Goal: Task Accomplishment & Management: Use online tool/utility

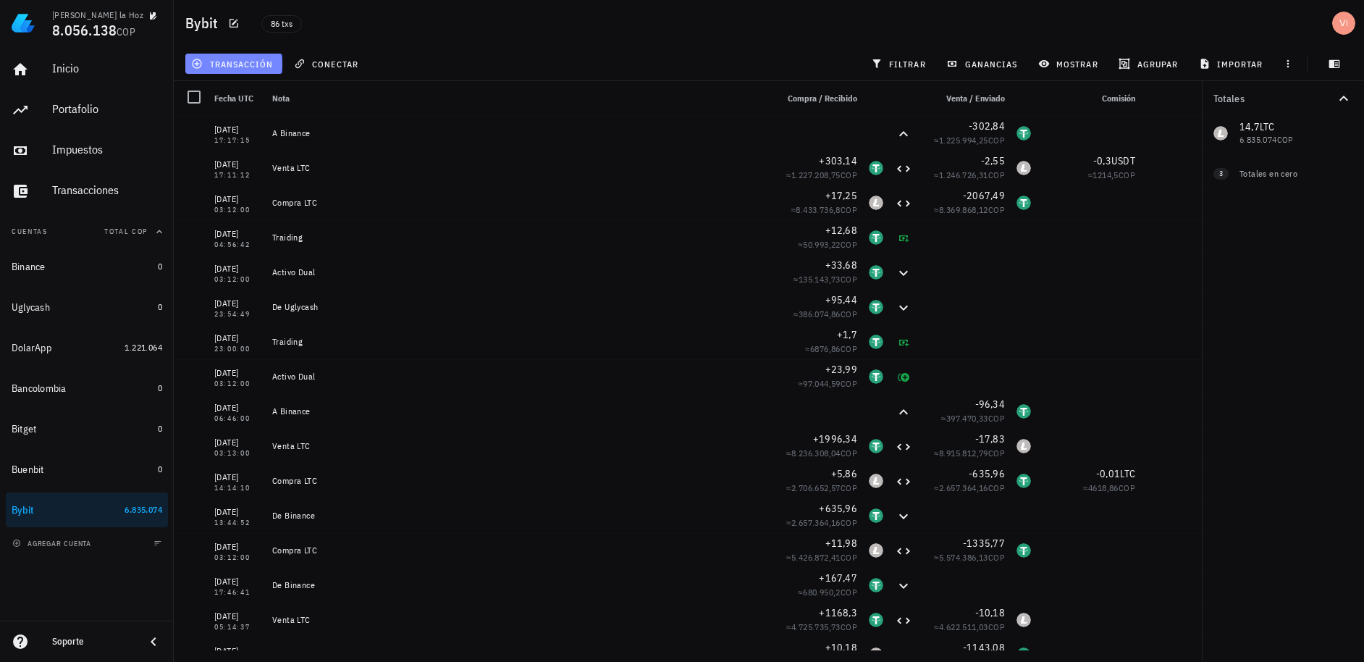
click at [221, 64] on span "transacción" at bounding box center [233, 64] width 79 height 12
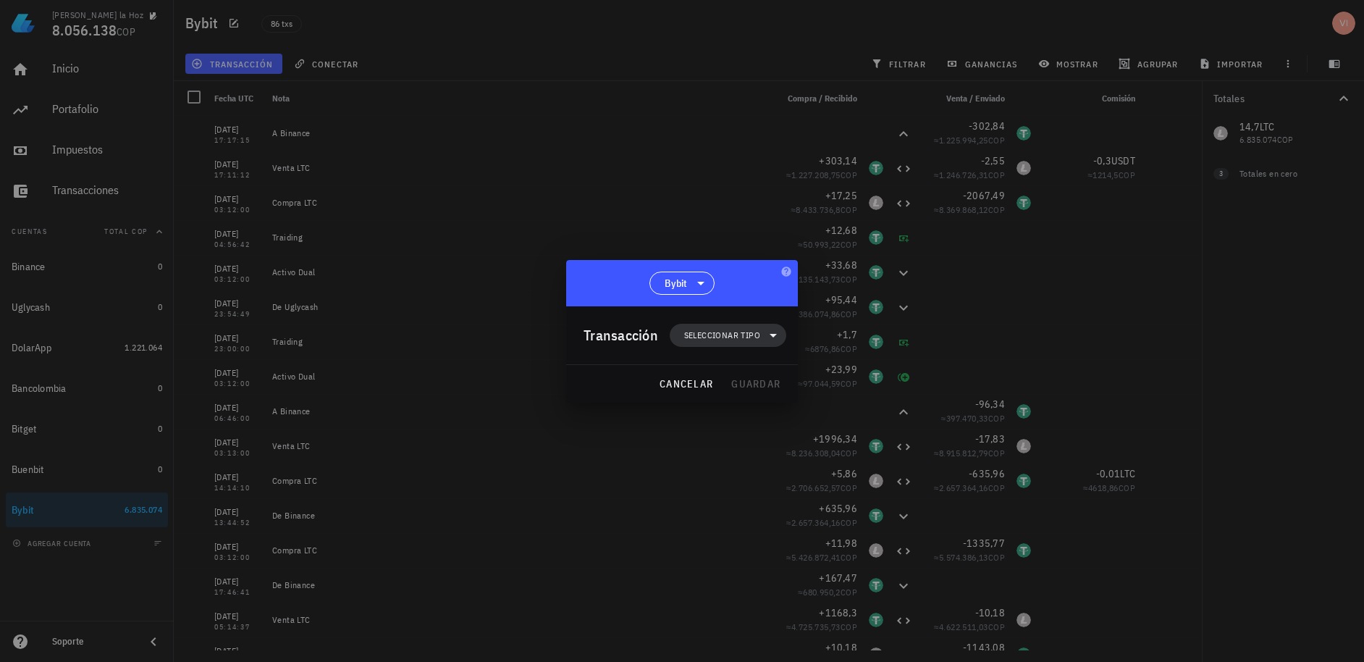
click at [724, 328] on span "Seleccionar tipo" at bounding box center [722, 335] width 76 height 14
click at [711, 380] on div "Compra/Venta" at bounding box center [737, 369] width 135 height 29
click at [897, 381] on div "Compra/Venta" at bounding box center [886, 376] width 86 height 12
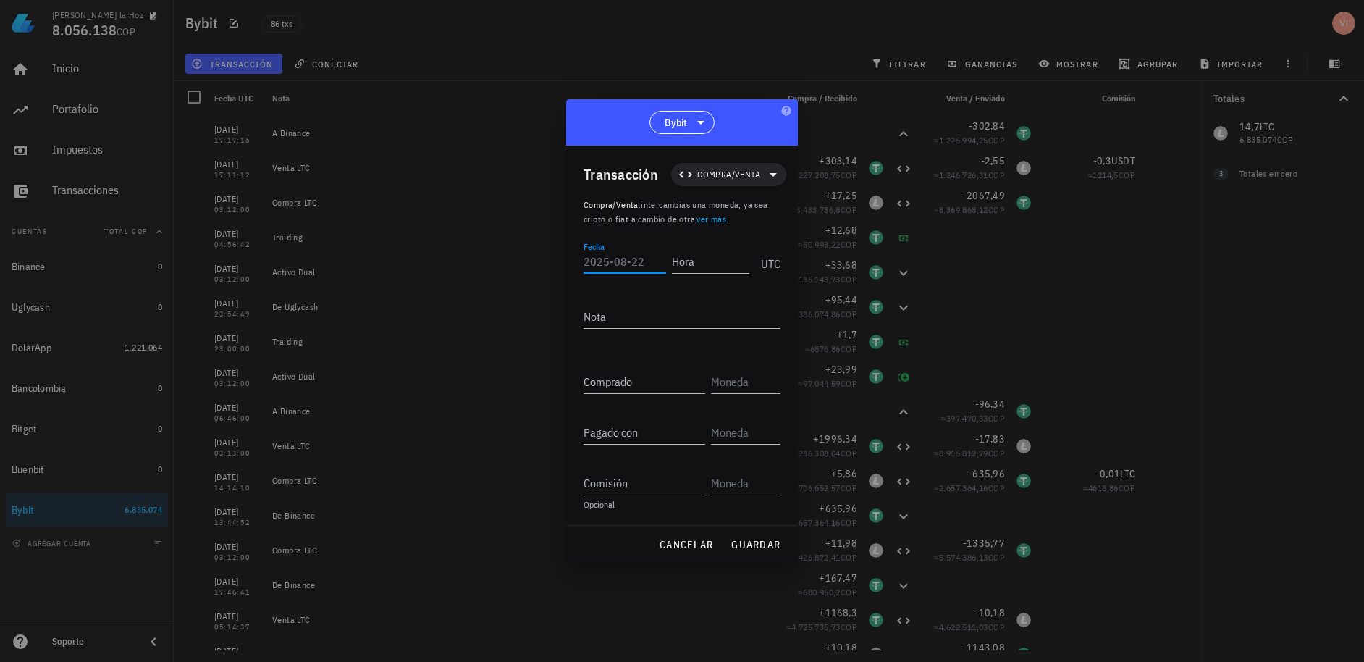
click at [599, 260] on input "Fecha" at bounding box center [624, 261] width 83 height 23
type input "[DATE]"
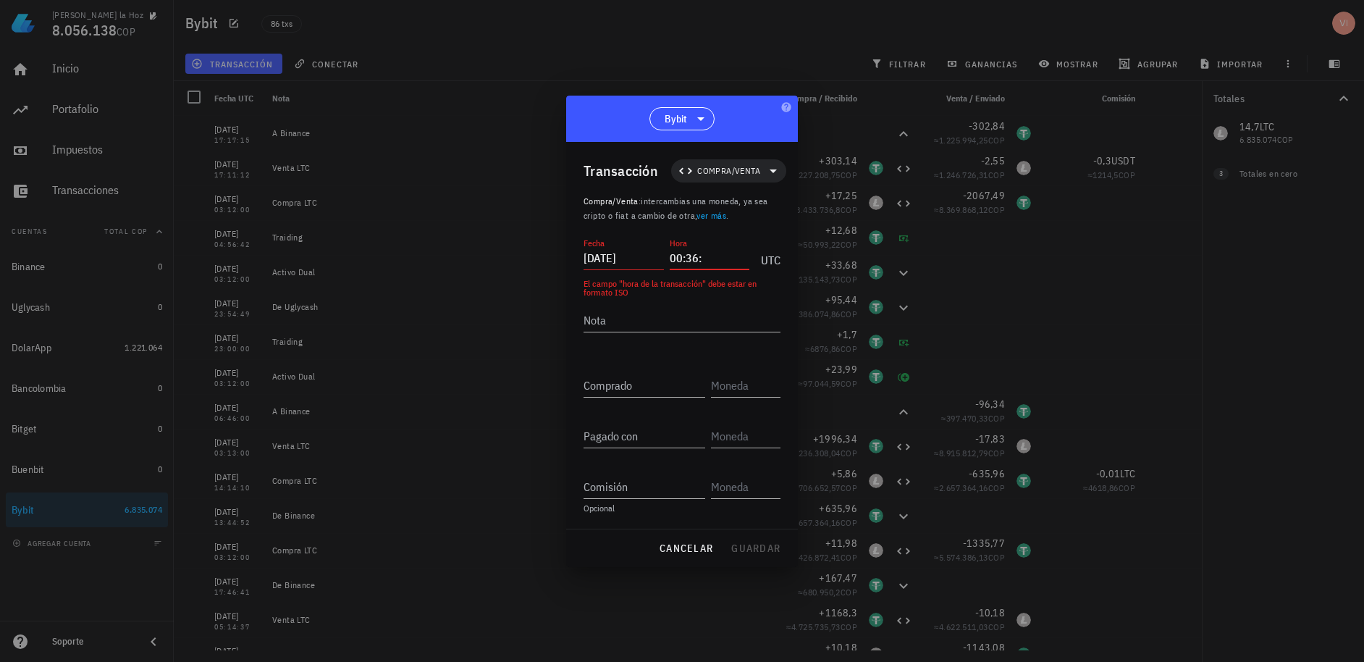
click at [717, 263] on input "00:36:" at bounding box center [710, 257] width 80 height 23
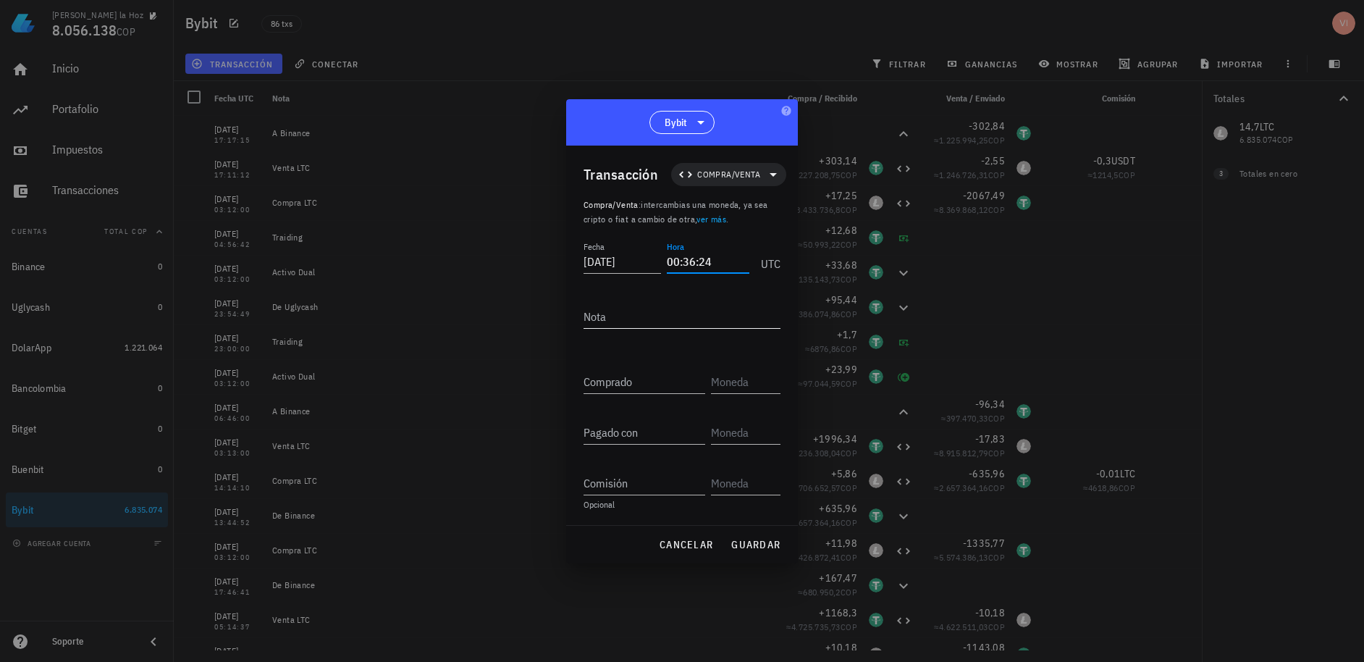
type input "00:36:24"
click at [693, 318] on textarea "Nota" at bounding box center [681, 316] width 197 height 23
type textarea "Venta LTC"
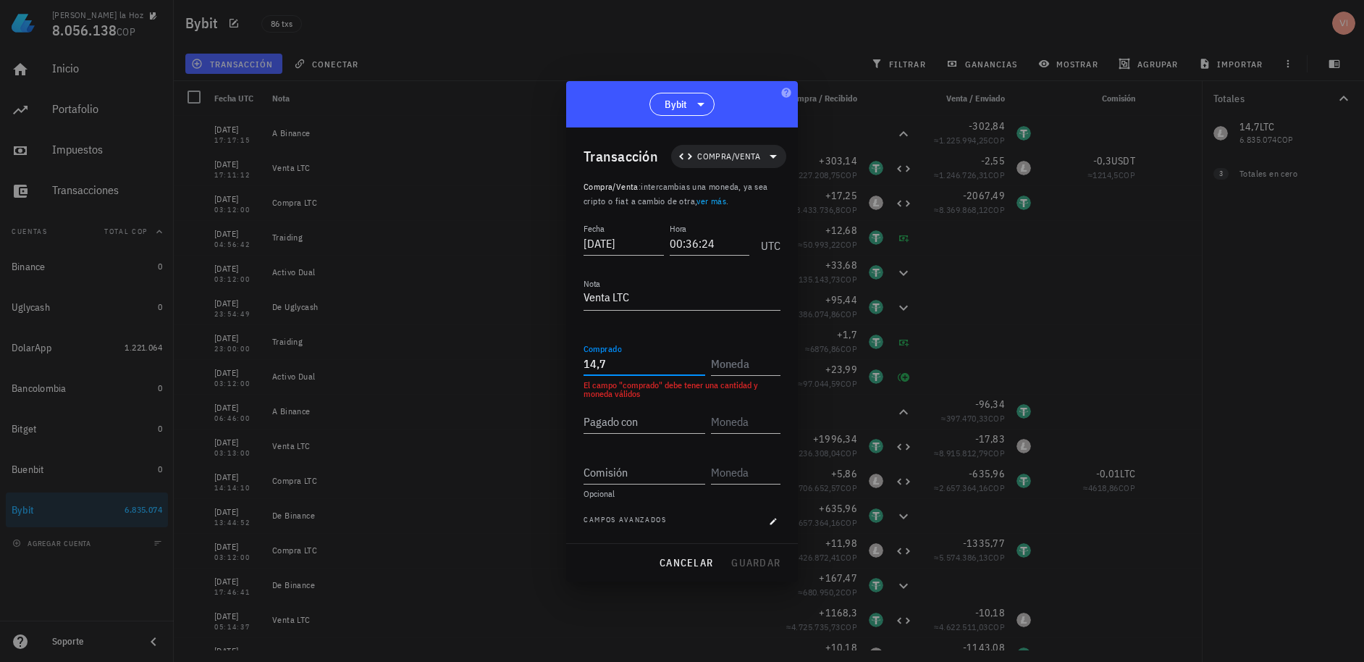
type input "14,7"
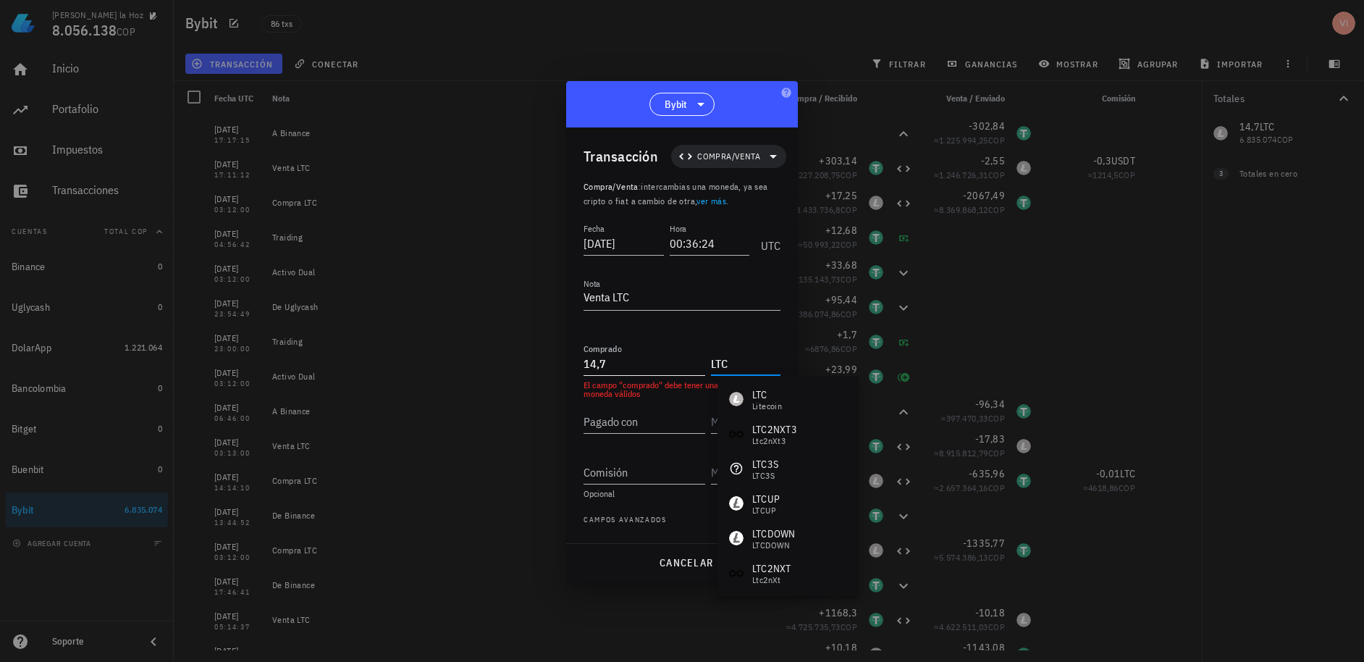
type input "LTC"
click at [623, 368] on input "14,7" at bounding box center [644, 363] width 122 height 23
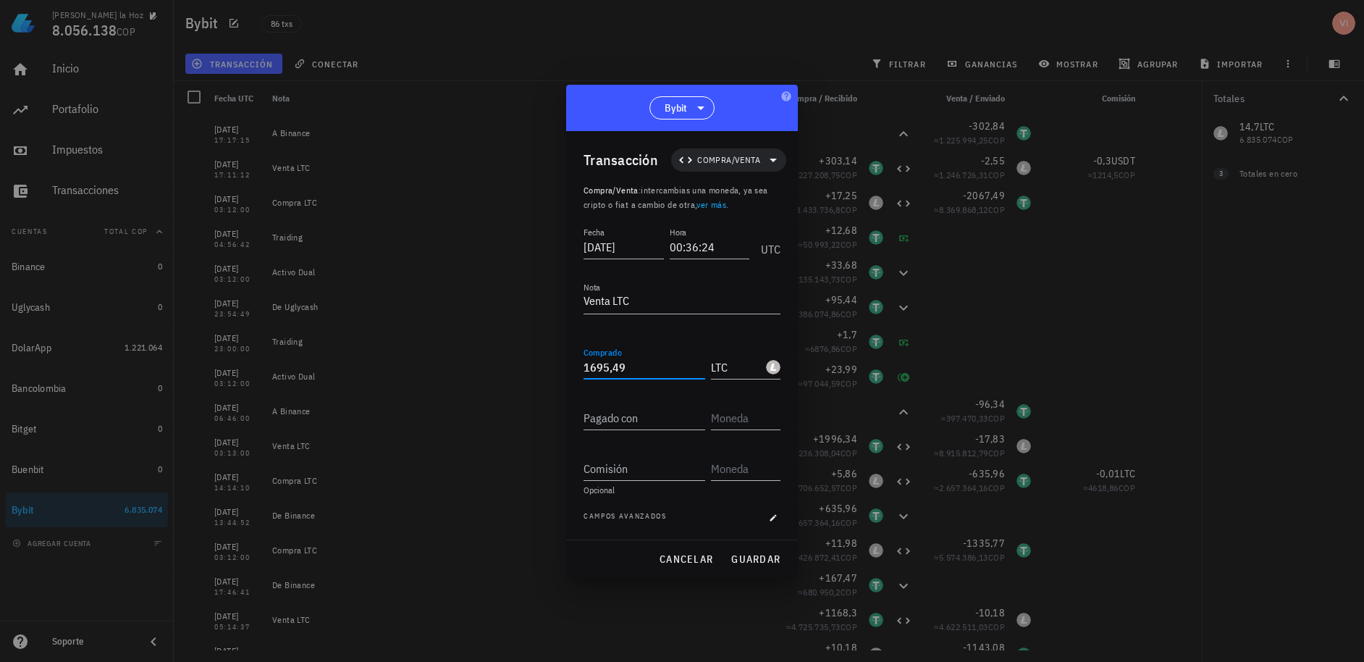
type input "1.695,49"
drag, startPoint x: 730, startPoint y: 363, endPoint x: 663, endPoint y: 380, distance: 69.3
click at [663, 380] on div "Comprado 1.695,49 LTC" at bounding box center [681, 369] width 197 height 51
drag, startPoint x: 732, startPoint y: 368, endPoint x: 716, endPoint y: 363, distance: 16.5
click at [716, 363] on input "LTC" at bounding box center [737, 366] width 52 height 23
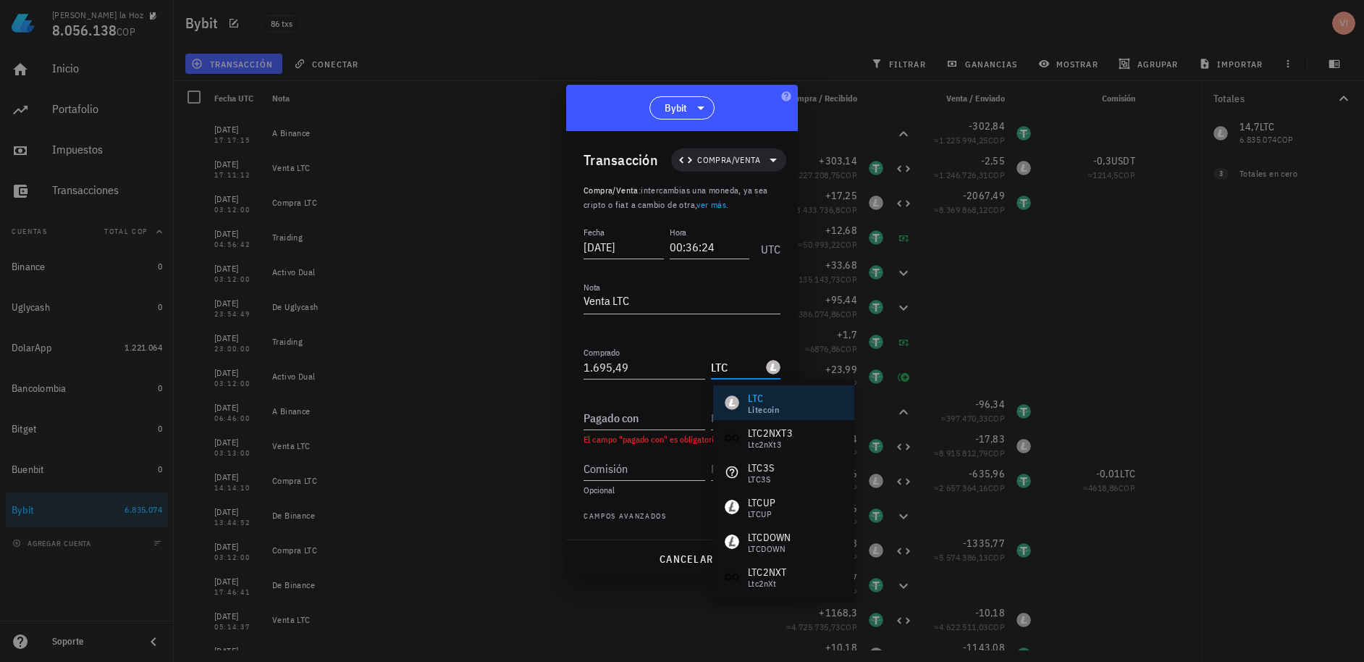
type input "L"
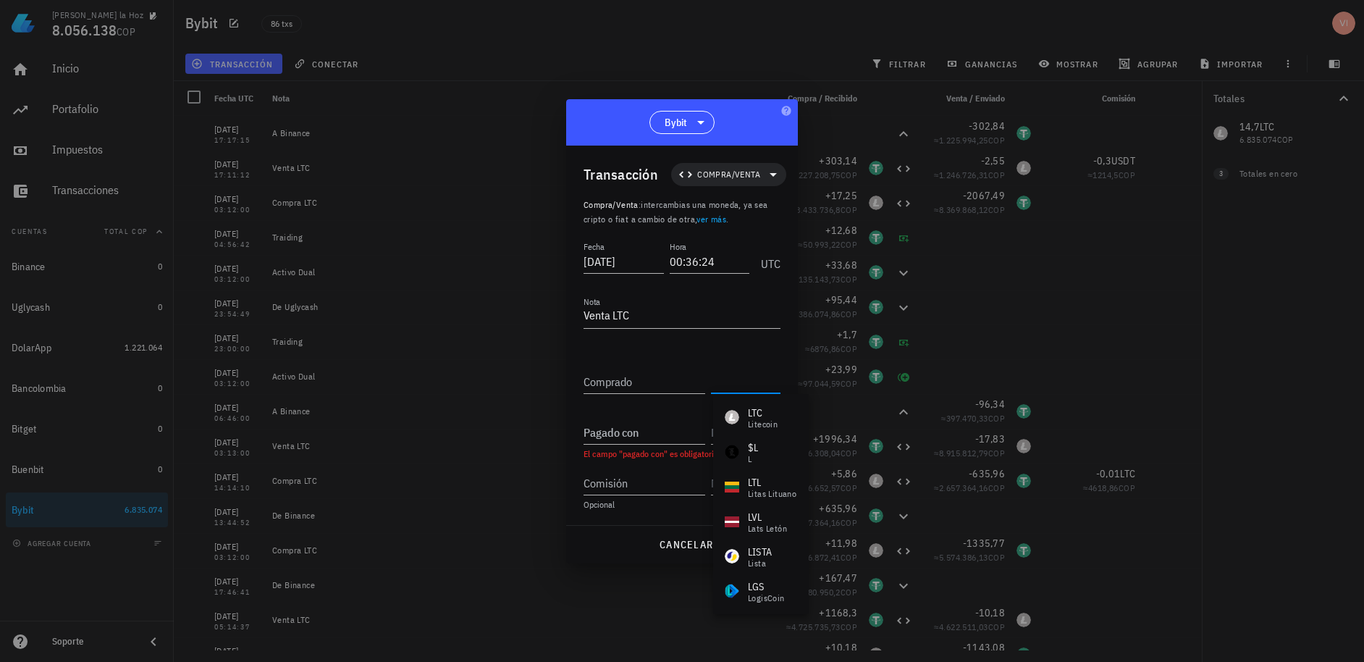
type input "Y"
click at [674, 377] on input "Comprado" at bounding box center [644, 381] width 122 height 23
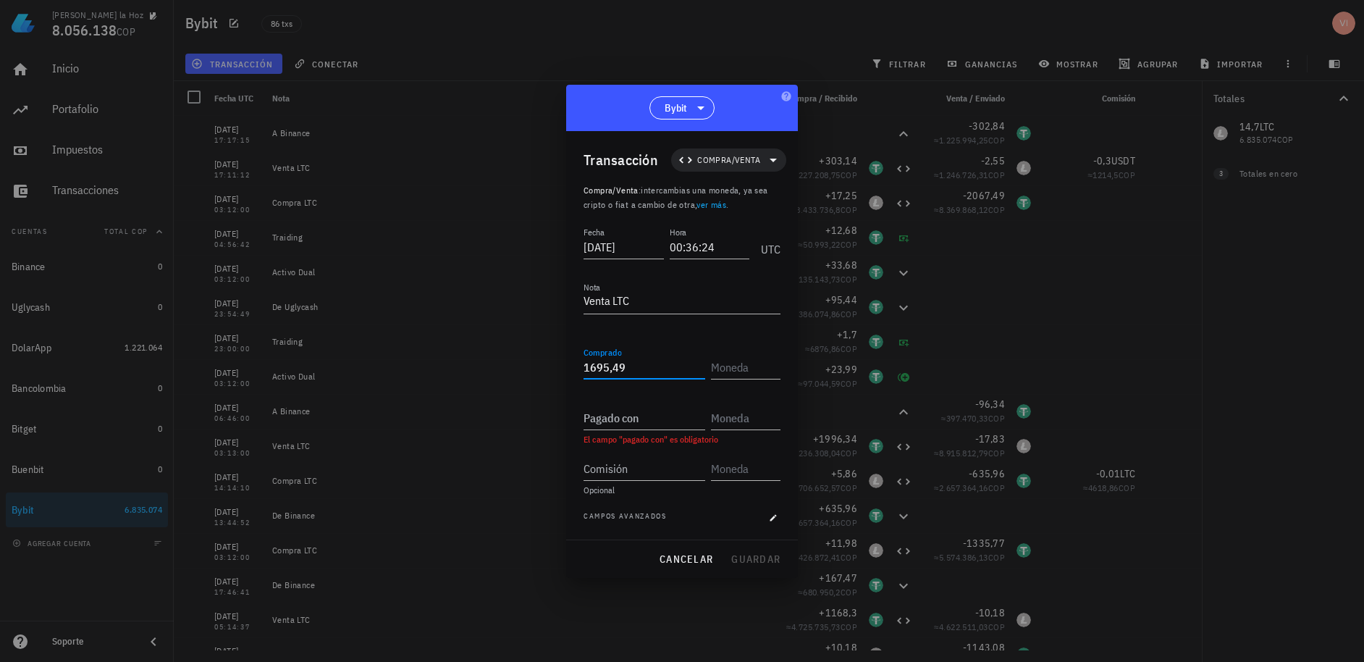
type input "1.695,49"
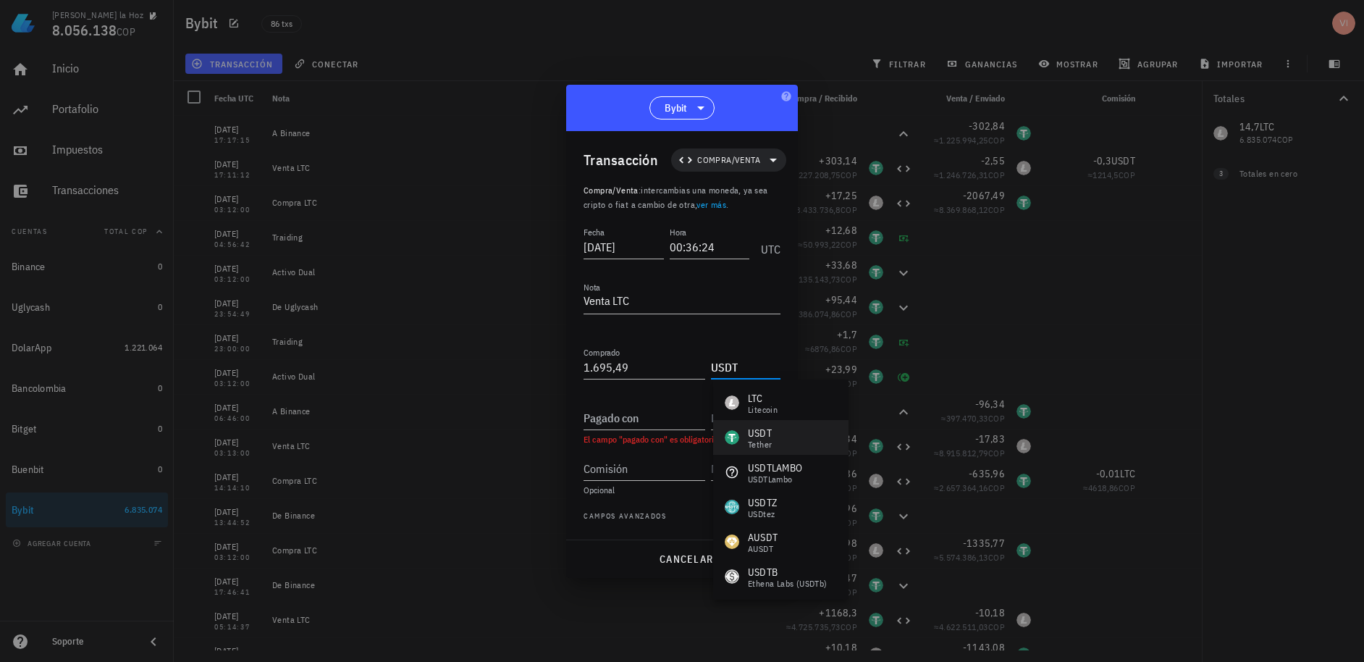
click at [772, 426] on div "USDT" at bounding box center [760, 433] width 24 height 14
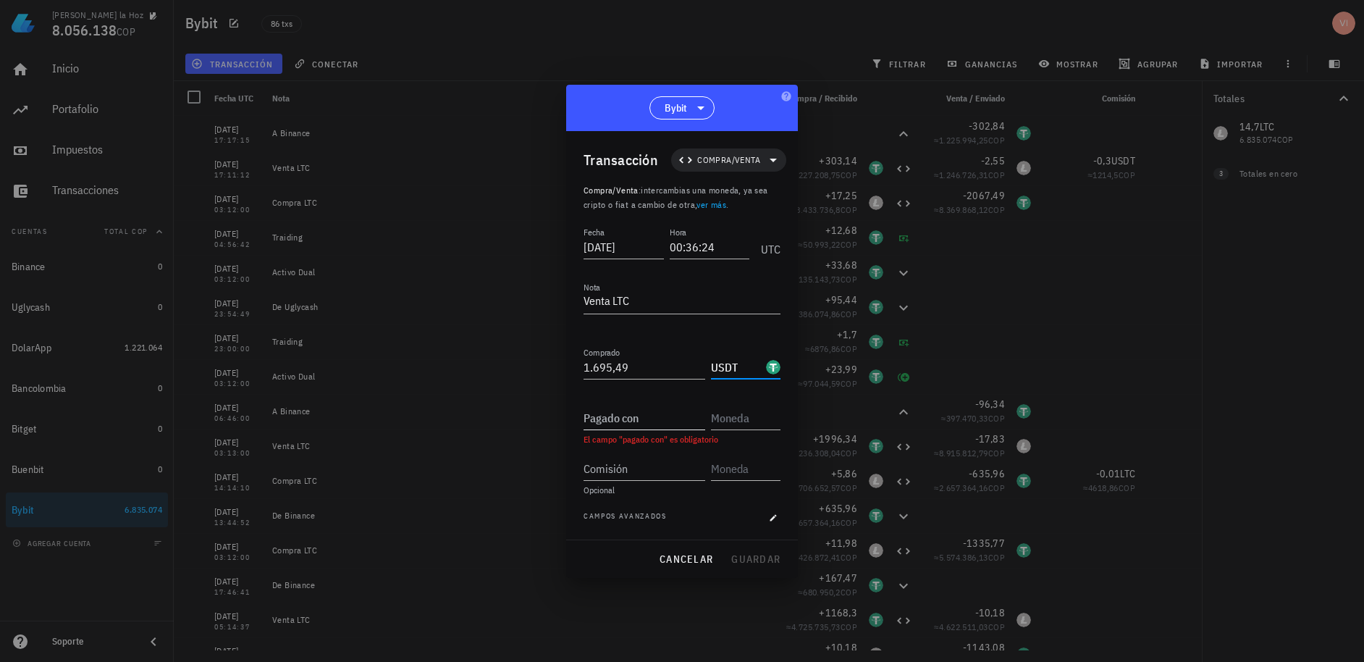
type input "USDT"
click at [615, 427] on input "Pagado con" at bounding box center [644, 417] width 122 height 23
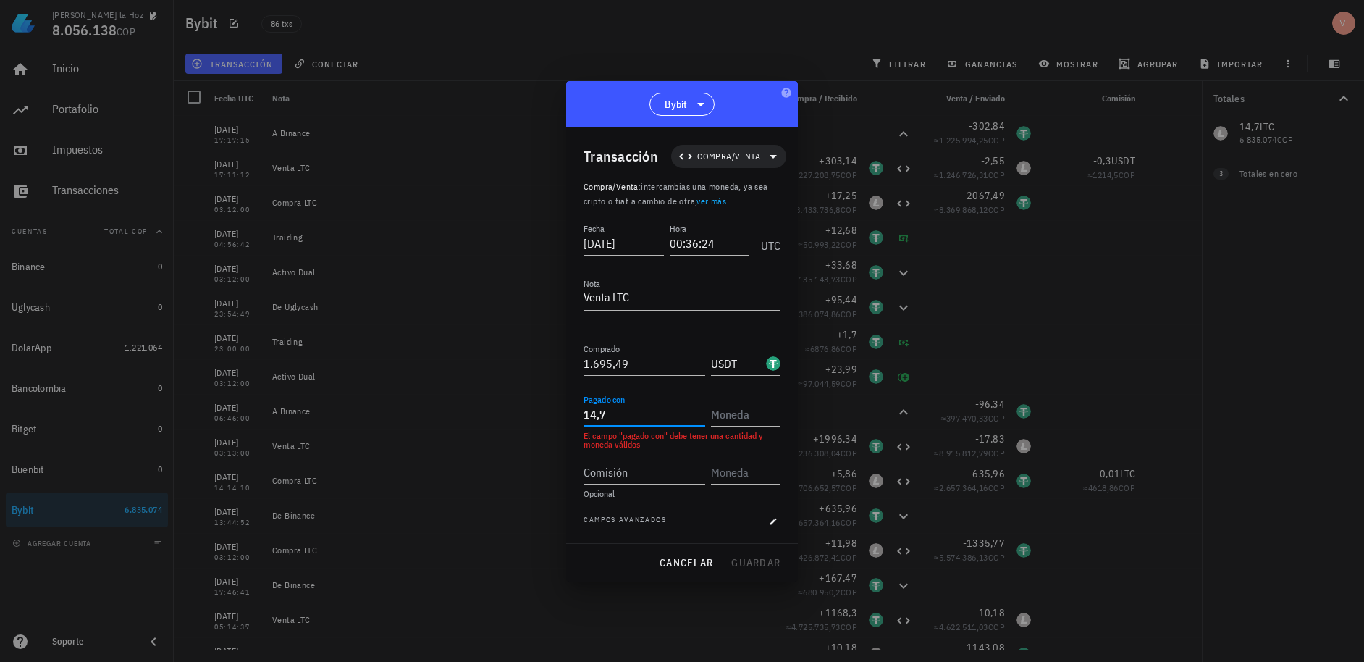
type input "14,7"
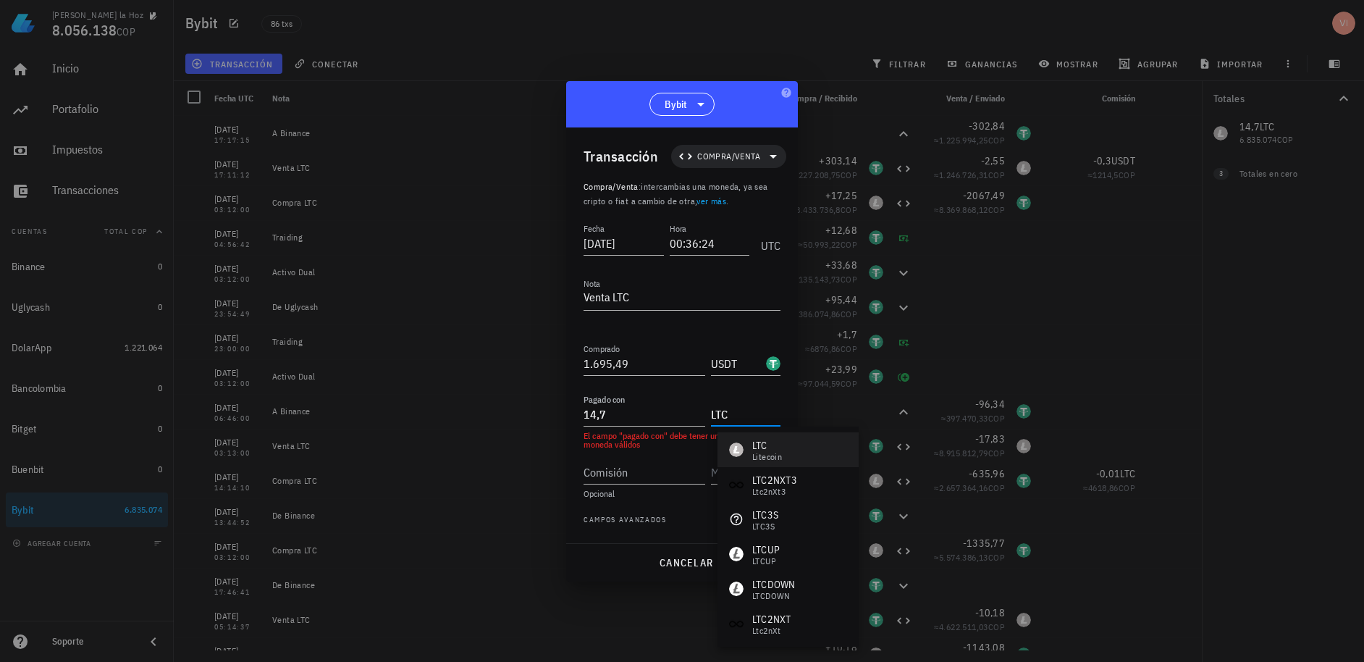
click at [750, 457] on div "LTC Litecoin" at bounding box center [755, 449] width 53 height 23
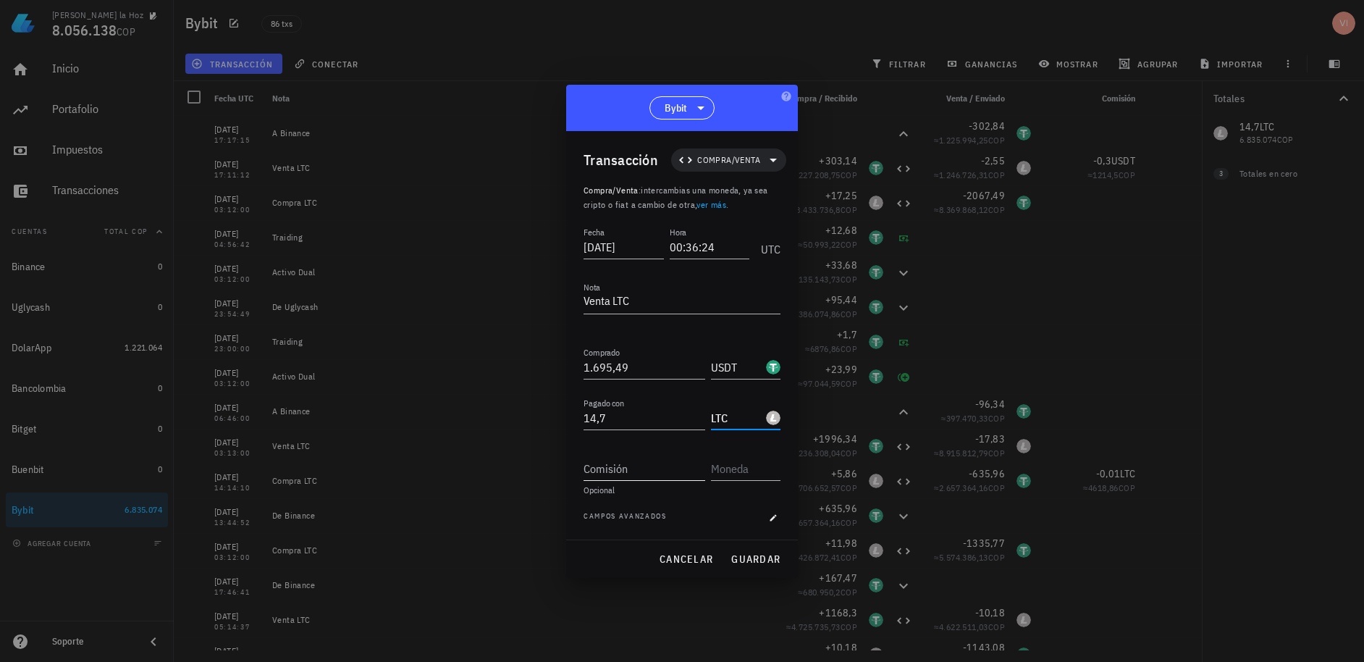
type input "LTC"
click at [656, 462] on input "Comisión" at bounding box center [644, 468] width 122 height 23
type input "1,69"
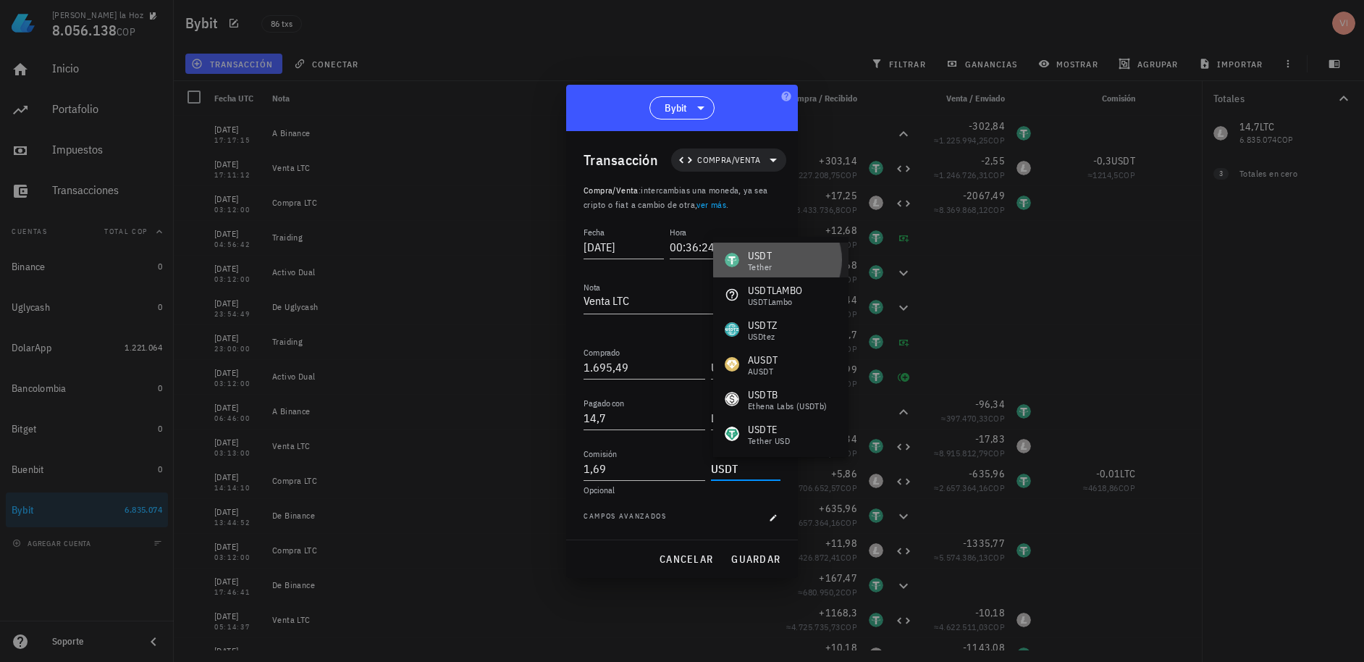
click at [761, 254] on div "USDT" at bounding box center [760, 255] width 24 height 14
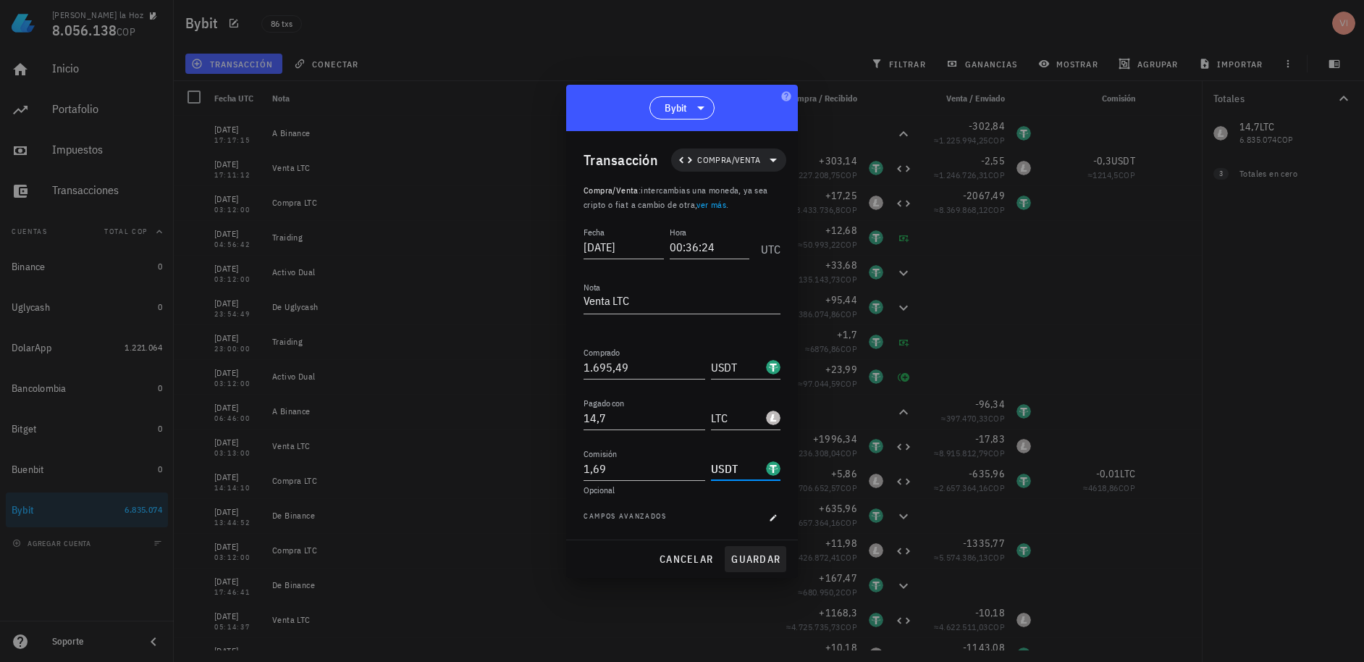
type input "USDT"
click at [735, 557] on span "guardar" at bounding box center [755, 558] width 50 height 13
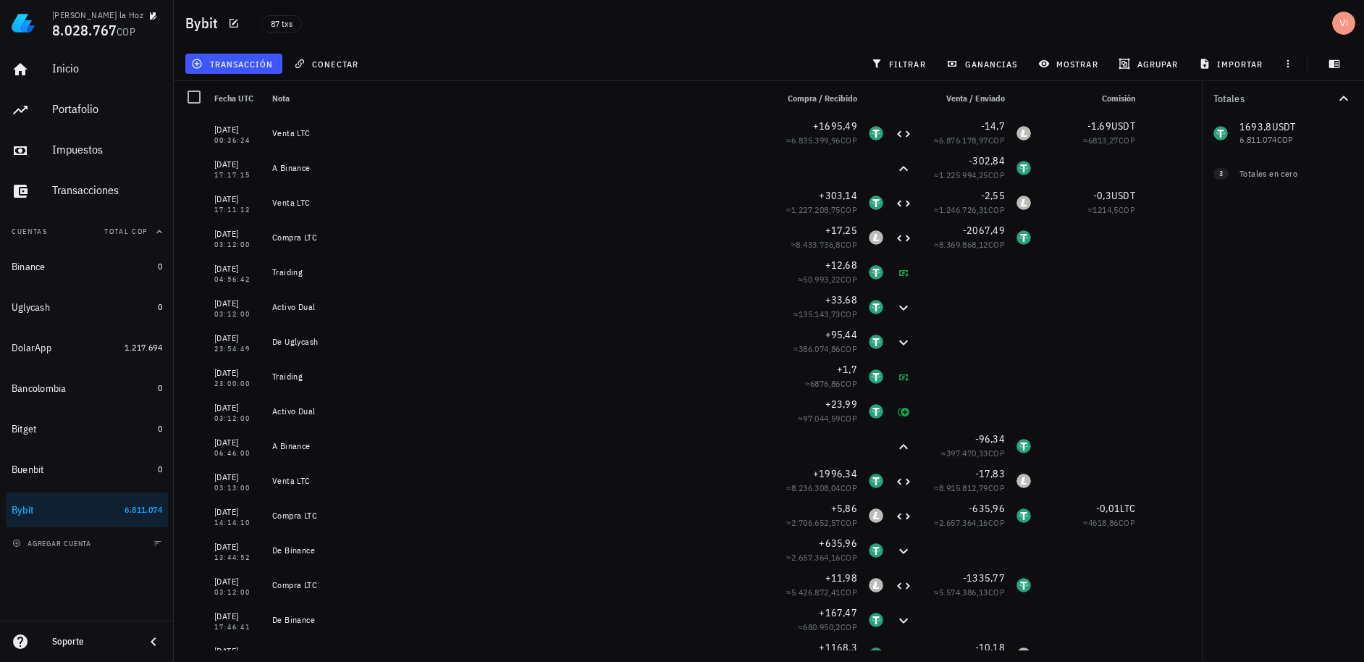
click at [746, 61] on div "transacción conectar filtrar ganancias mostrar [GEOGRAPHIC_DATA] importar" at bounding box center [768, 63] width 1173 height 35
click at [404, 22] on div "87 txs" at bounding box center [538, 23] width 570 height 36
click at [236, 67] on span "transacción" at bounding box center [233, 64] width 79 height 12
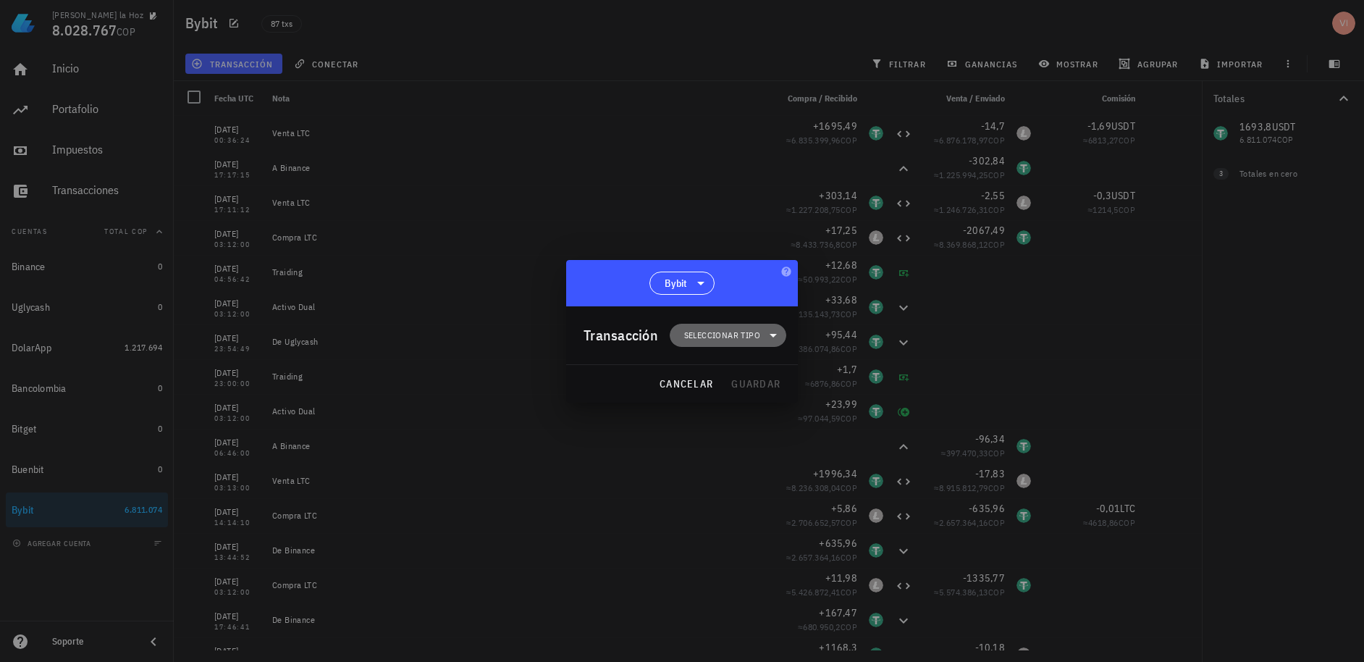
click at [705, 336] on span "Seleccionar tipo" at bounding box center [722, 335] width 76 height 14
click at [735, 398] on div "Ingreso" at bounding box center [735, 399] width 56 height 12
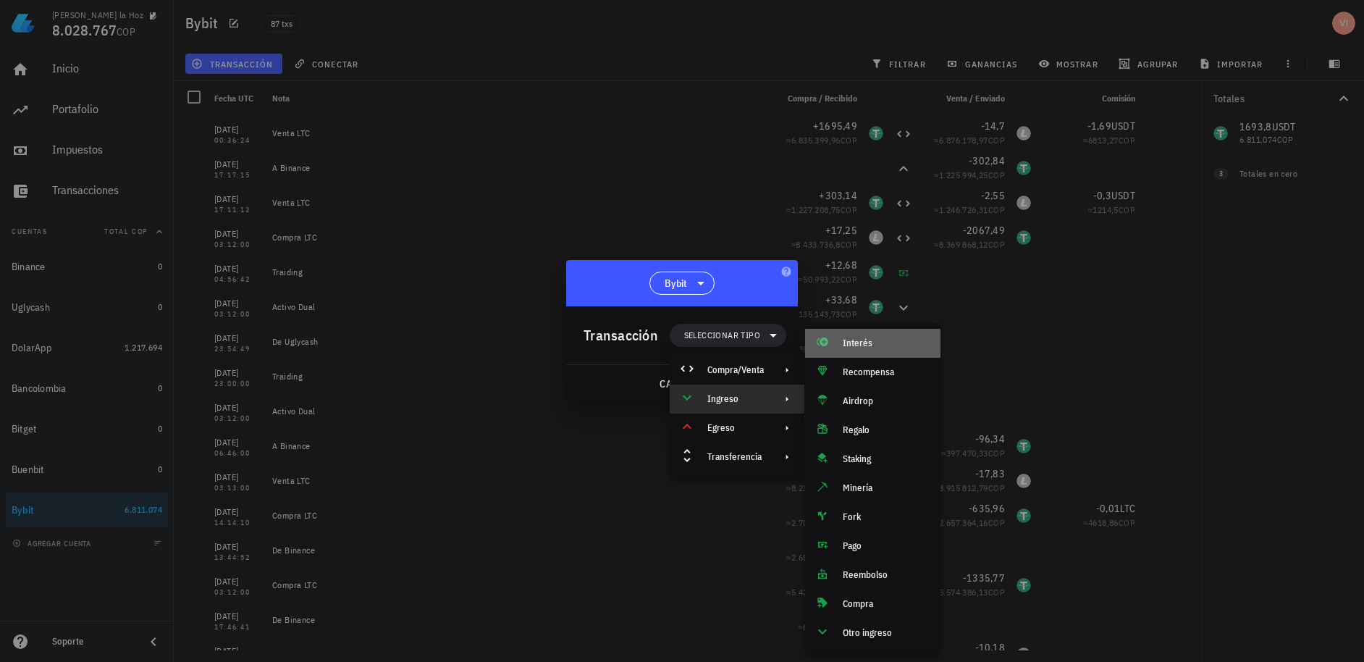
click at [826, 351] on span at bounding box center [822, 342] width 12 height 17
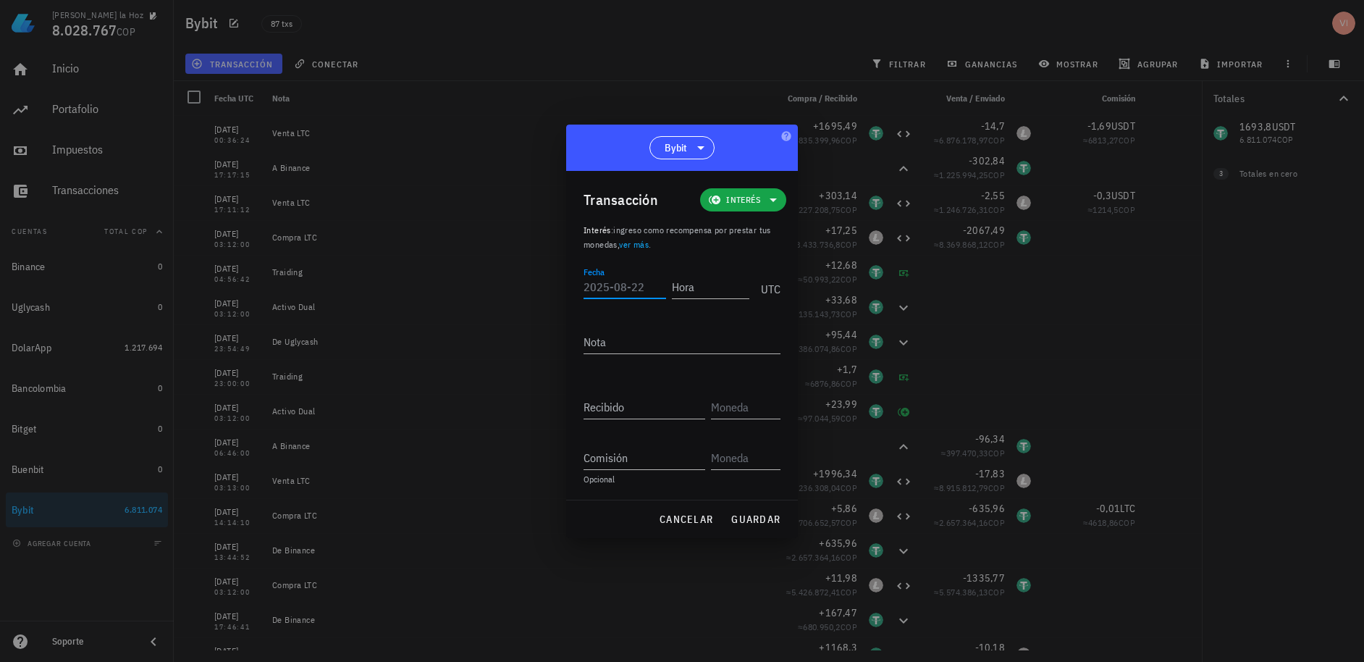
click at [607, 284] on input "Fecha" at bounding box center [624, 286] width 83 height 23
type input "[DATE]"
type input "06:07:06"
drag, startPoint x: 636, startPoint y: 290, endPoint x: 664, endPoint y: 289, distance: 28.2
click at [664, 289] on input "[DATE]" at bounding box center [624, 286] width 83 height 23
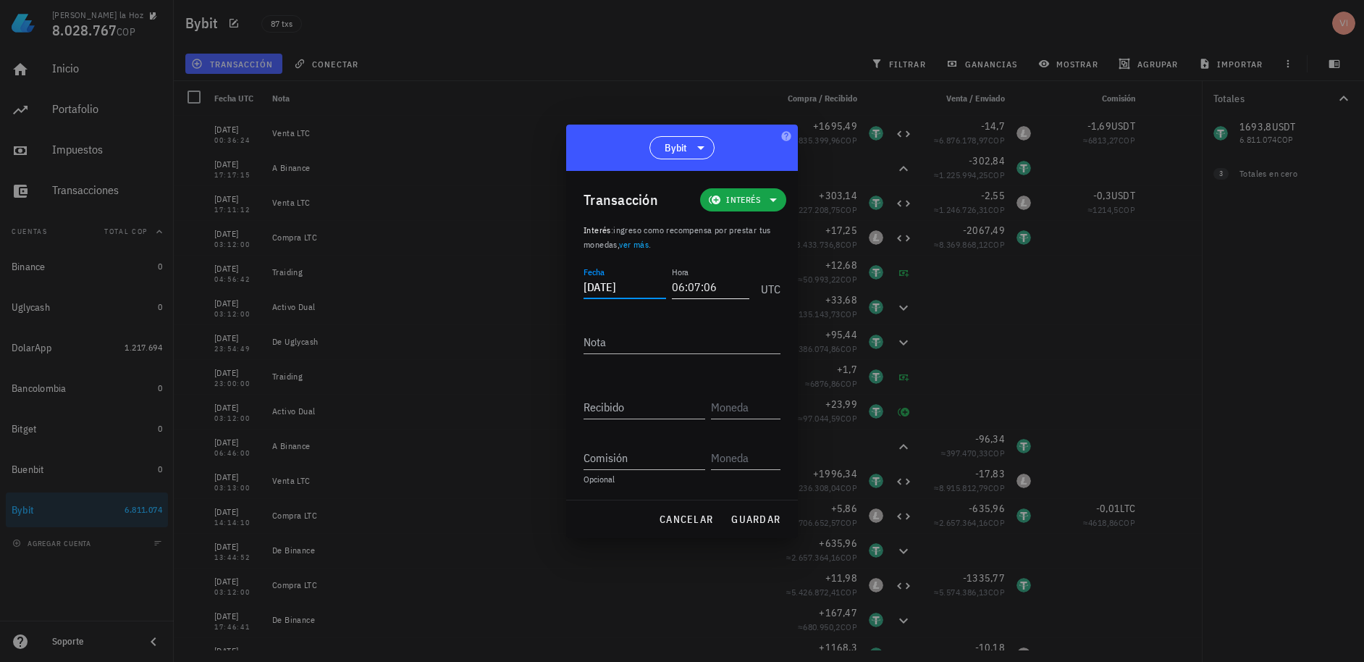
type input "[DATE]"
click at [675, 289] on input "06:07:06" at bounding box center [708, 286] width 83 height 23
click at [676, 287] on input "03:07:06" at bounding box center [708, 286] width 83 height 23
type input "03:07:06"
click at [691, 350] on textarea "Nota" at bounding box center [681, 341] width 197 height 23
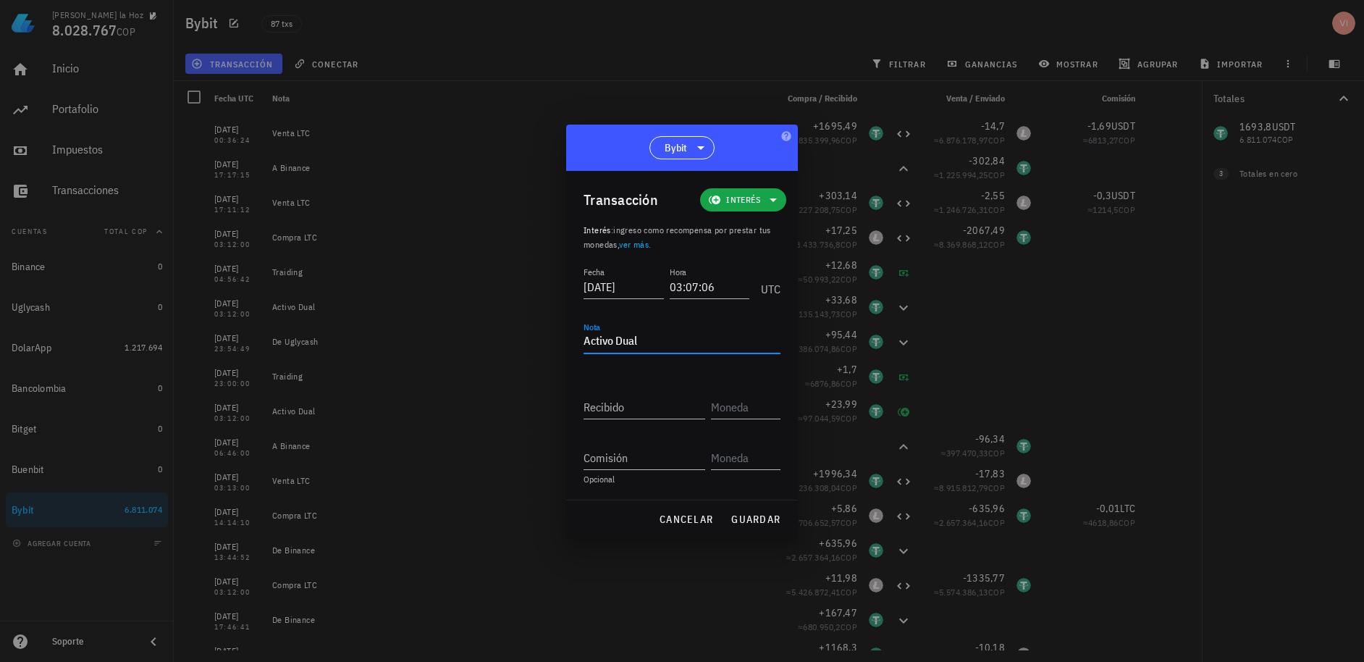
type textarea "Activo Dual"
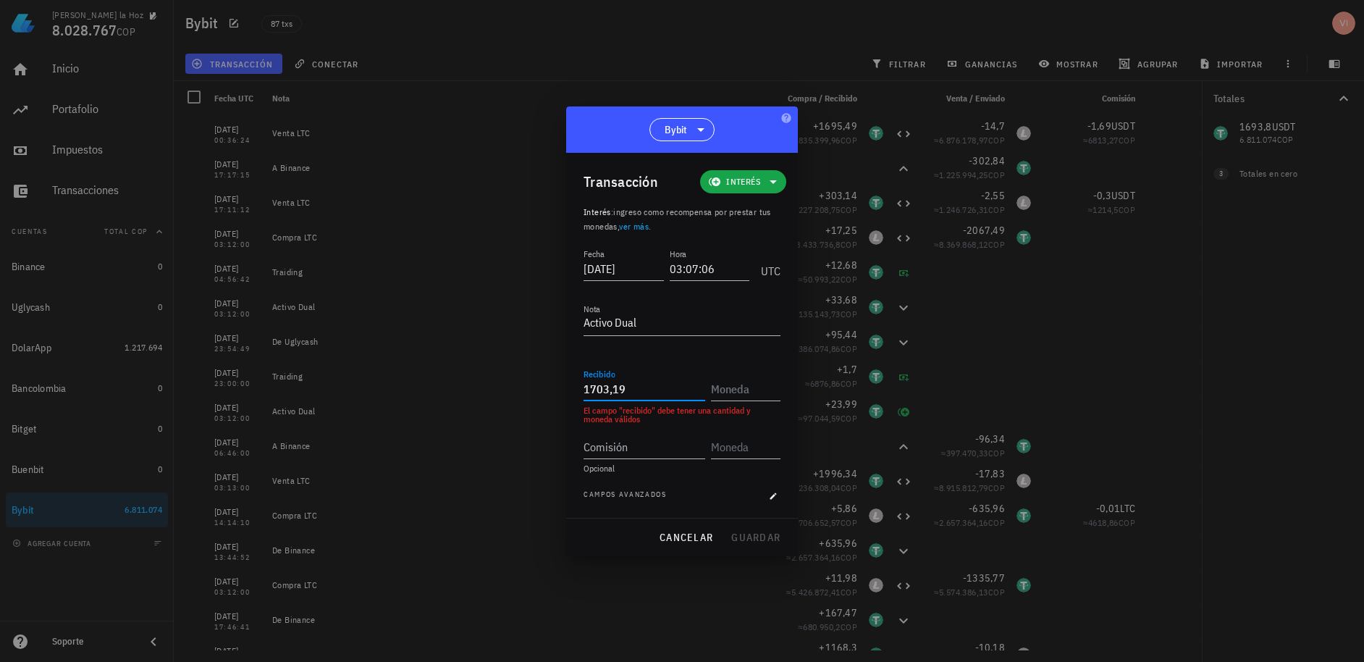
type input "1.703,19"
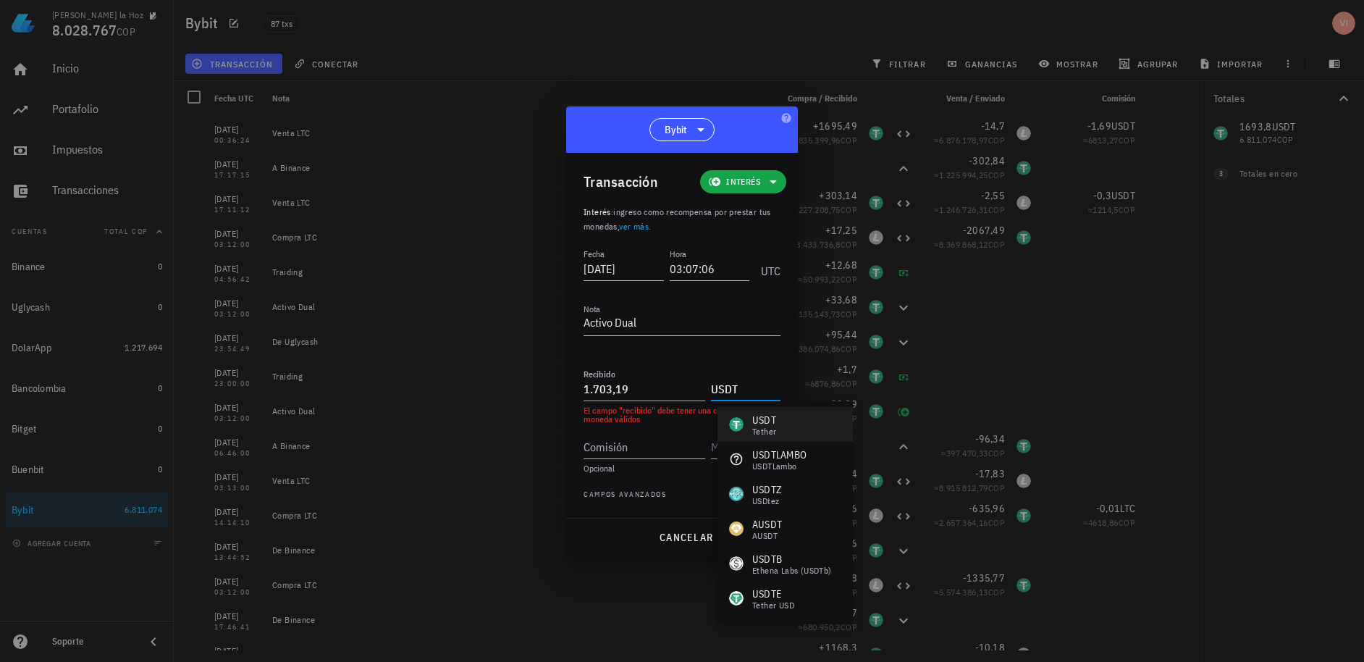
click at [738, 434] on div "USDT Tether" at bounding box center [752, 424] width 47 height 23
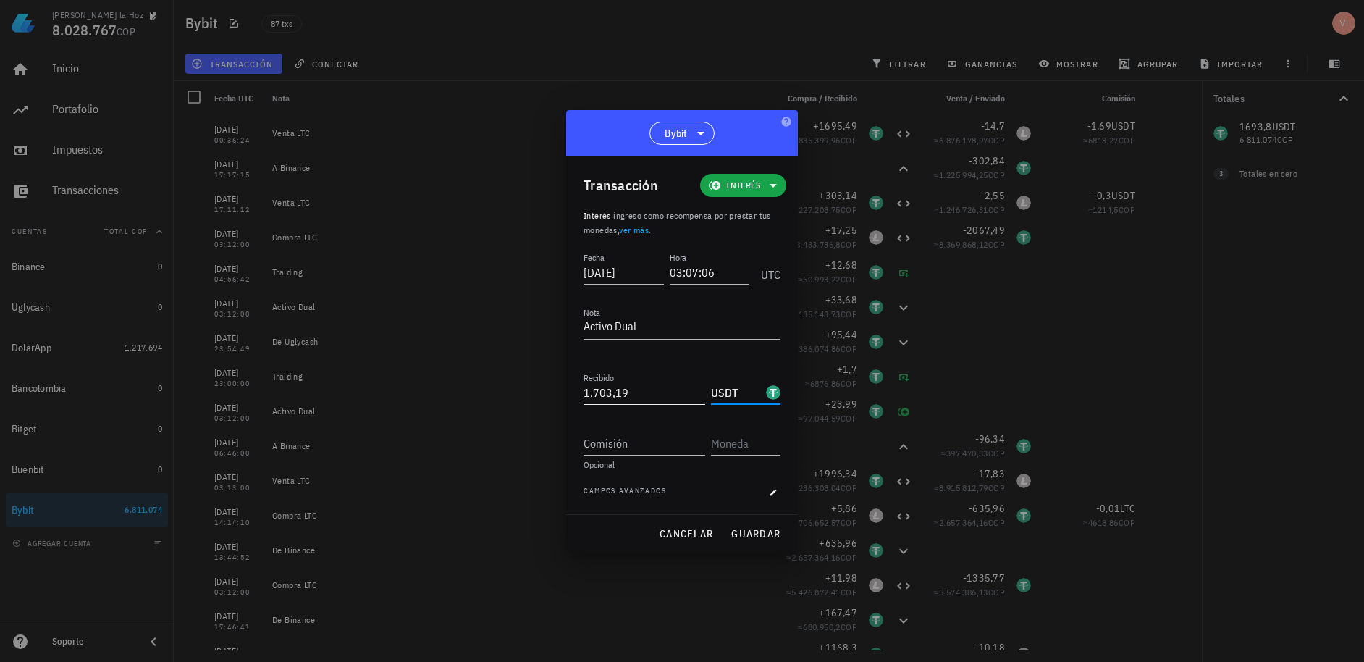
type input "USDT"
click at [666, 379] on div "Recibido 1.703,19" at bounding box center [646, 388] width 127 height 32
click at [661, 386] on input "1703,19" at bounding box center [644, 392] width 122 height 23
drag, startPoint x: 652, startPoint y: 391, endPoint x: 678, endPoint y: 396, distance: 26.5
click at [678, 396] on input "1703,19" at bounding box center [644, 392] width 122 height 23
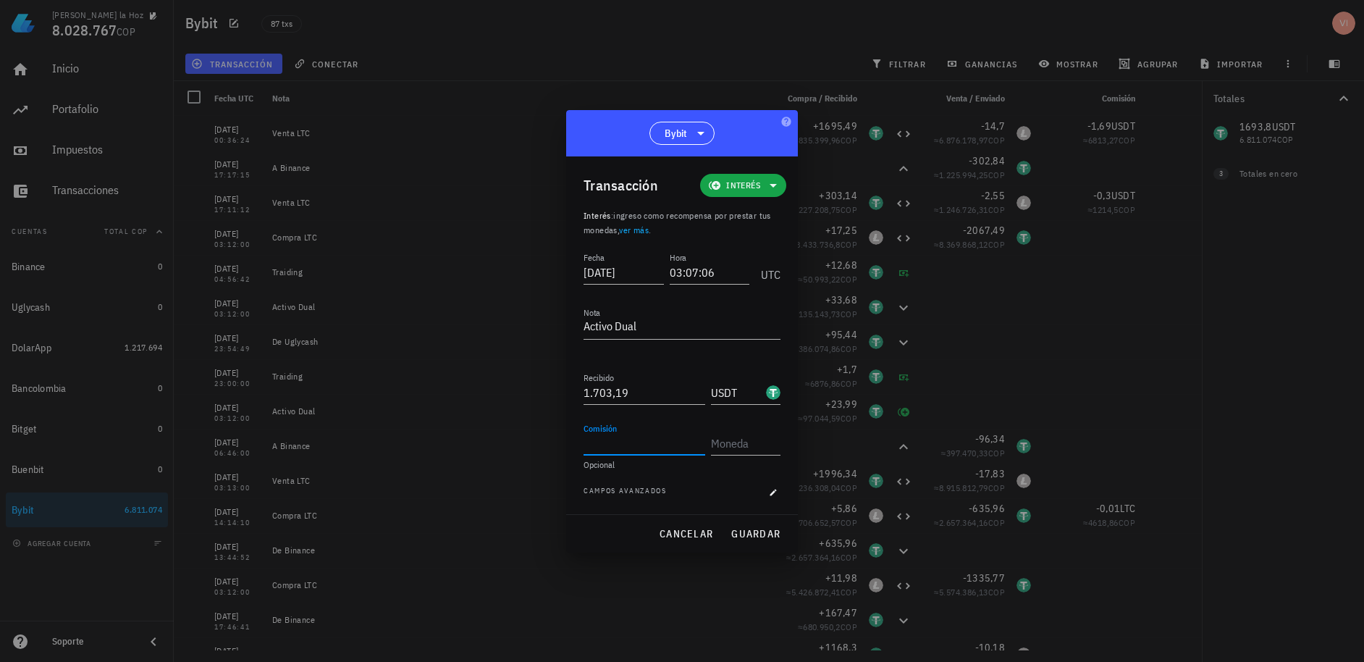
click at [667, 439] on input "Comisión" at bounding box center [644, 442] width 122 height 23
drag, startPoint x: 642, startPoint y: 392, endPoint x: 494, endPoint y: 368, distance: 149.6
click at [494, 368] on div "[PERSON_NAME] la Hoz 8.028.767 COP Inicio [GEOGRAPHIC_DATA] Impuestos [GEOGRAPH…" at bounding box center [682, 331] width 1364 height 662
type input "9,39"
click at [729, 531] on button "guardar" at bounding box center [756, 533] width 62 height 26
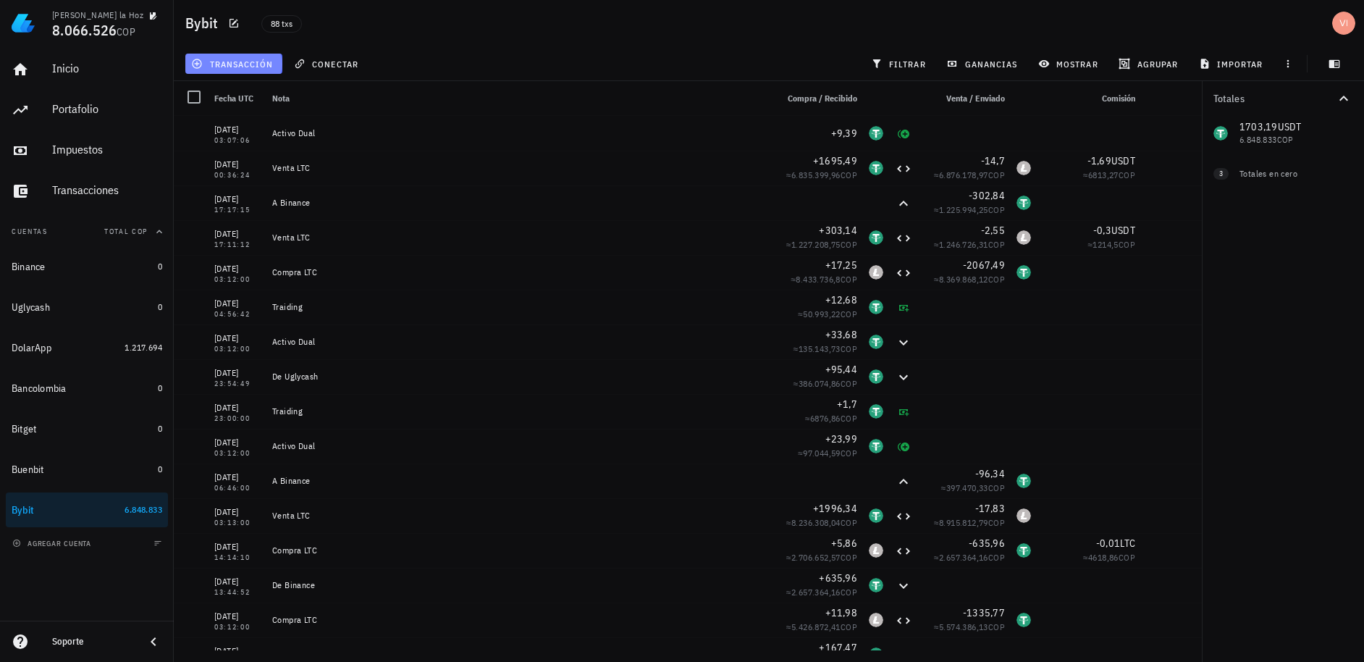
click at [209, 58] on span "transacción" at bounding box center [233, 64] width 79 height 12
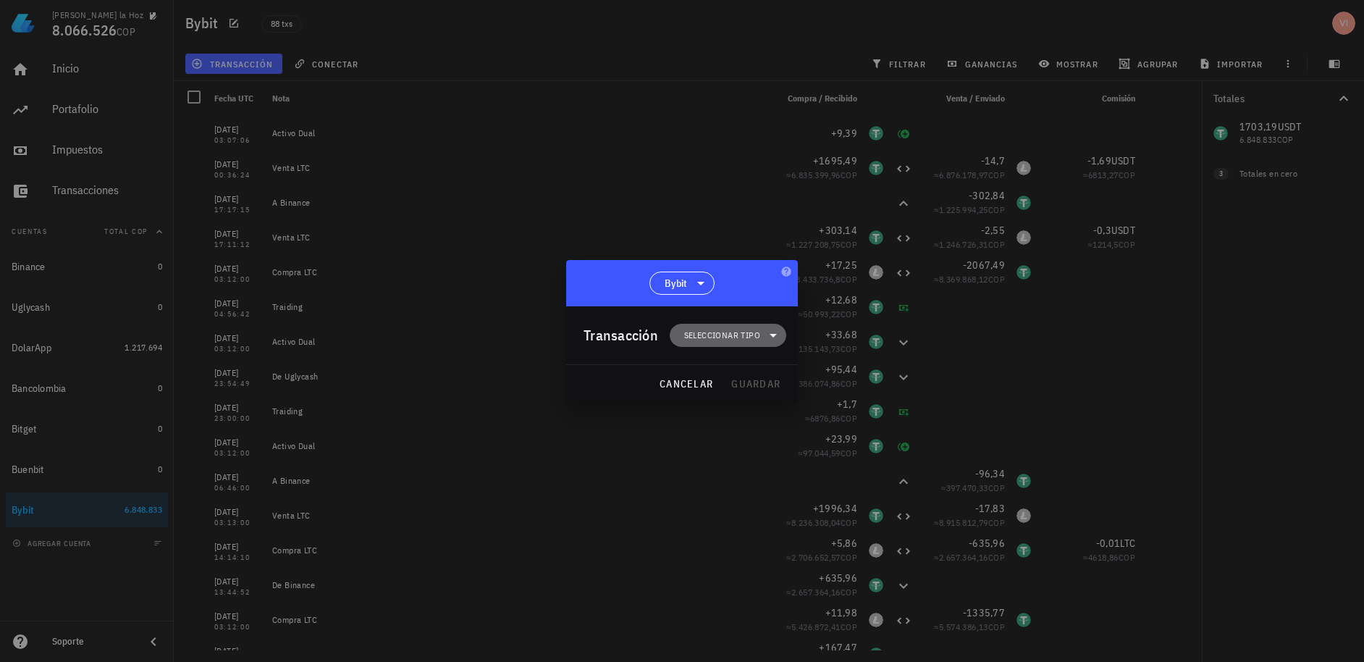
click at [712, 339] on span "Seleccionar tipo" at bounding box center [722, 335] width 76 height 14
click at [732, 406] on div "Ingreso" at bounding box center [737, 398] width 135 height 29
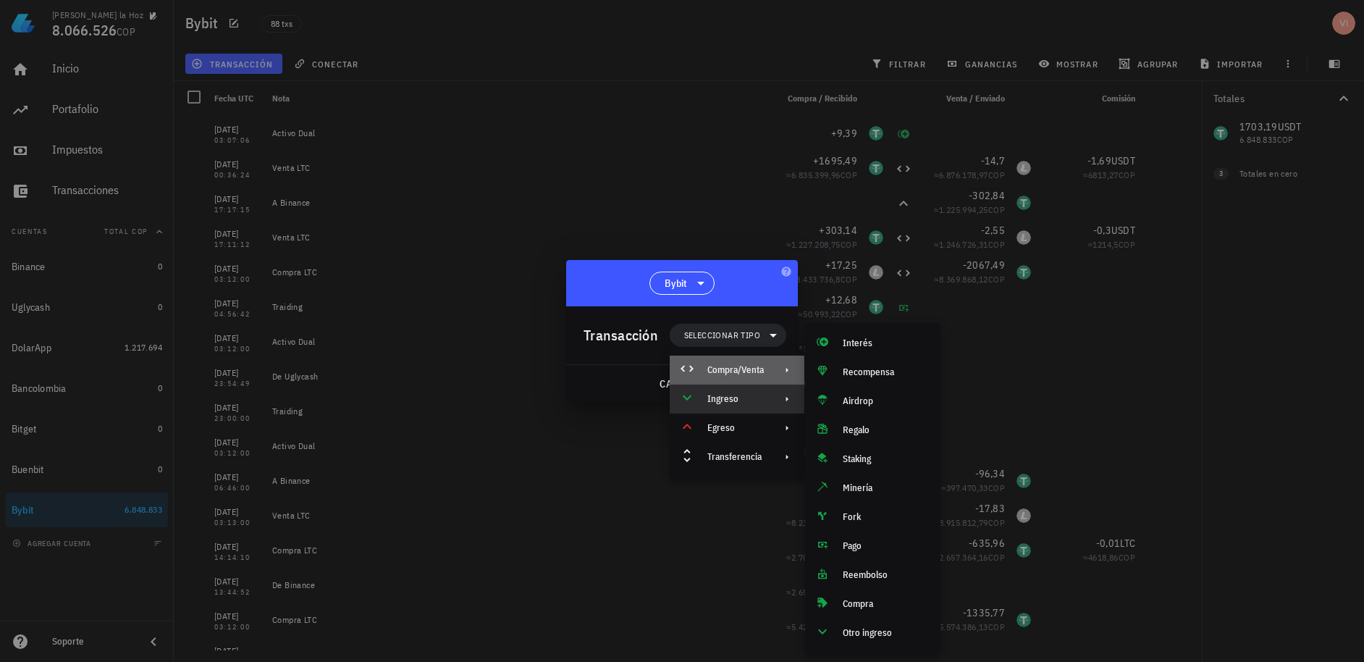
click at [735, 371] on div "Compra/Venta" at bounding box center [735, 370] width 56 height 12
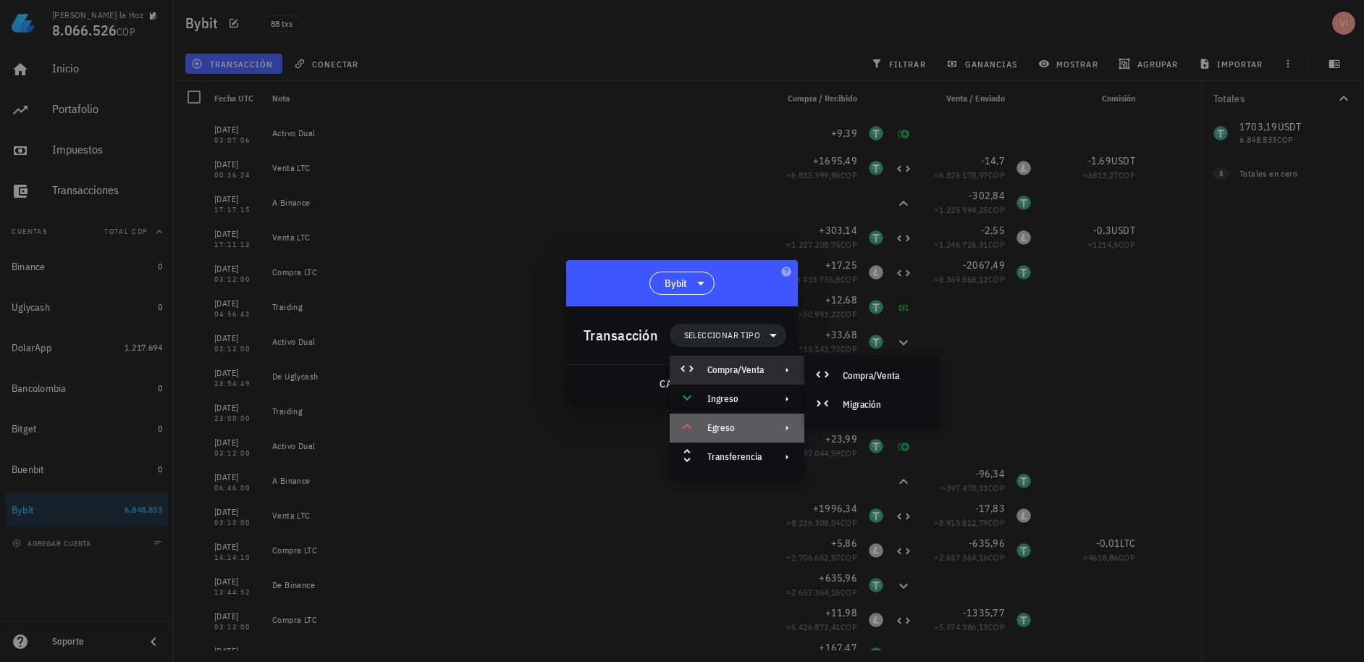
click at [739, 428] on div "Egreso" at bounding box center [735, 428] width 56 height 12
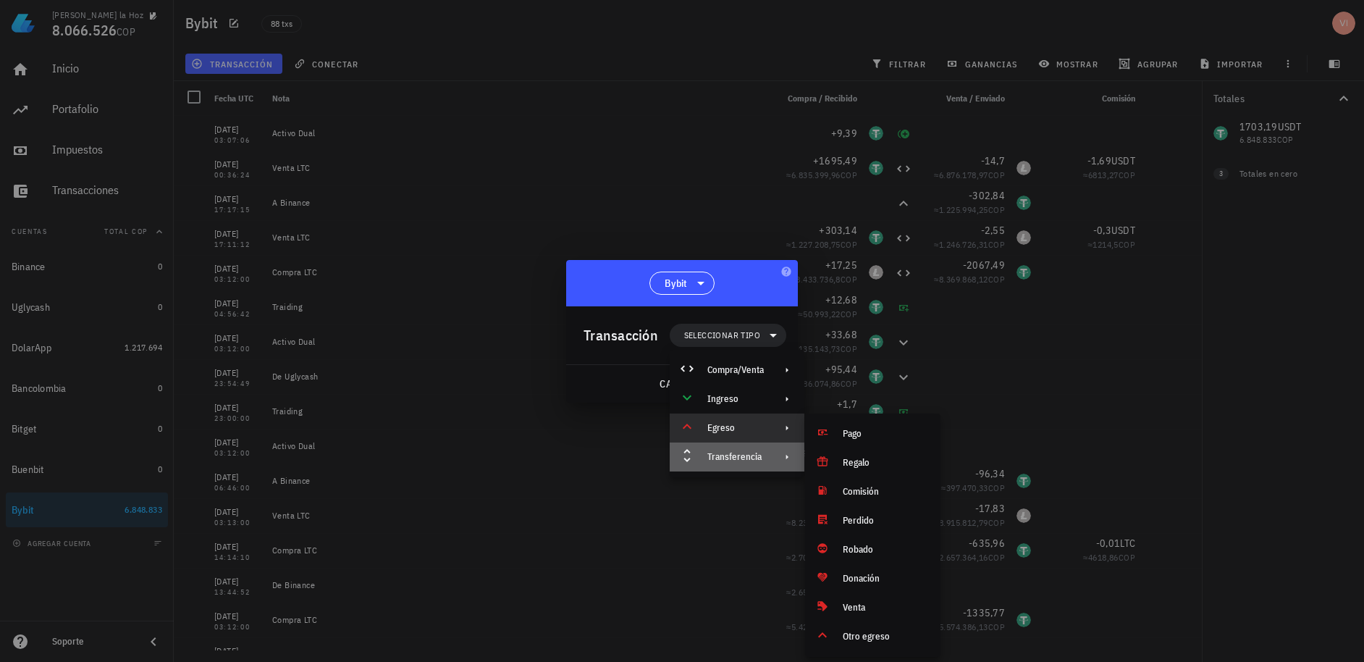
click at [728, 449] on div "Transferencia" at bounding box center [737, 456] width 135 height 29
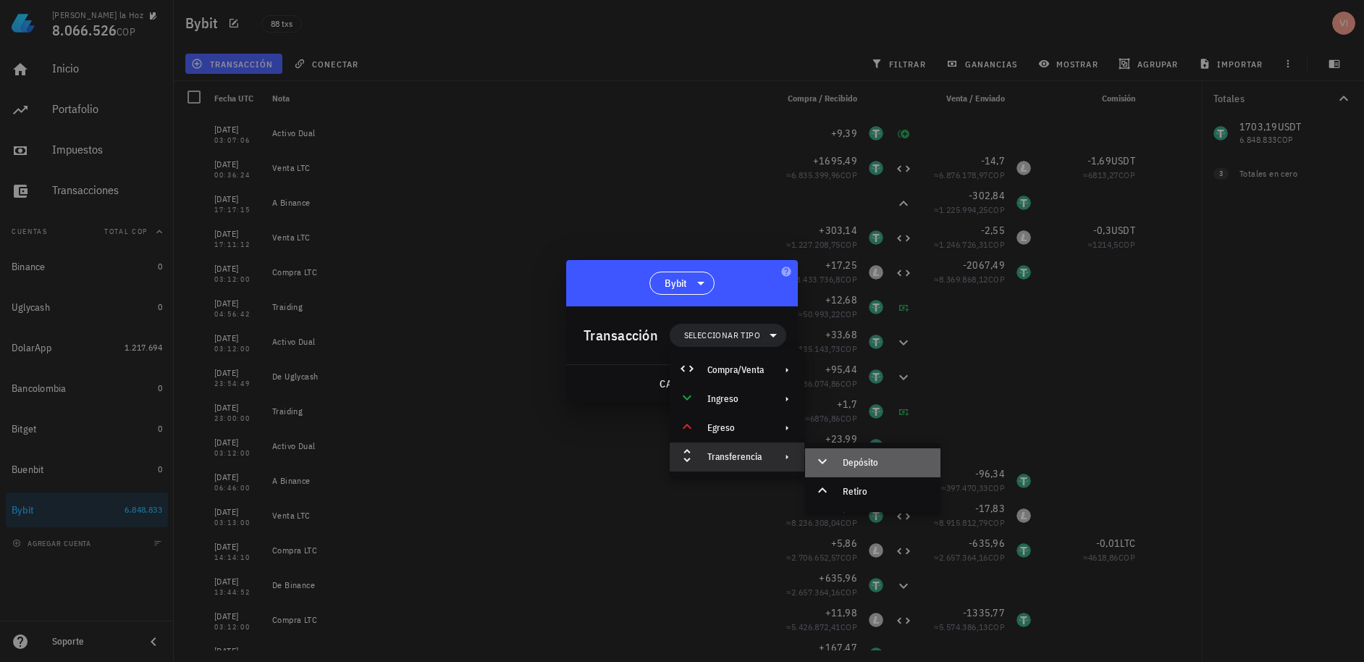
click at [829, 465] on icon at bounding box center [822, 460] width 17 height 17
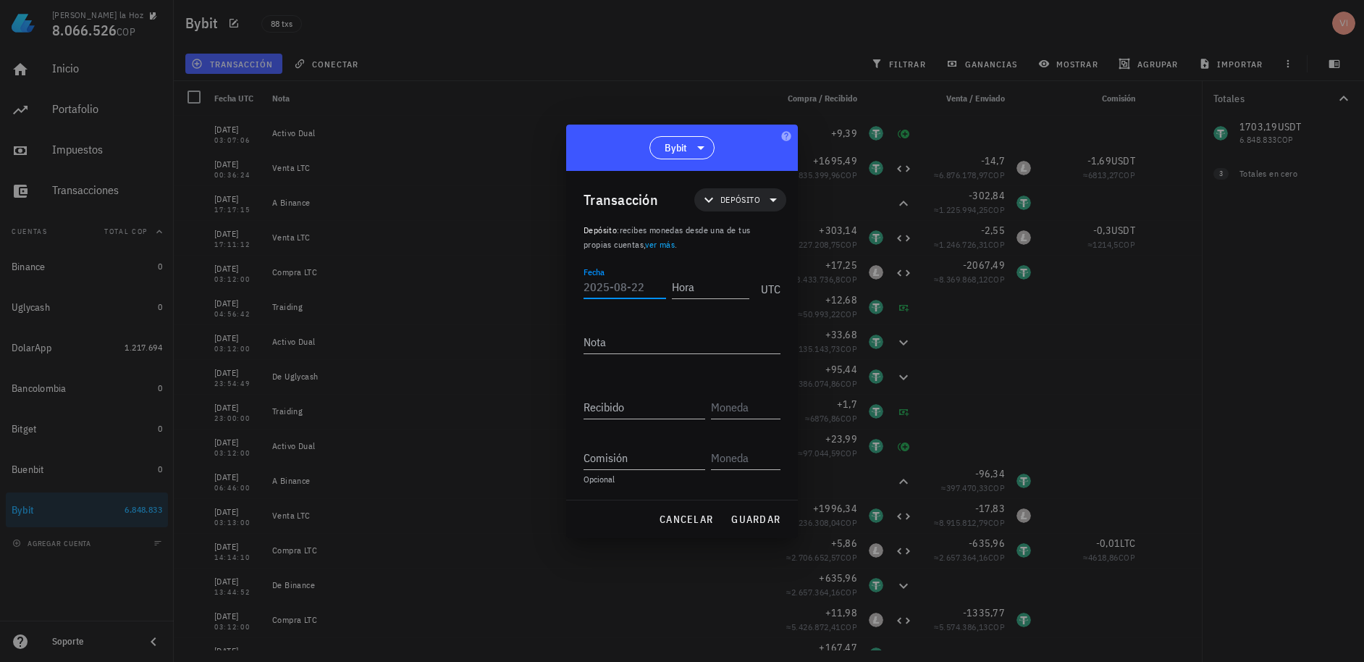
click at [613, 284] on input "Fecha" at bounding box center [624, 286] width 83 height 23
type input "[DATE]"
type input "21:54:04"
type textarea "De Bitget"
type input "80"
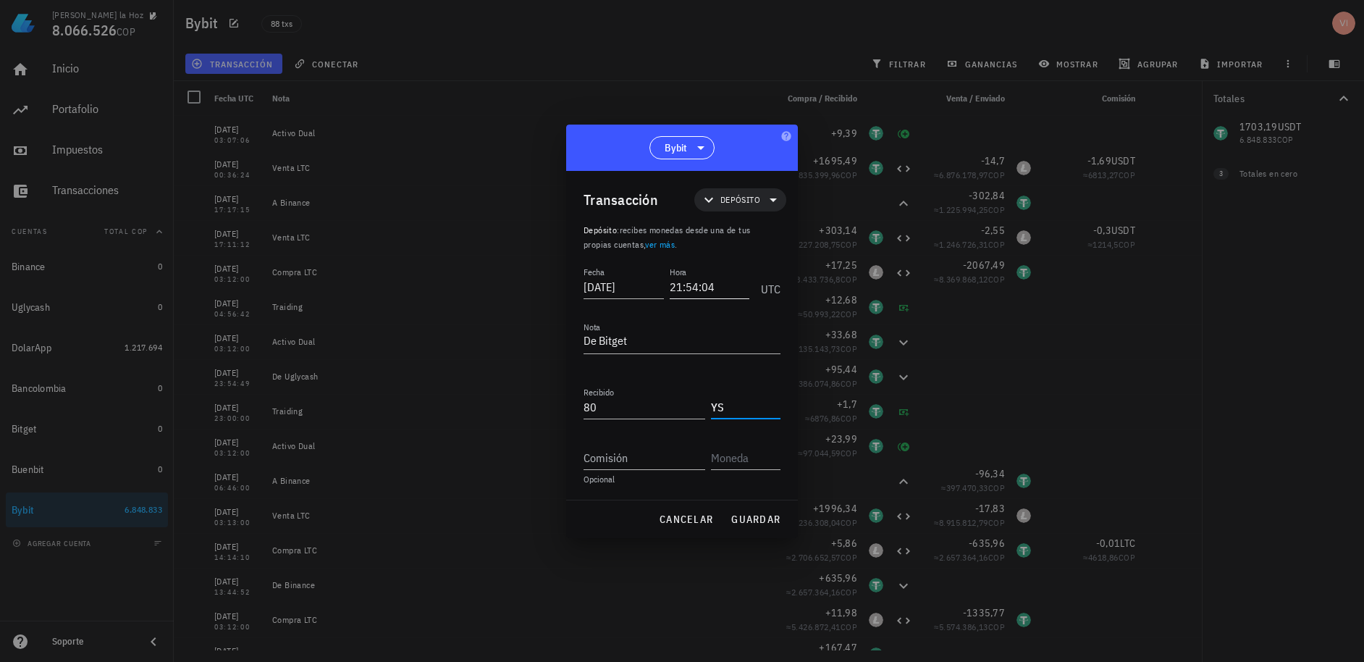
type input "Y"
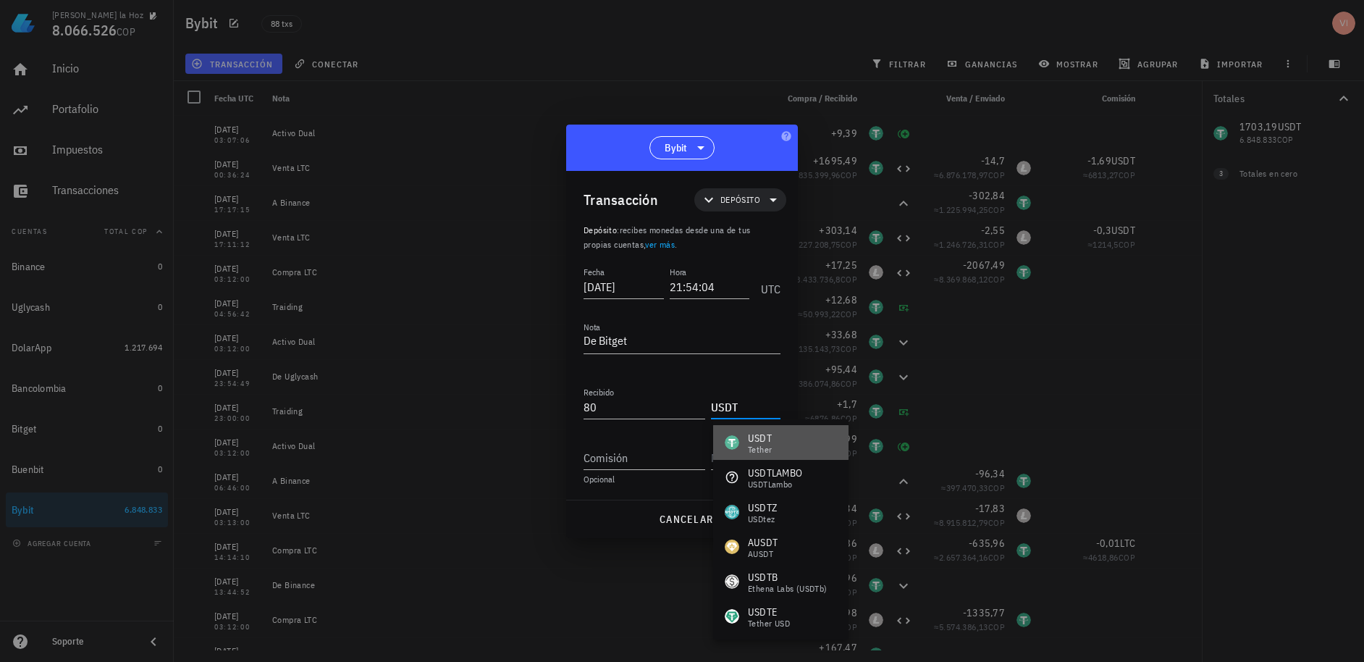
click at [741, 440] on div "USDT Tether" at bounding box center [748, 442] width 47 height 23
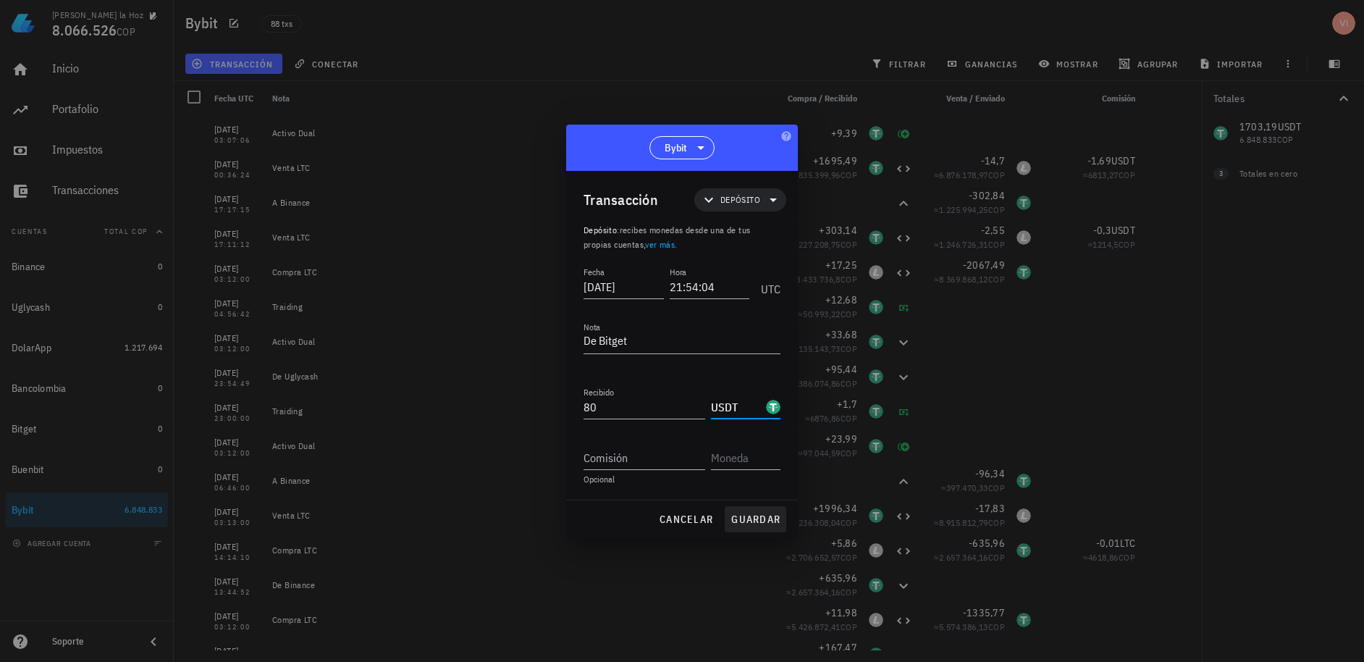
type input "USDT"
click at [750, 529] on button "guardar" at bounding box center [756, 519] width 62 height 26
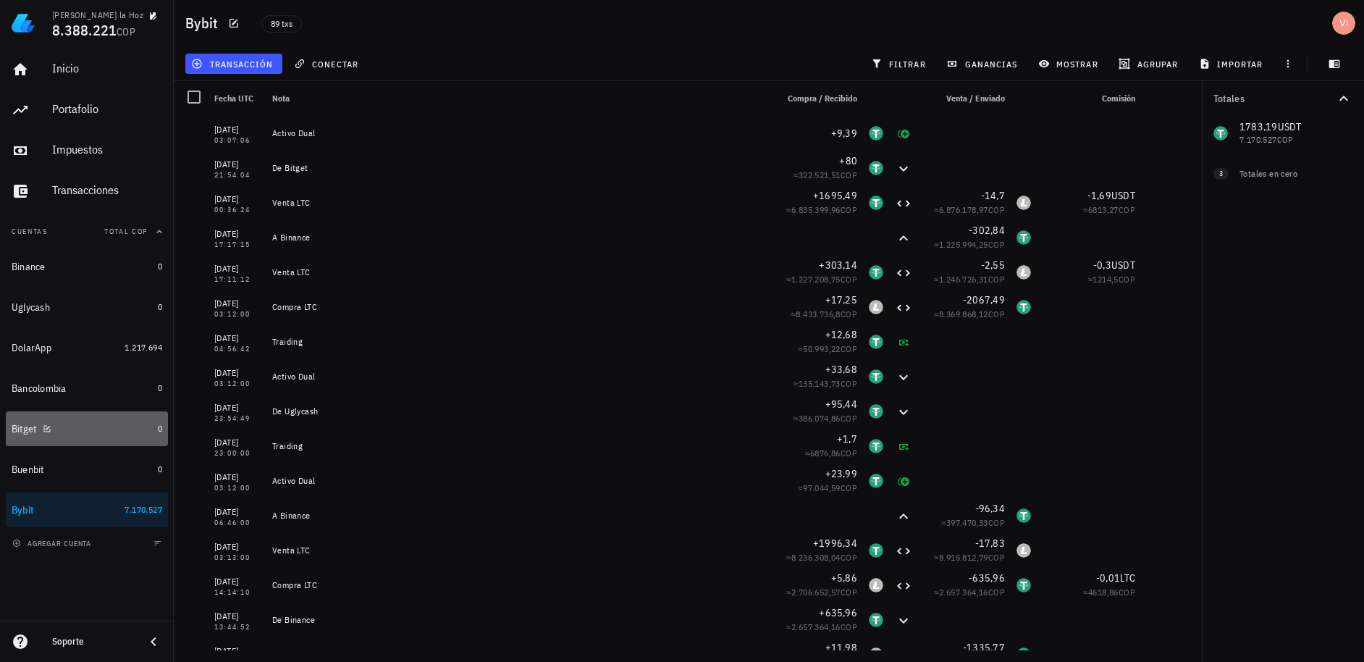
click at [107, 428] on div "Bitget" at bounding box center [82, 429] width 140 height 14
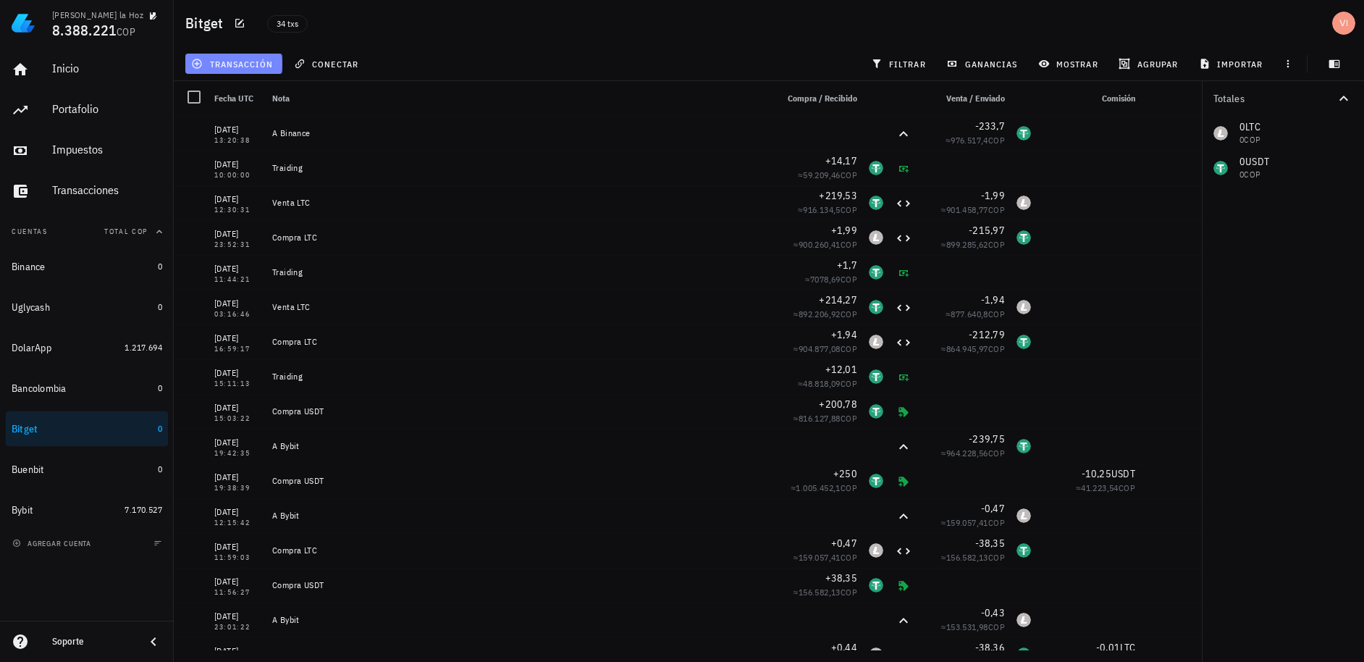
click at [256, 63] on span "transacción" at bounding box center [233, 64] width 79 height 12
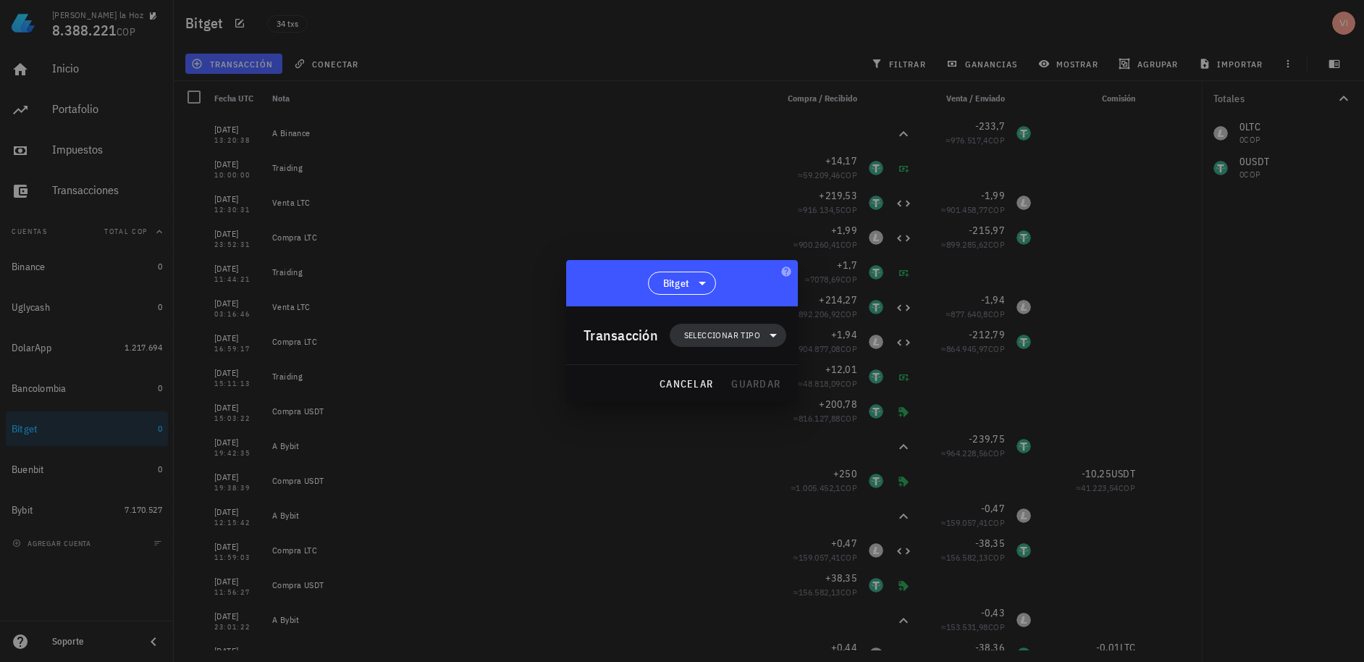
click at [709, 331] on span "Seleccionar tipo" at bounding box center [722, 335] width 76 height 14
click at [771, 465] on div "Transferencia" at bounding box center [737, 456] width 135 height 29
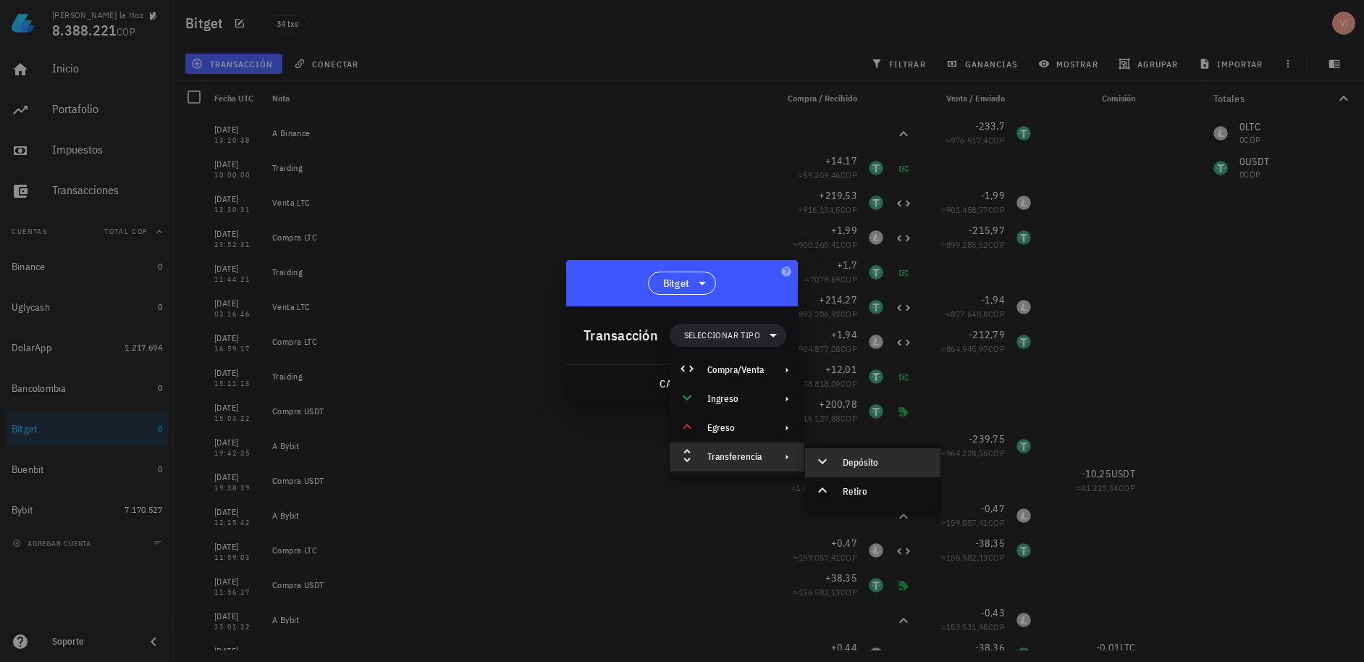
click at [858, 473] on div "Depósito" at bounding box center [872, 462] width 135 height 29
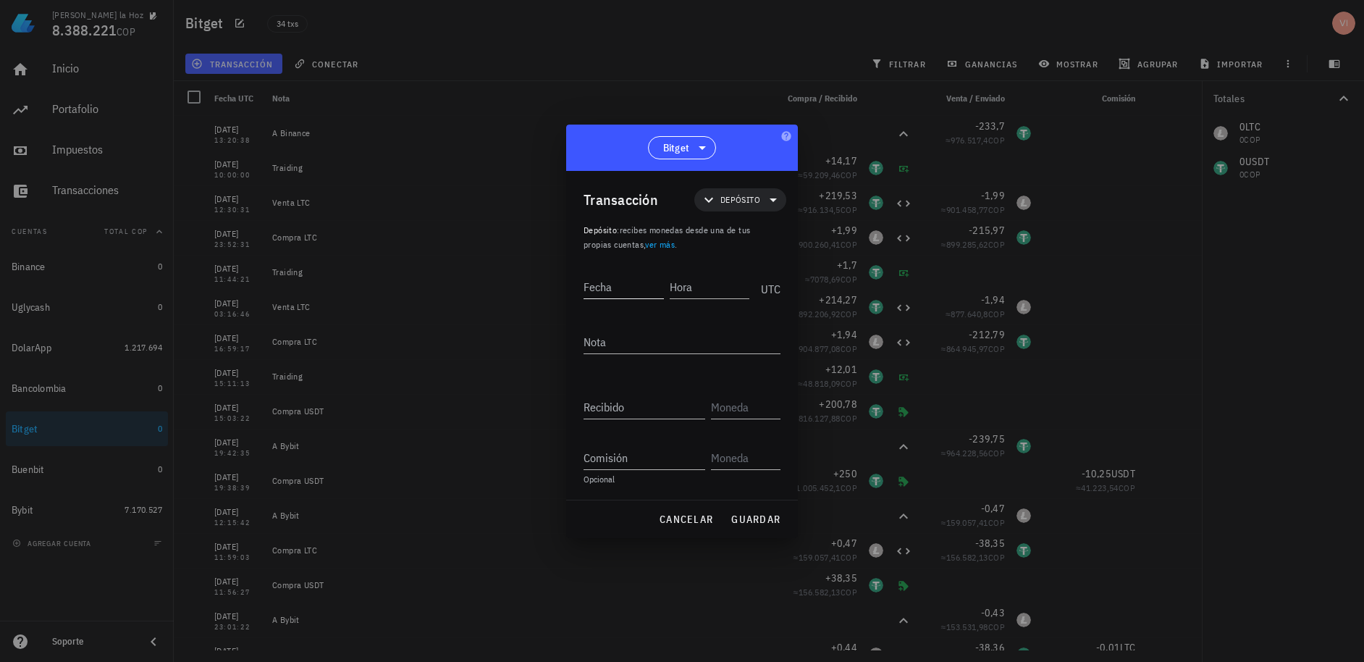
click at [626, 295] on input "Fecha" at bounding box center [623, 286] width 80 height 23
drag, startPoint x: 656, startPoint y: 290, endPoint x: 644, endPoint y: 286, distance: 13.0
click at [644, 286] on input "[DATE]" at bounding box center [623, 286] width 80 height 23
drag, startPoint x: 644, startPoint y: 286, endPoint x: 518, endPoint y: 271, distance: 126.8
click at [518, 271] on div "[PERSON_NAME] la Hoz 8.388.221 COP Inicio [GEOGRAPHIC_DATA] Impuestos [GEOGRAPH…" at bounding box center [682, 331] width 1364 height 662
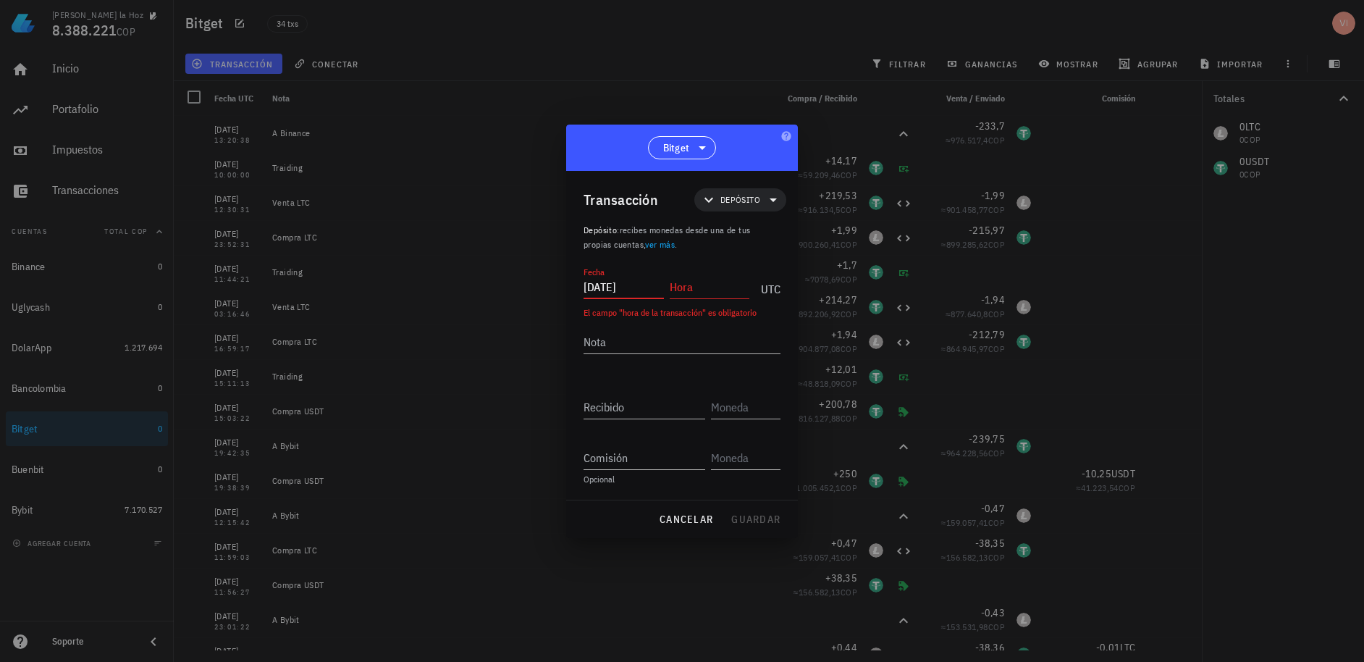
type input "[DATE]"
click at [672, 284] on input "Hora" at bounding box center [710, 286] width 80 height 23
type input "21:46:46"
type textarea "De Bitget"
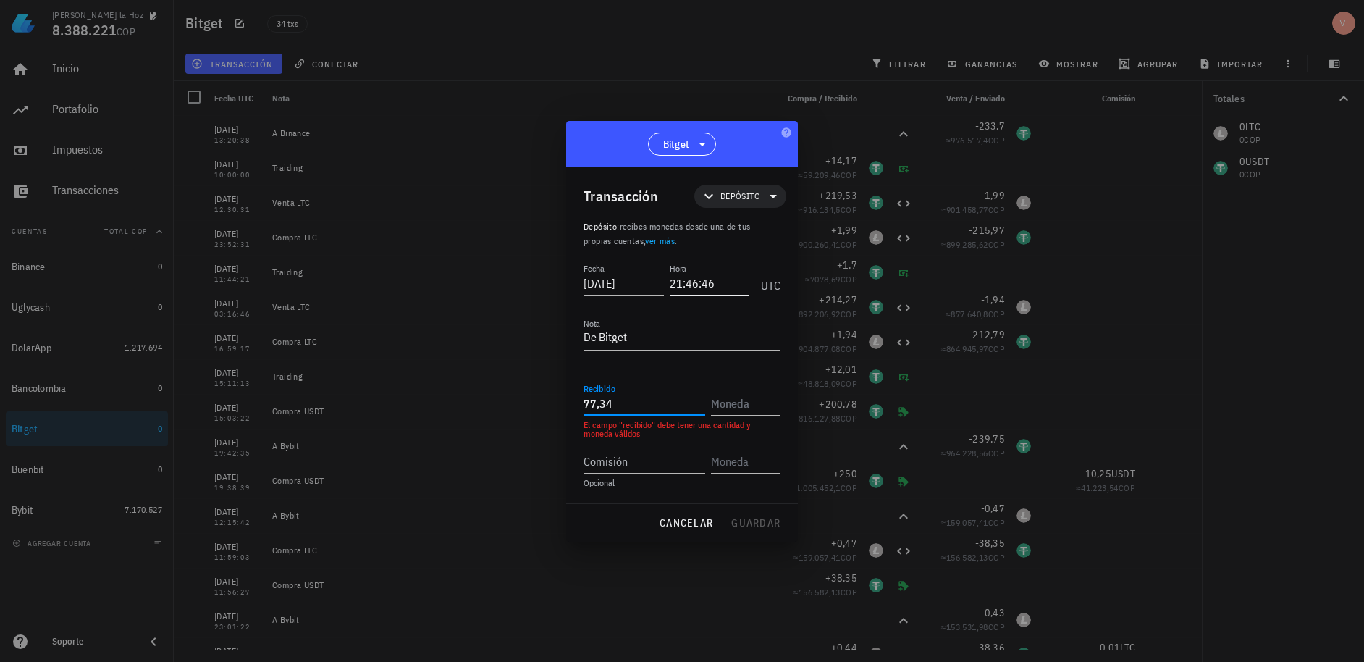
type input "77,34"
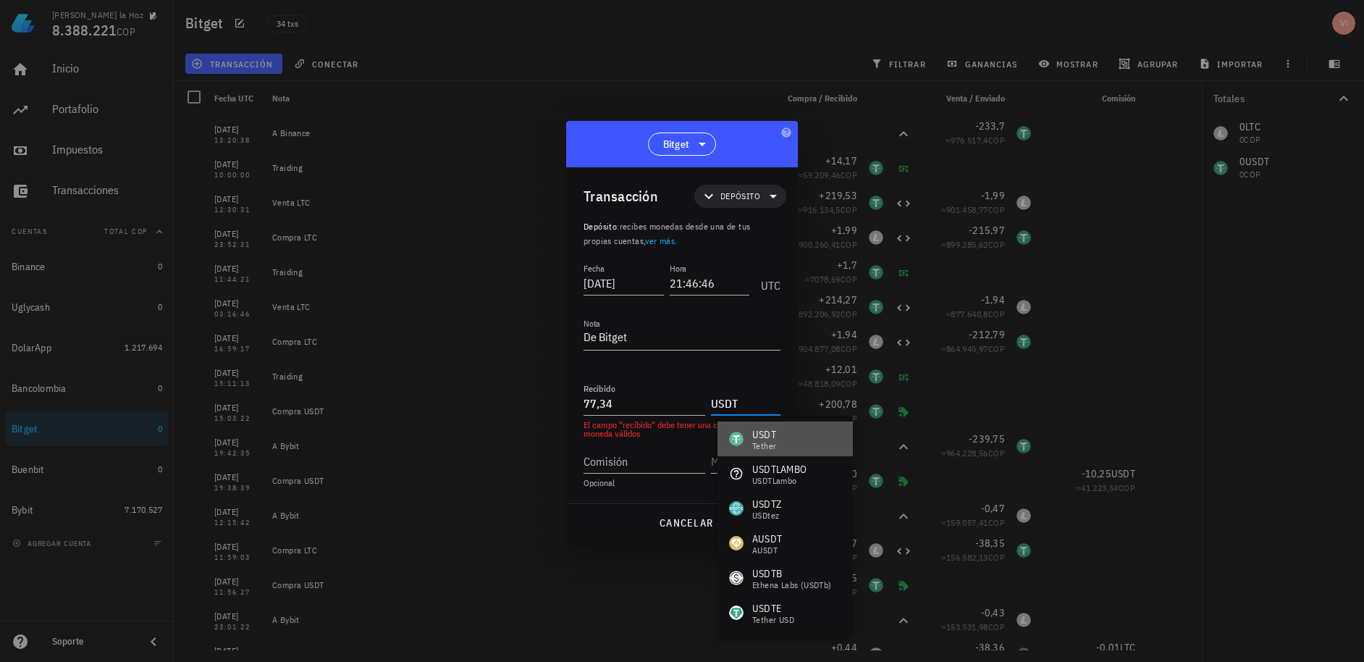
click at [782, 449] on div "USDT Tether" at bounding box center [784, 438] width 135 height 35
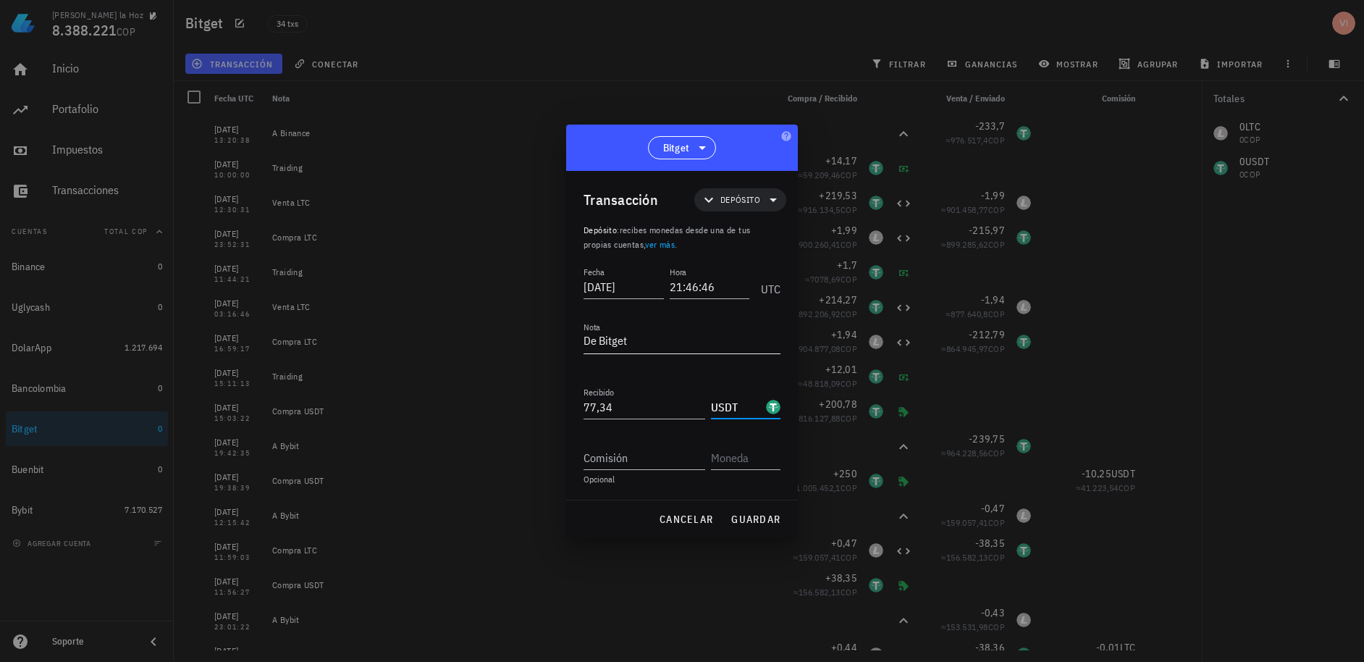
type input "USDT"
click at [654, 340] on textarea "De Bitget" at bounding box center [681, 341] width 197 height 23
type textarea "De Binance"
click at [730, 512] on button "guardar" at bounding box center [756, 519] width 62 height 26
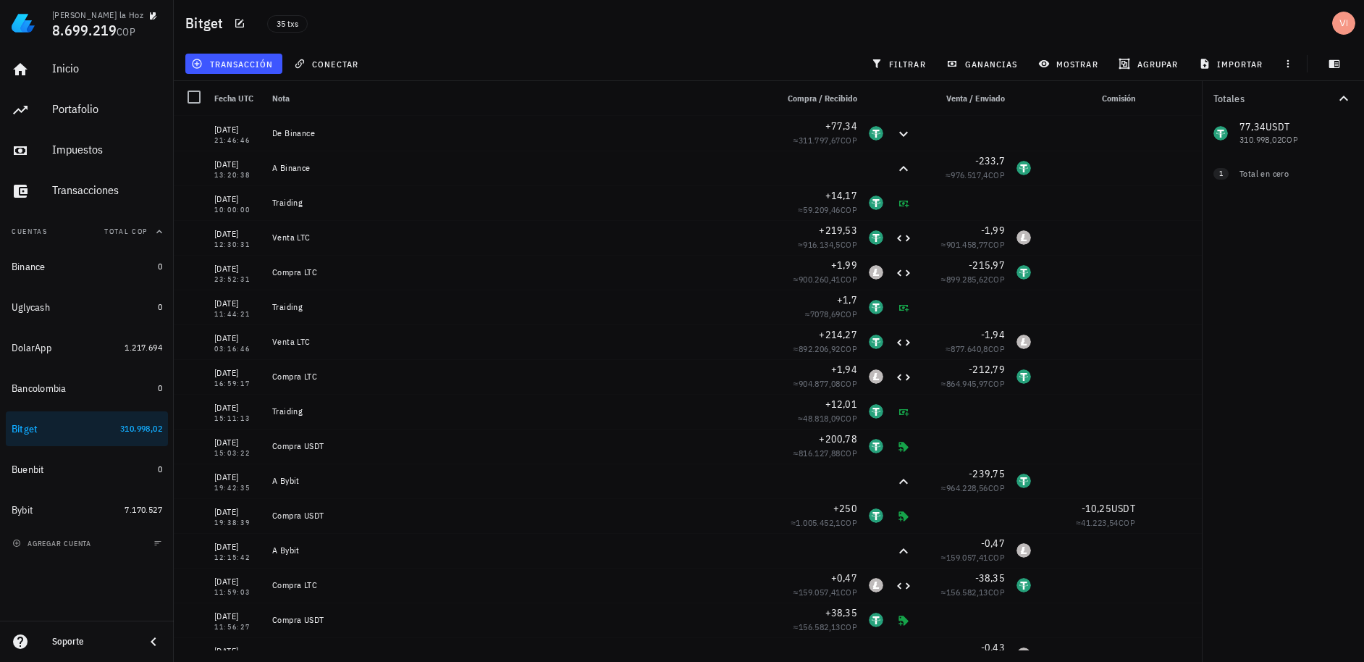
click at [221, 48] on div "transacción conectar filtrar ganancias mostrar [GEOGRAPHIC_DATA] importar" at bounding box center [768, 63] width 1173 height 35
click at [235, 70] on button "transacción" at bounding box center [233, 64] width 97 height 20
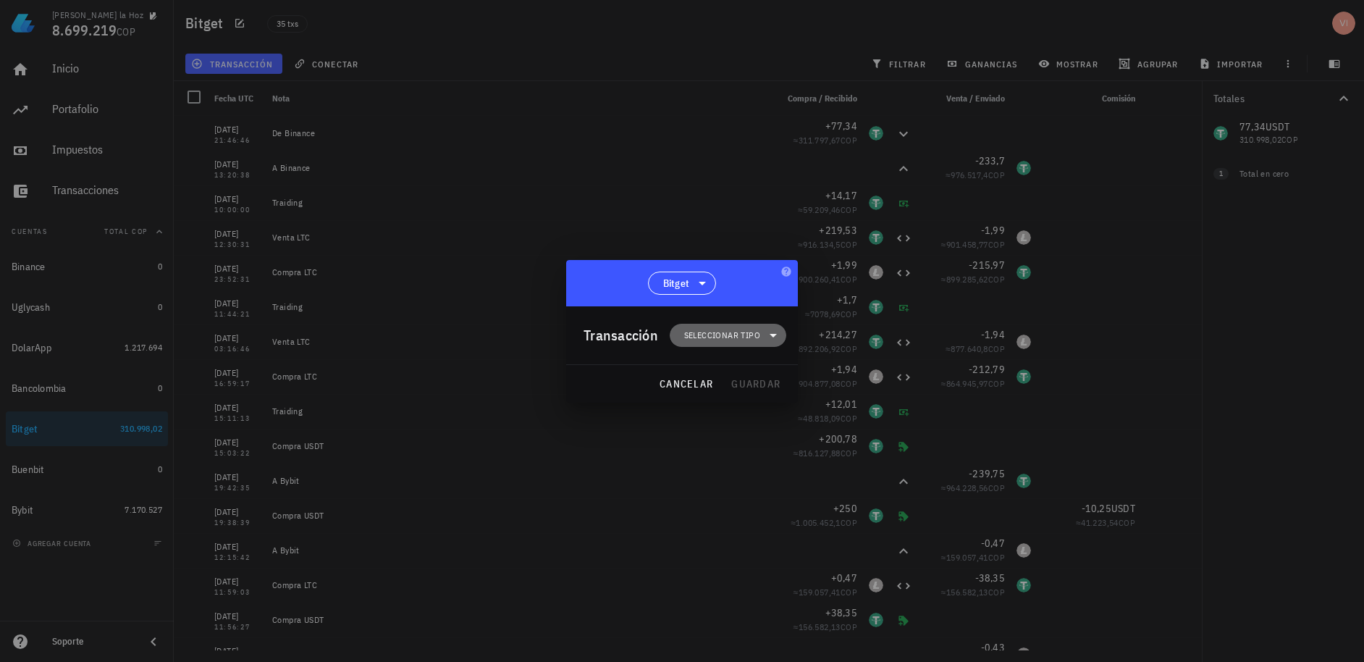
click at [718, 337] on span "Seleccionar tipo" at bounding box center [722, 335] width 76 height 14
click at [780, 449] on div "Transferencia" at bounding box center [737, 456] width 135 height 29
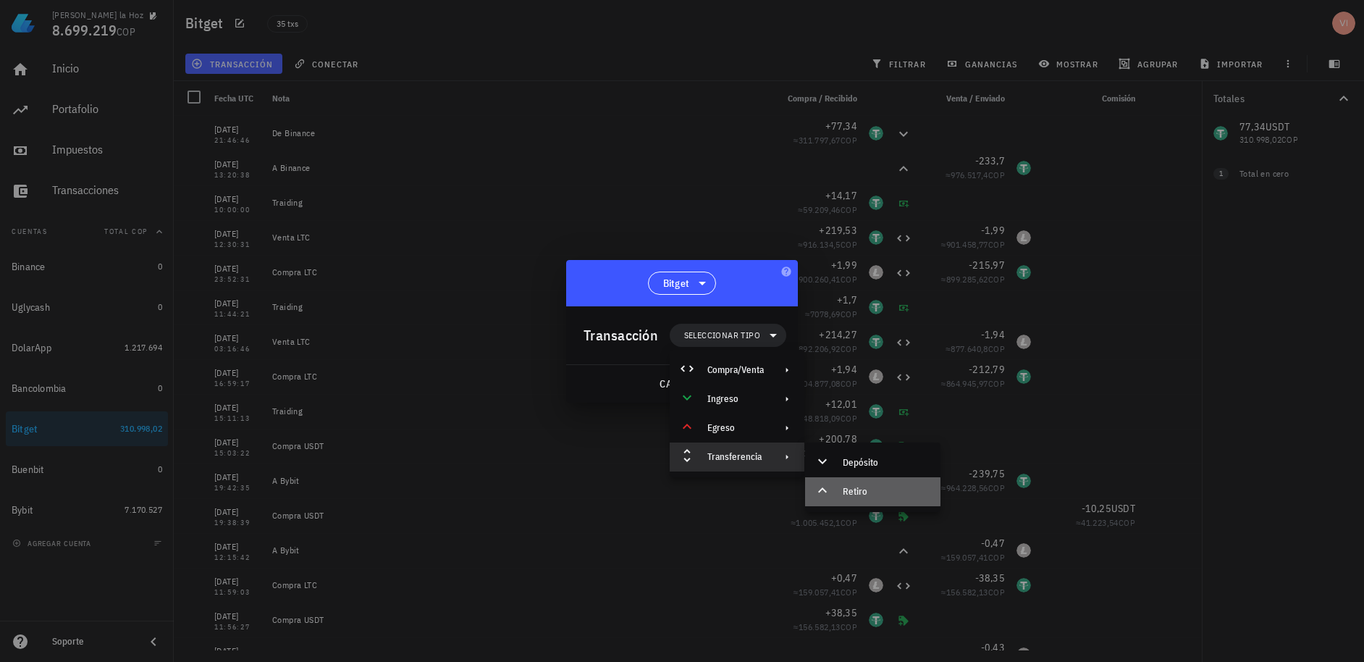
click at [839, 484] on div "Retiro" at bounding box center [872, 491] width 135 height 29
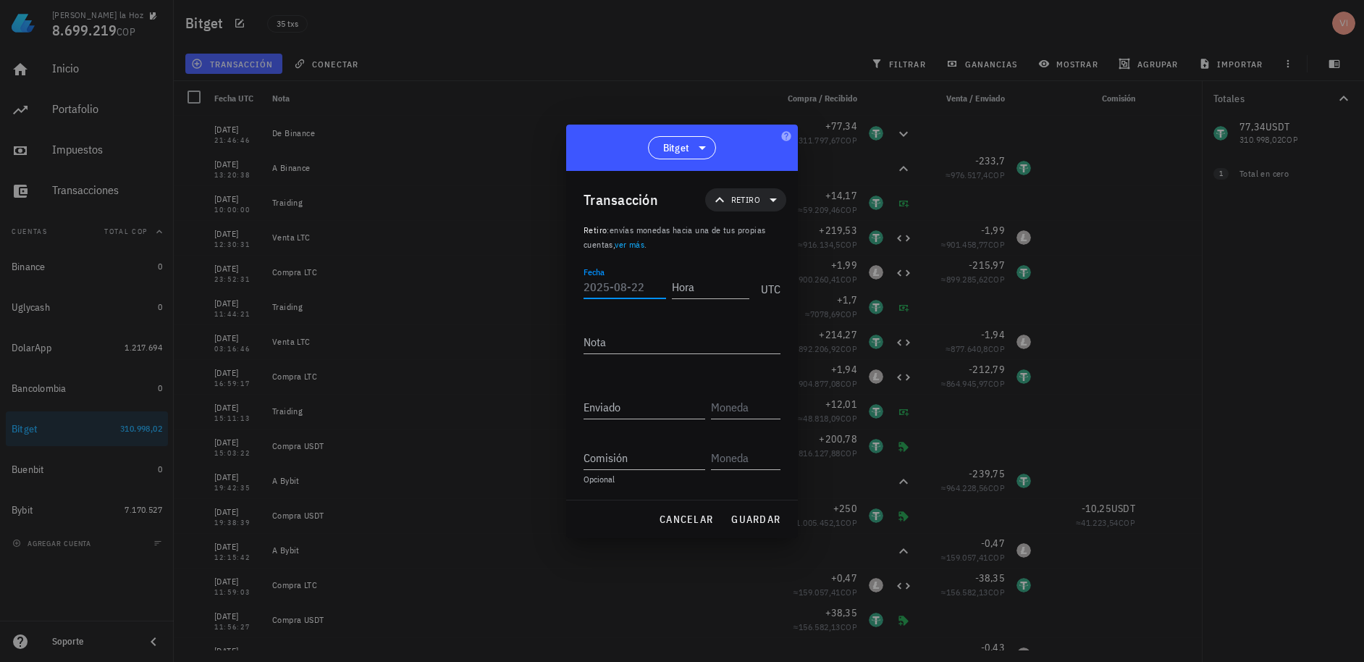
click at [616, 279] on input "Fecha" at bounding box center [624, 286] width 83 height 23
paste input "[DATE]"
type input "[DATE]"
click at [701, 292] on input "Hora" at bounding box center [710, 286] width 77 height 23
type input "2"
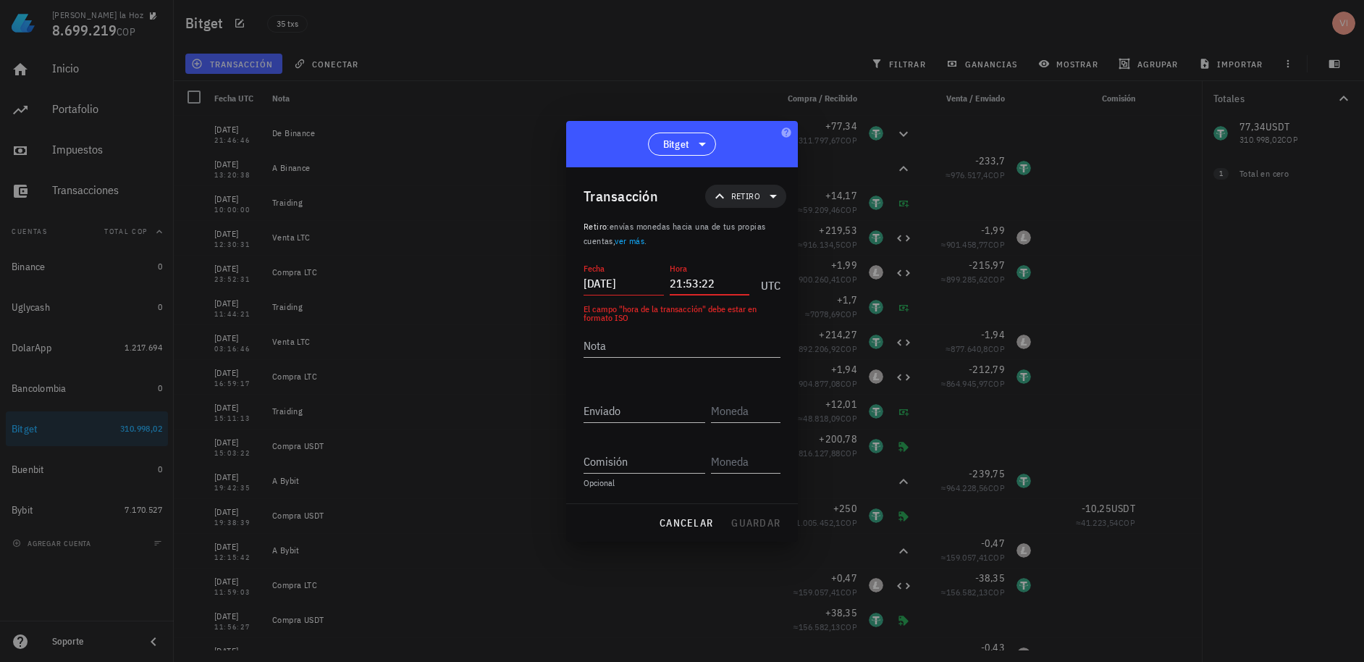
type input "21:53:22"
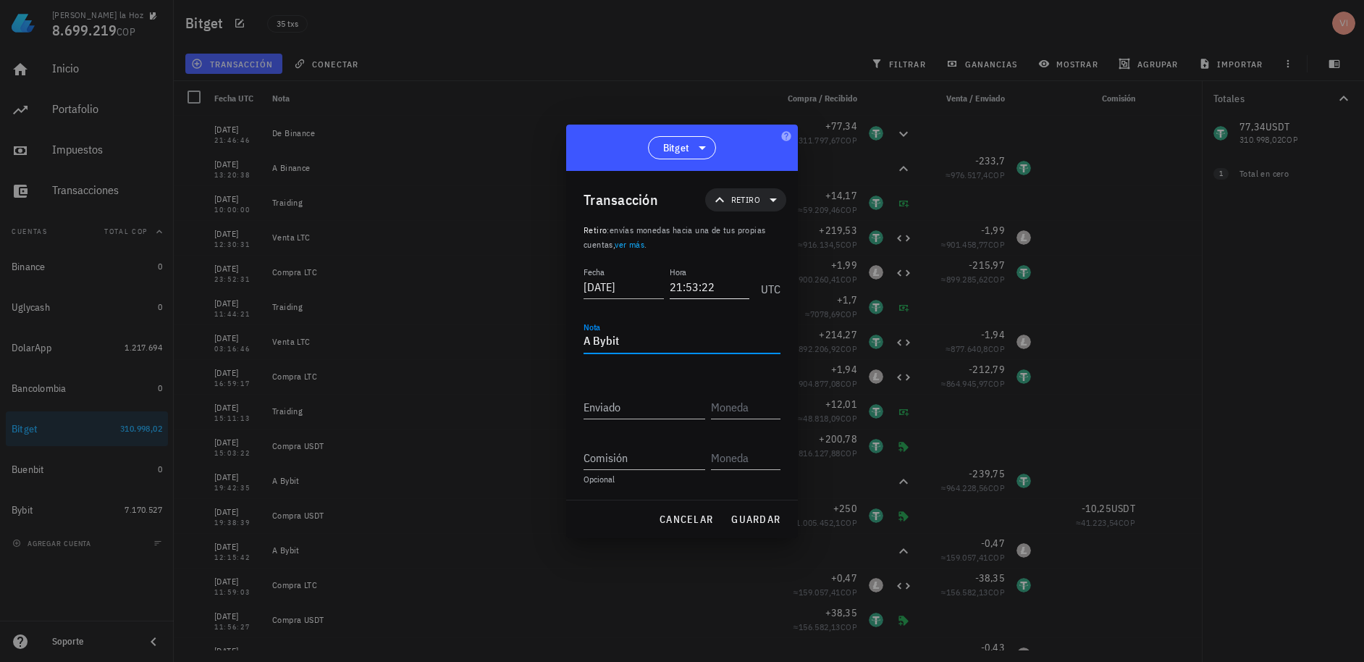
type textarea "A Bybit"
type input "9"
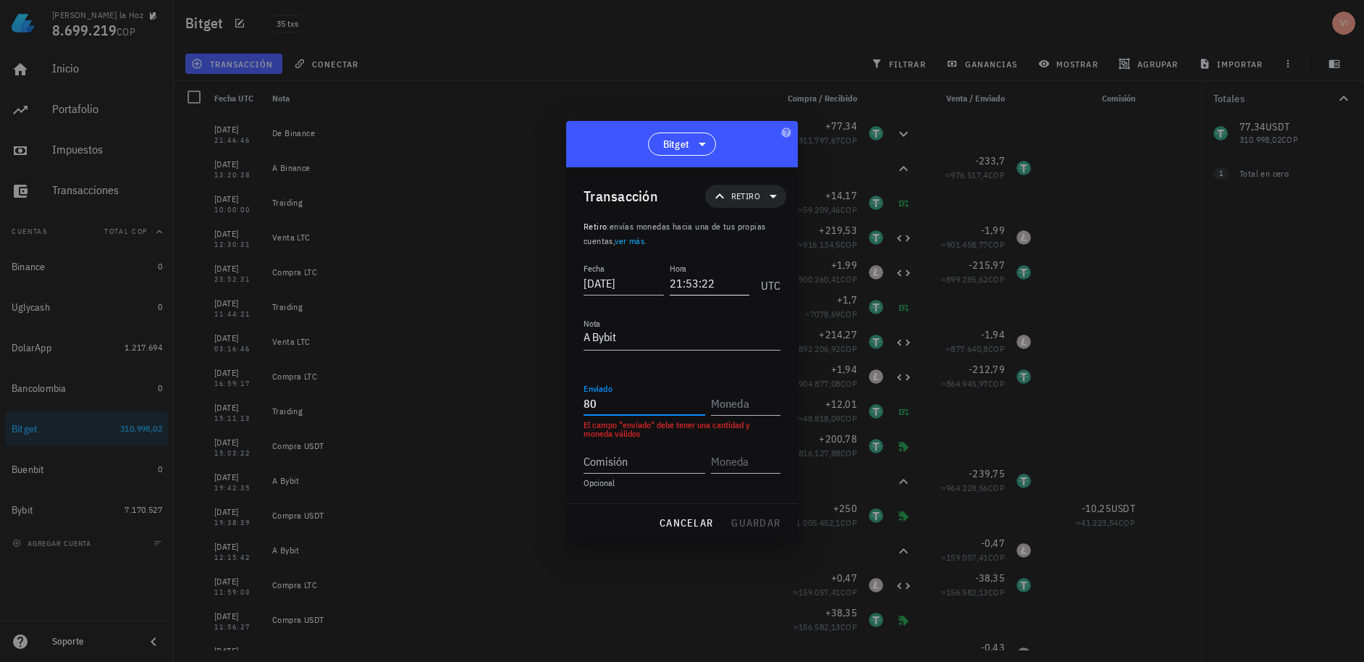
type input "80"
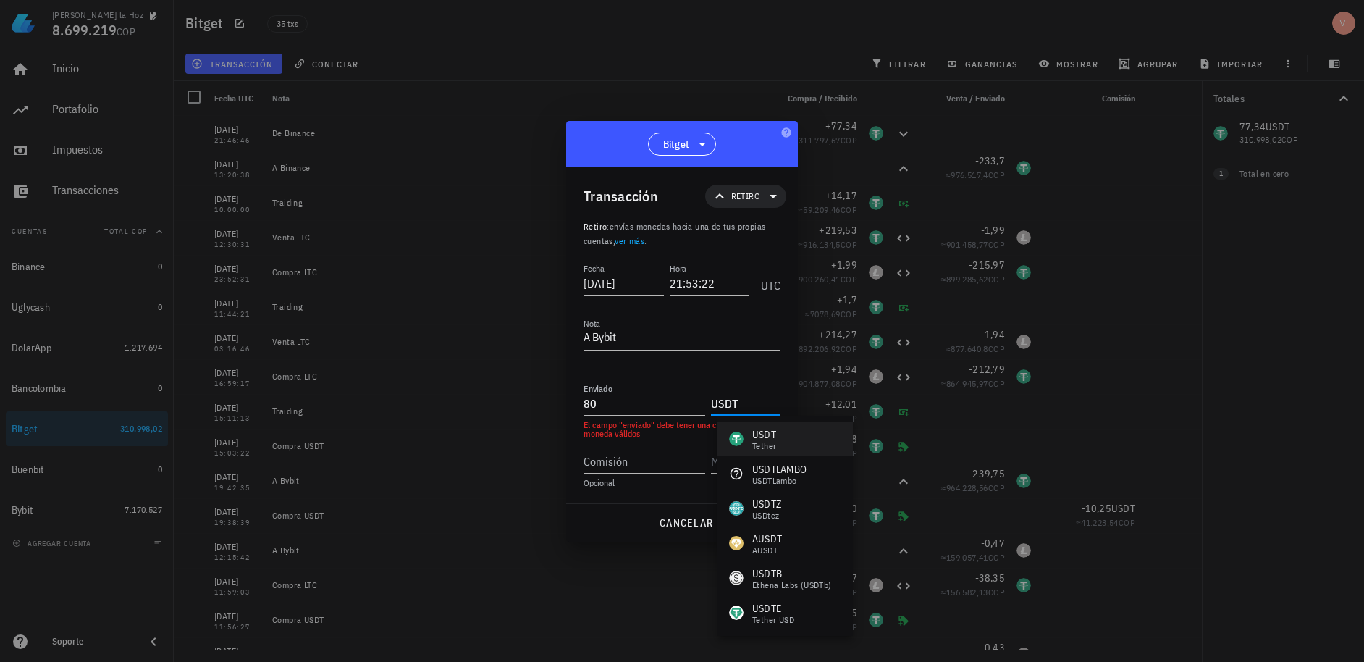
click at [785, 430] on div "USDT Tether" at bounding box center [784, 438] width 135 height 35
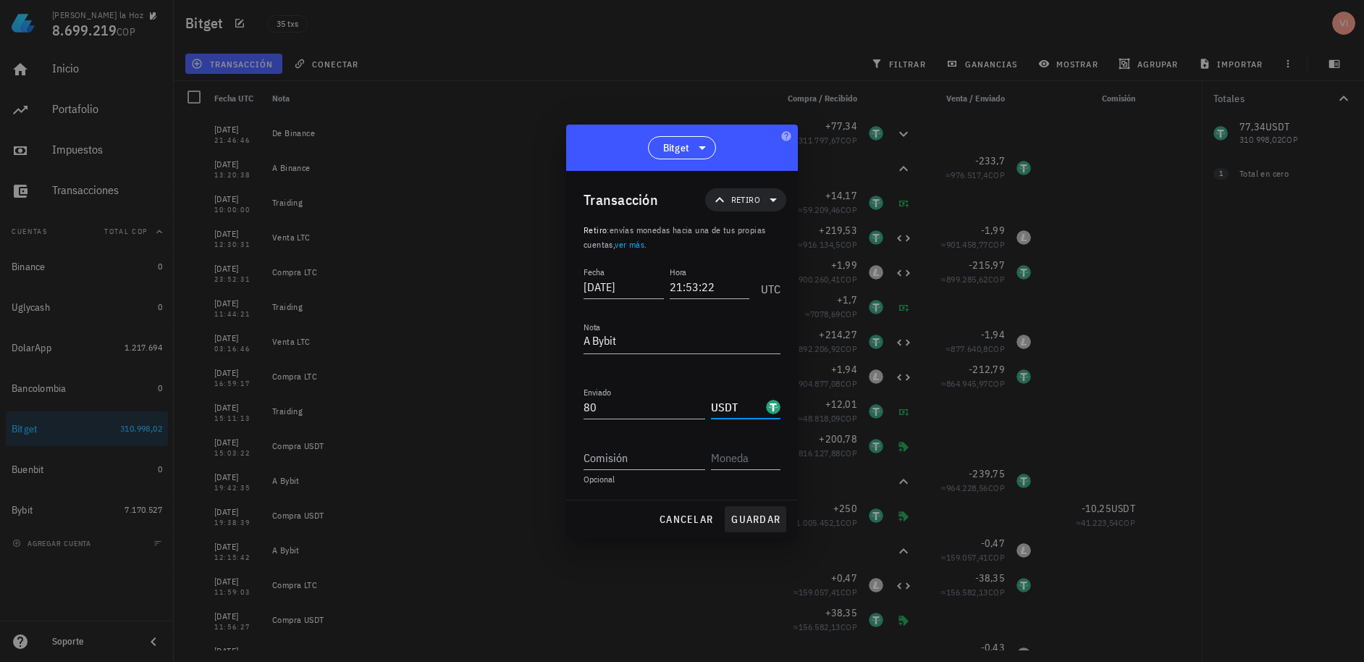
type input "USDT"
click at [738, 511] on button "guardar" at bounding box center [756, 519] width 62 height 26
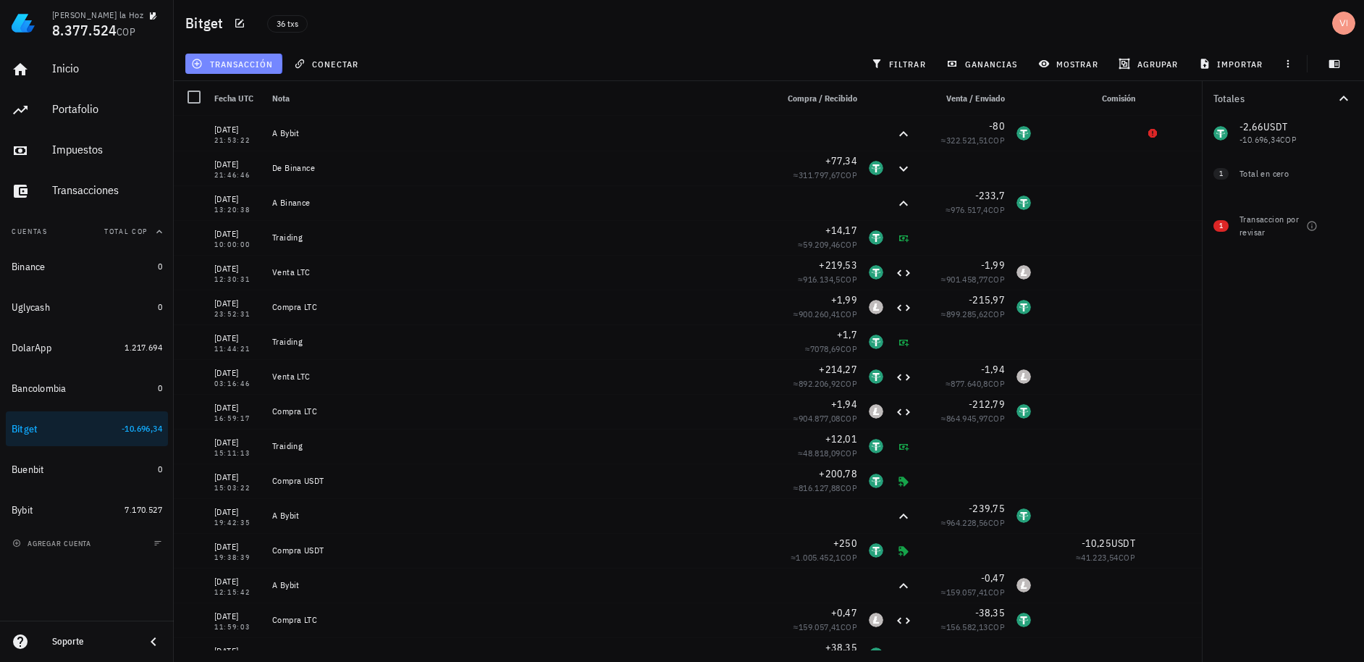
click at [235, 70] on button "transacción" at bounding box center [233, 64] width 97 height 20
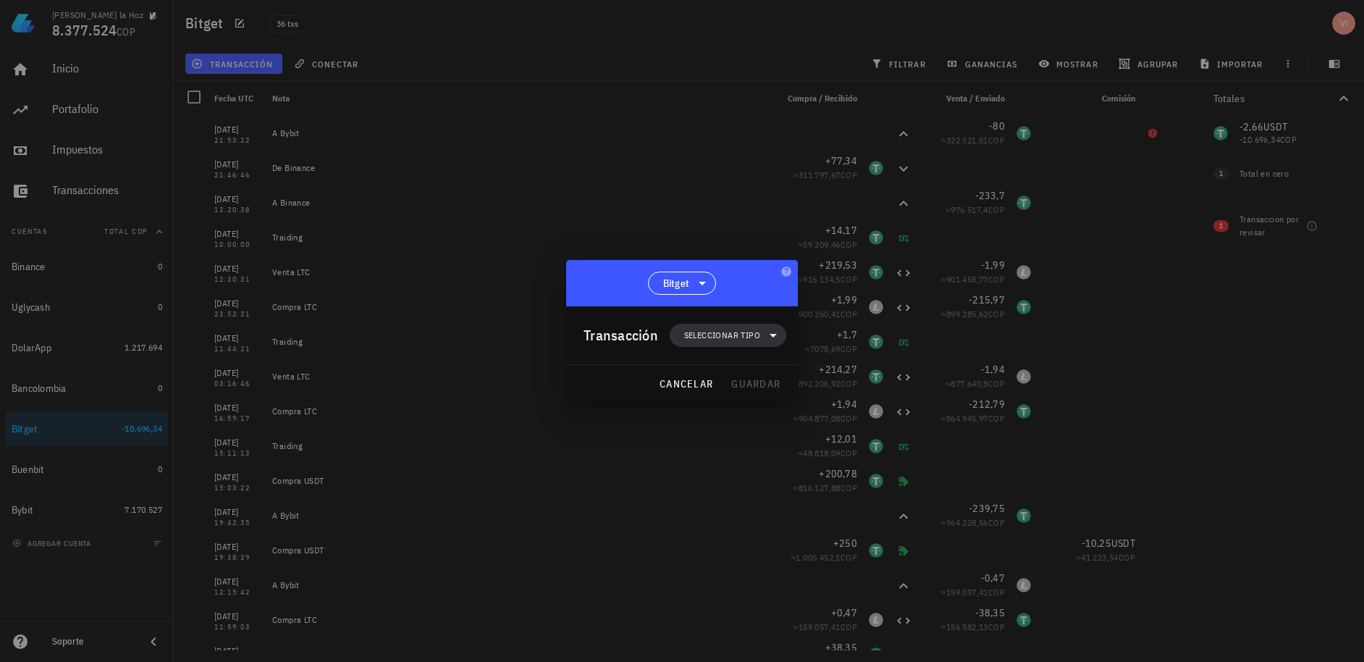
click at [690, 325] on span "Seleccionar tipo" at bounding box center [727, 335] width 99 height 23
click at [726, 395] on div "Ingreso" at bounding box center [735, 399] width 56 height 12
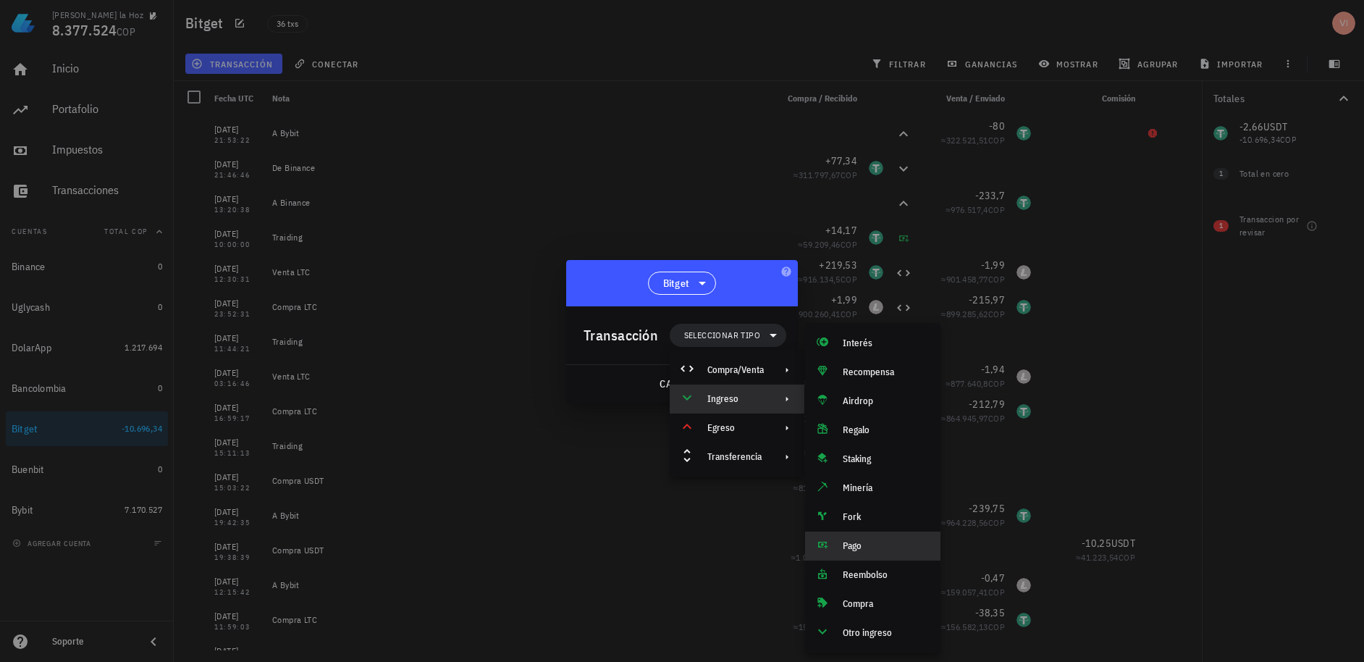
click at [852, 548] on div "Pago" at bounding box center [886, 546] width 86 height 12
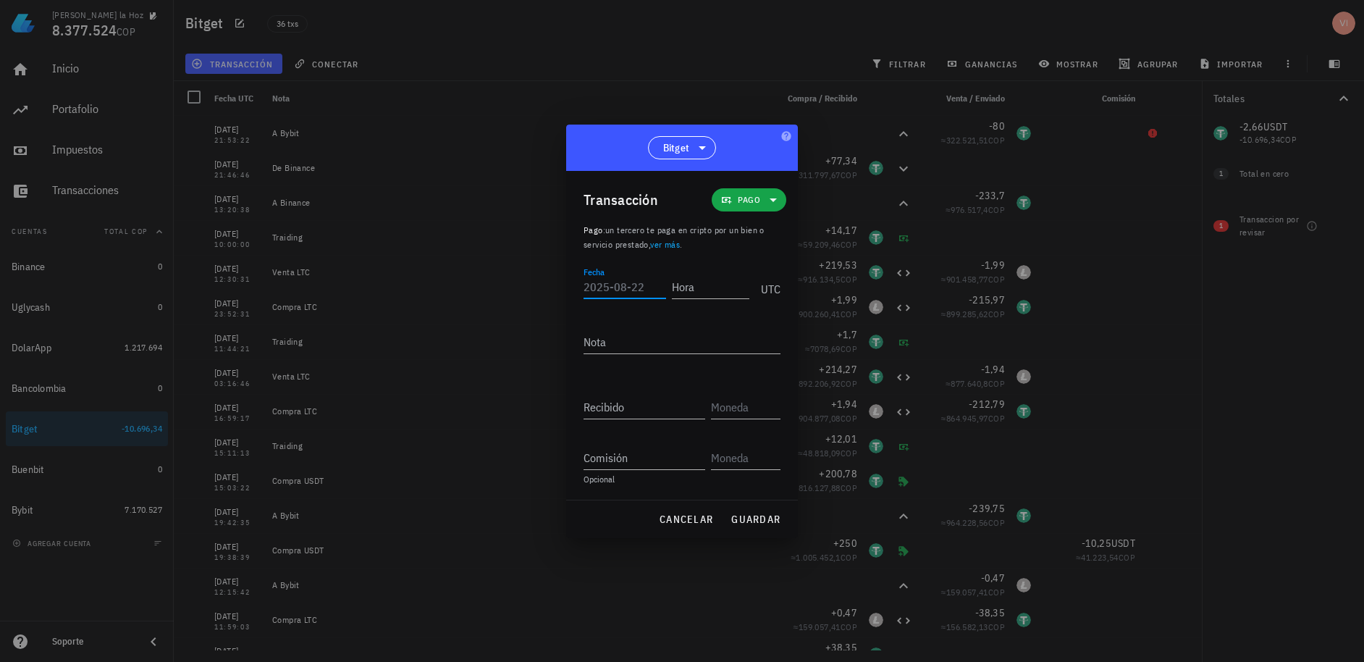
click at [628, 282] on input "Fecha" at bounding box center [624, 286] width 83 height 23
click at [707, 293] on input "Hora" at bounding box center [708, 286] width 83 height 23
click at [635, 336] on textarea "Nota" at bounding box center [681, 341] width 197 height 23
click at [630, 413] on div "Recibido 2" at bounding box center [681, 409] width 197 height 51
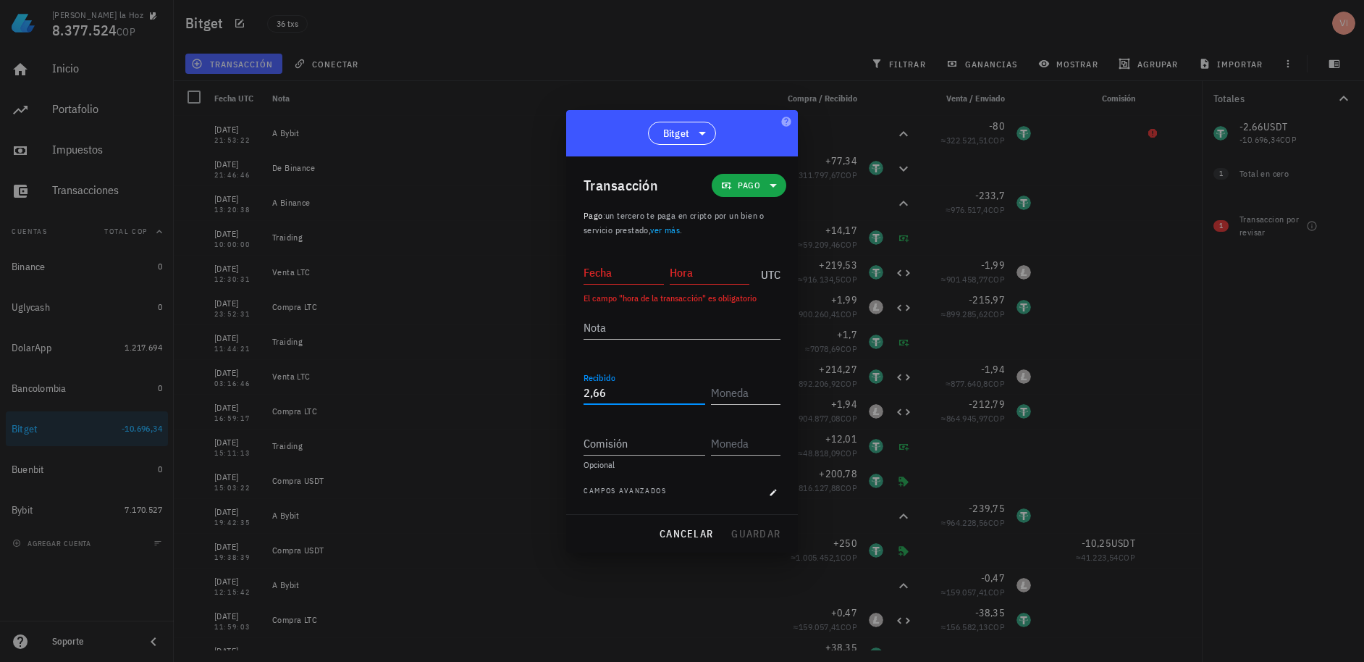
type input "2,66"
type input "Y"
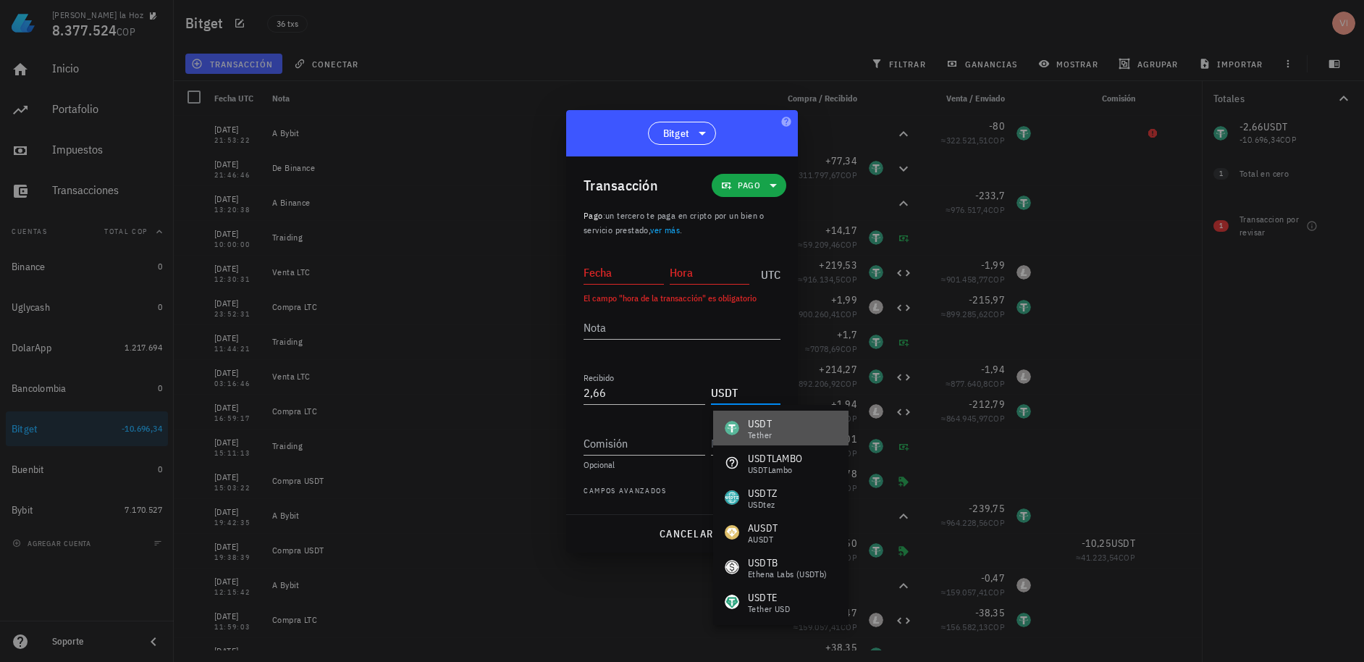
click at [735, 426] on div "USDT-icon" at bounding box center [732, 428] width 14 height 14
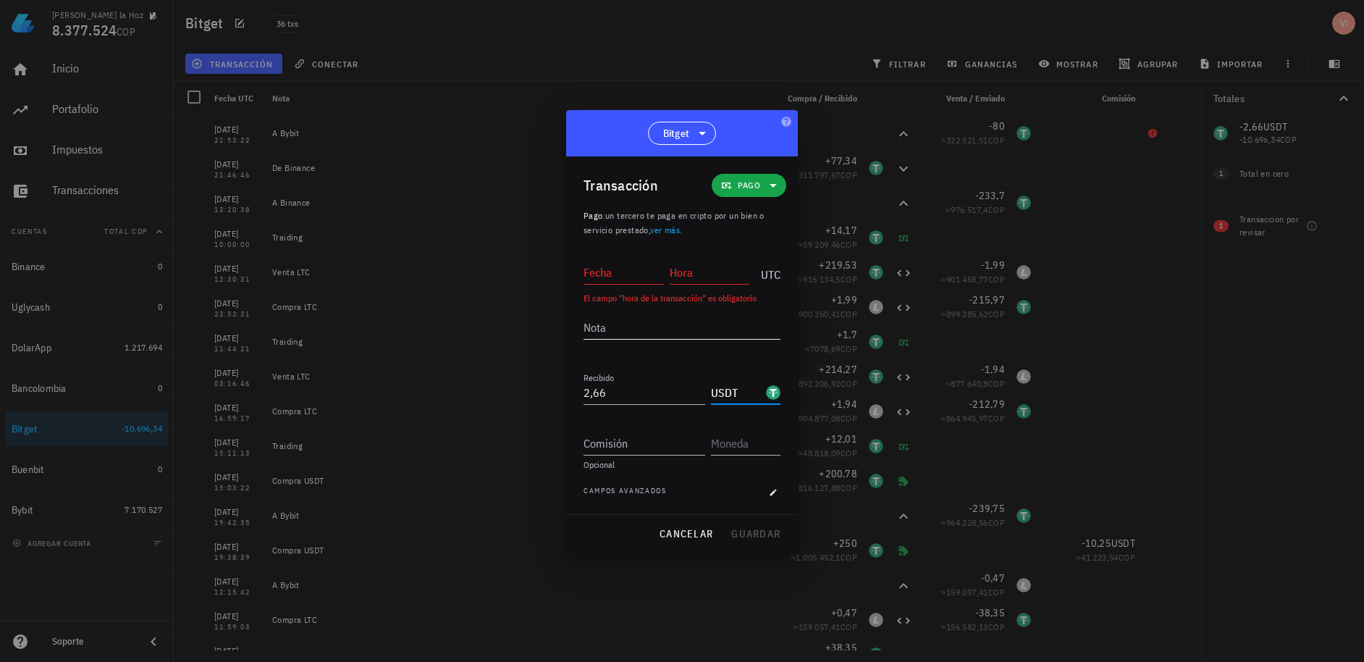
type input "USDT"
click at [614, 337] on textarea "Nota" at bounding box center [681, 327] width 197 height 23
type textarea "D"
type textarea "Traiding"
click at [626, 279] on input "Fecha" at bounding box center [623, 272] width 80 height 23
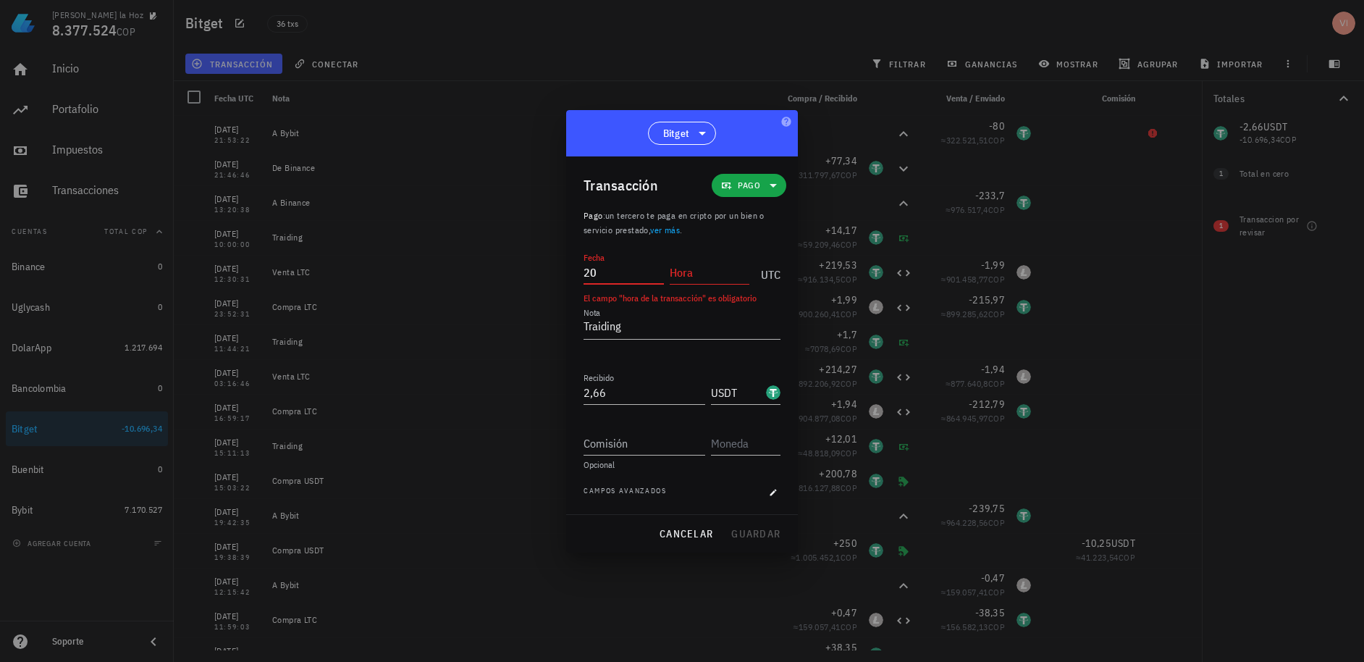
type input "2"
paste input "2"
type input "[DATE]"
type input "20:48:00"
click at [751, 534] on span "guardar" at bounding box center [755, 533] width 50 height 13
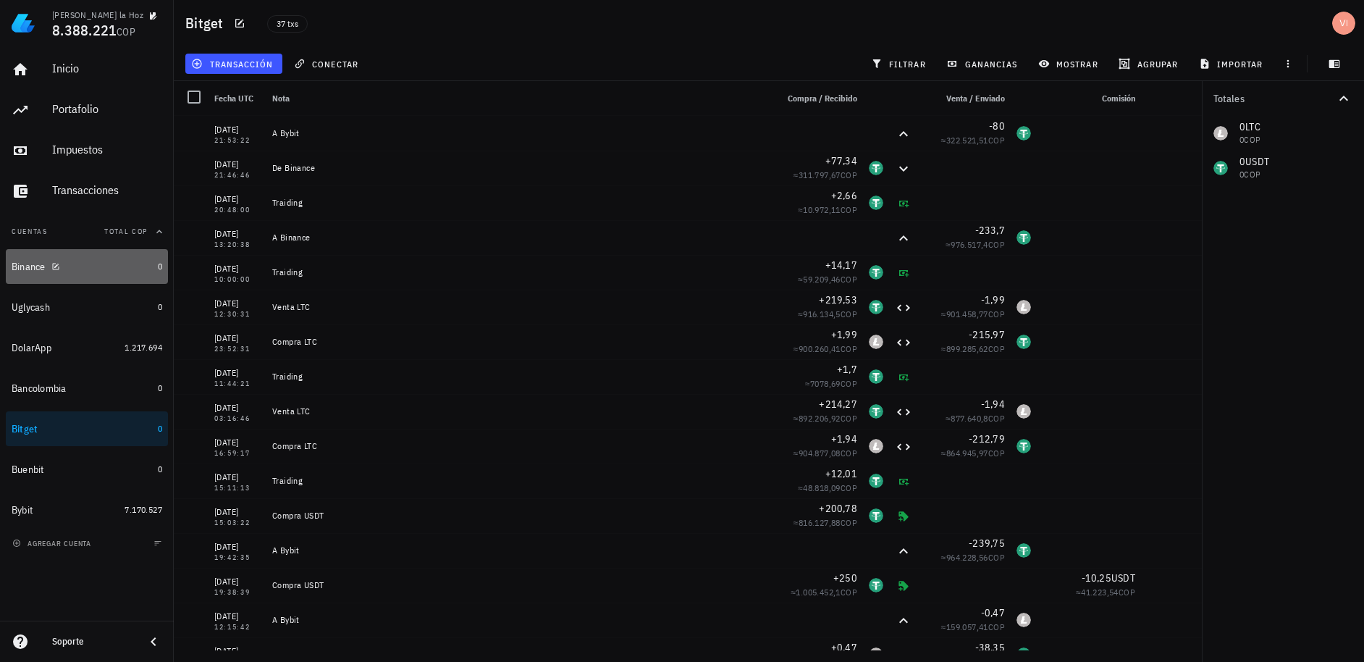
click at [138, 273] on div "Binance" at bounding box center [82, 266] width 140 height 31
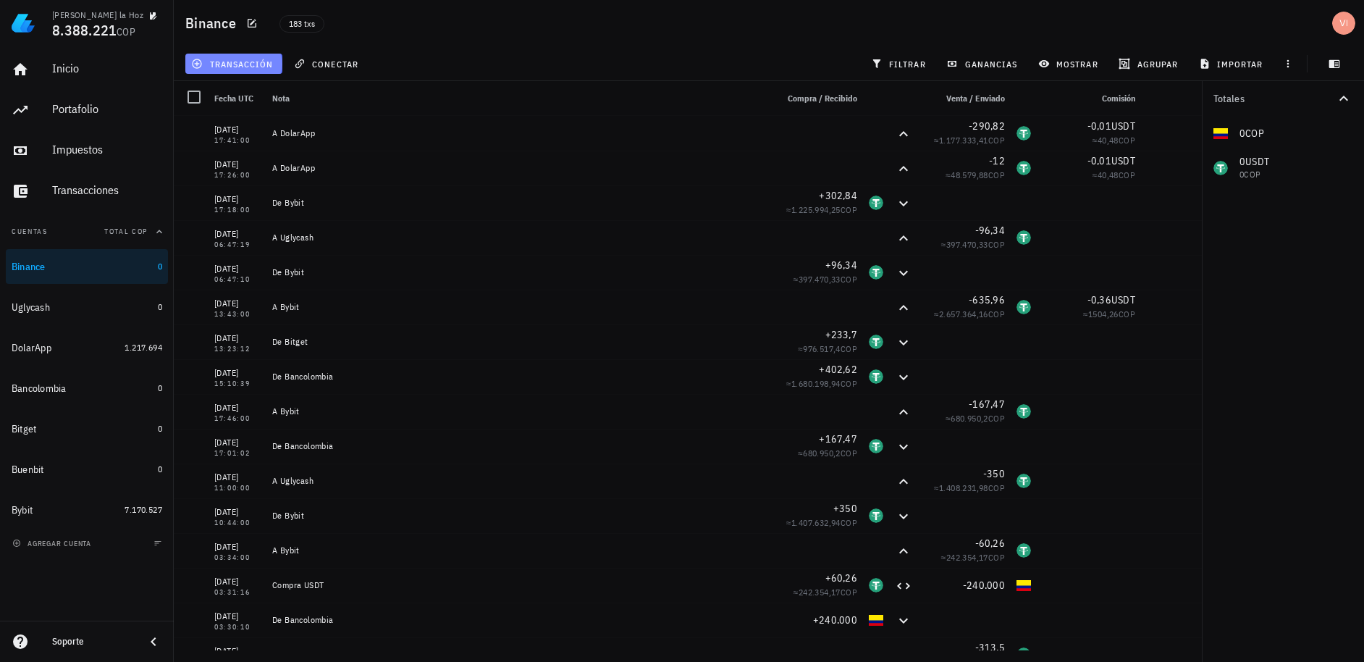
click at [211, 65] on span "transacción" at bounding box center [233, 64] width 79 height 12
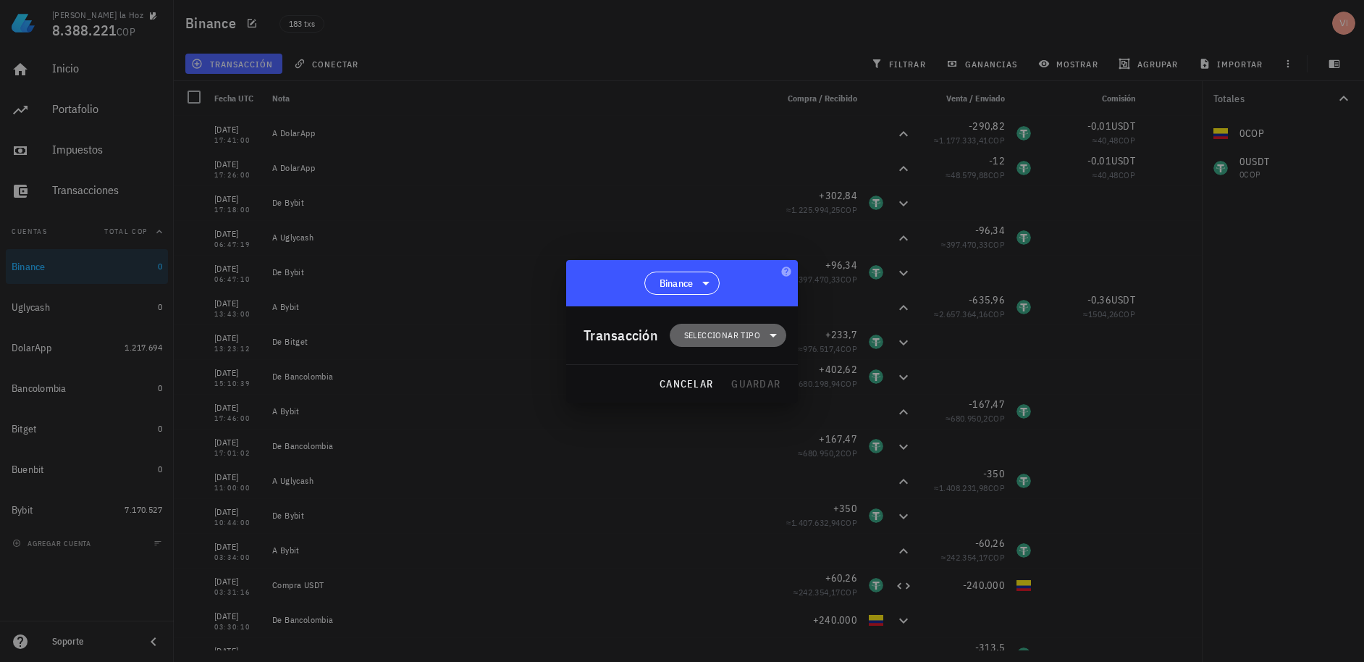
click at [725, 342] on span "Seleccionar tipo" at bounding box center [727, 335] width 99 height 23
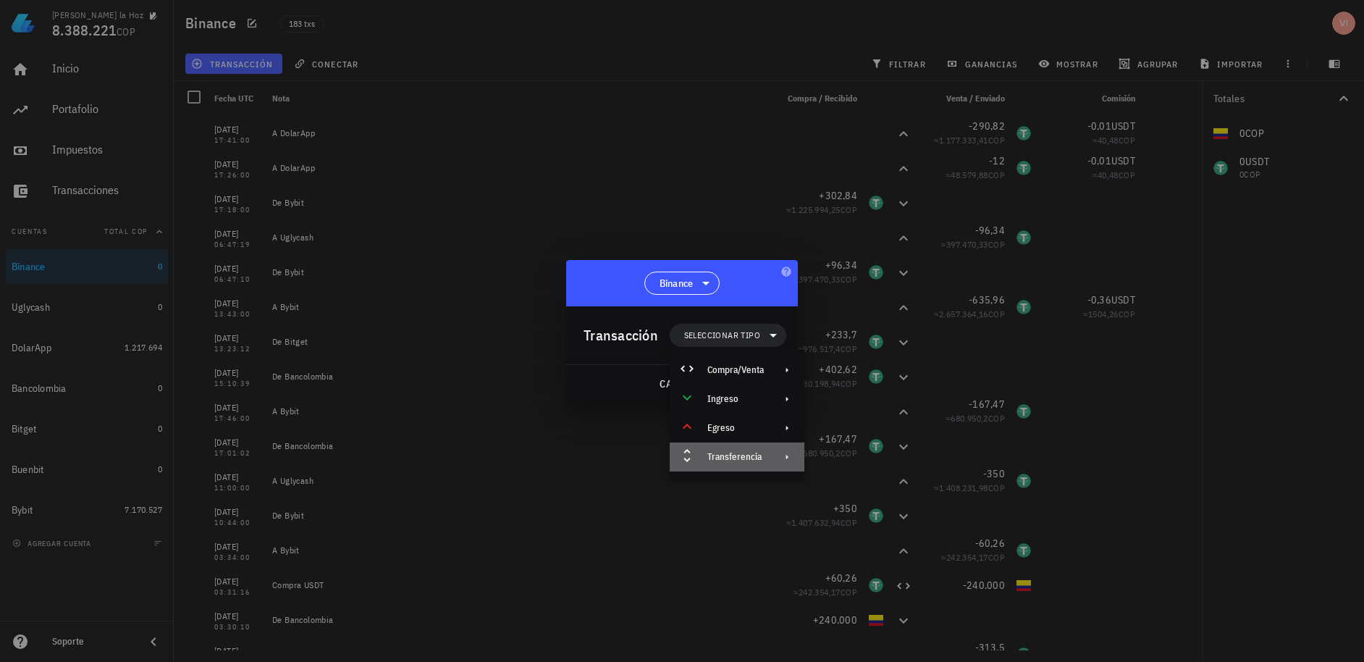
click at [757, 452] on div "Transferencia" at bounding box center [735, 457] width 56 height 12
click at [866, 497] on div "Retiro" at bounding box center [886, 492] width 86 height 12
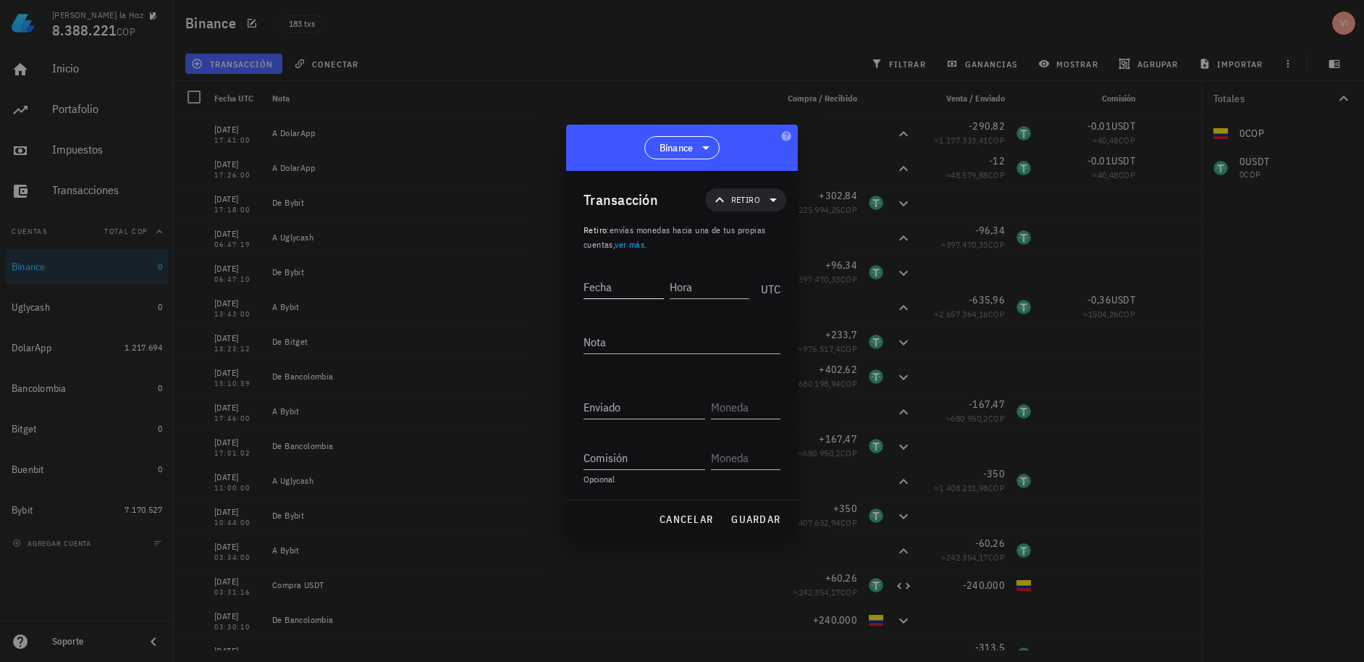
click at [634, 304] on div "Fecha Hora UTC" at bounding box center [681, 290] width 197 height 55
click at [630, 300] on div "Fecha" at bounding box center [626, 284] width 86 height 36
click at [631, 295] on input "Fecha" at bounding box center [623, 286] width 80 height 23
type input "[DATE]"
click at [743, 194] on span "Retiro" at bounding box center [745, 200] width 29 height 14
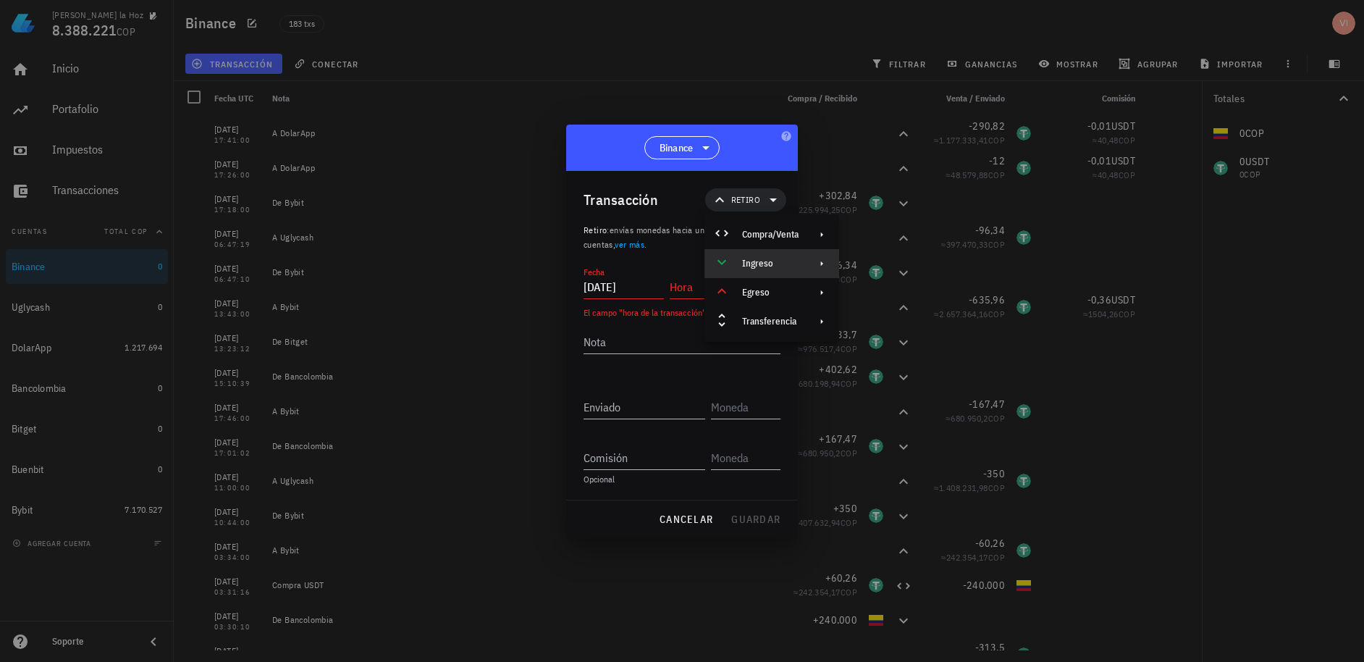
click at [762, 251] on div "Ingreso" at bounding box center [771, 263] width 135 height 29
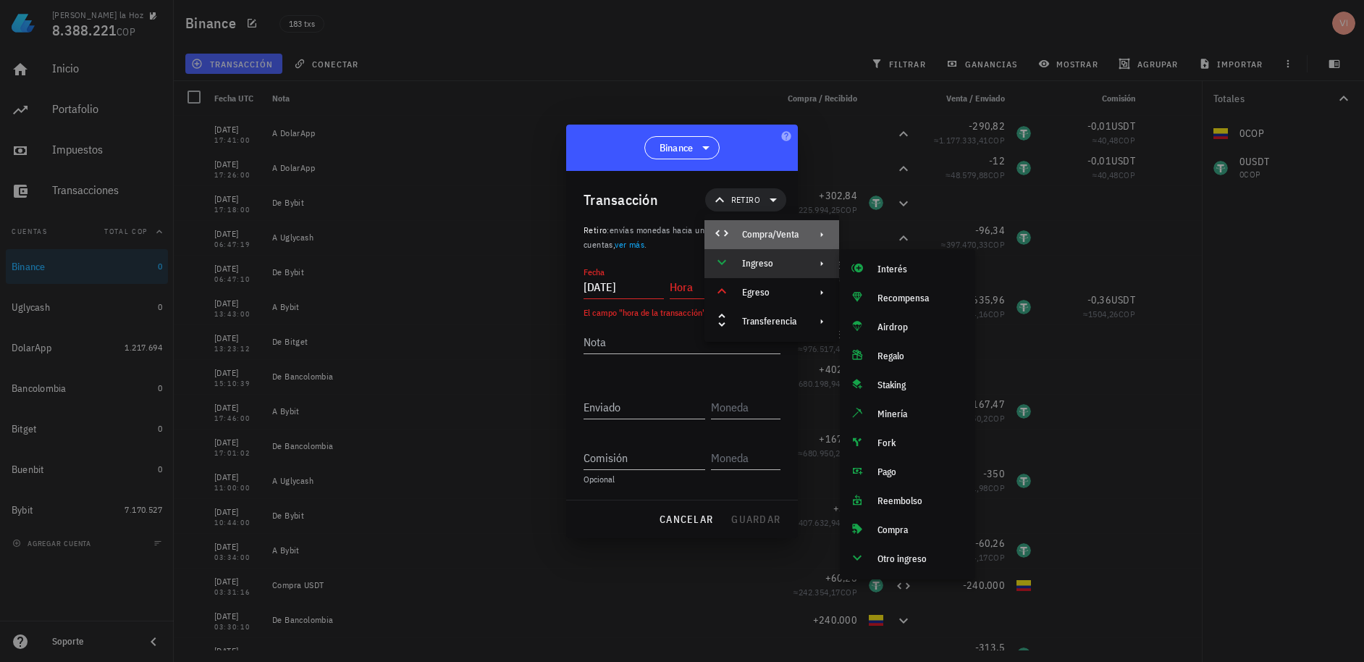
click at [761, 235] on div "Compra/Venta" at bounding box center [770, 235] width 56 height 12
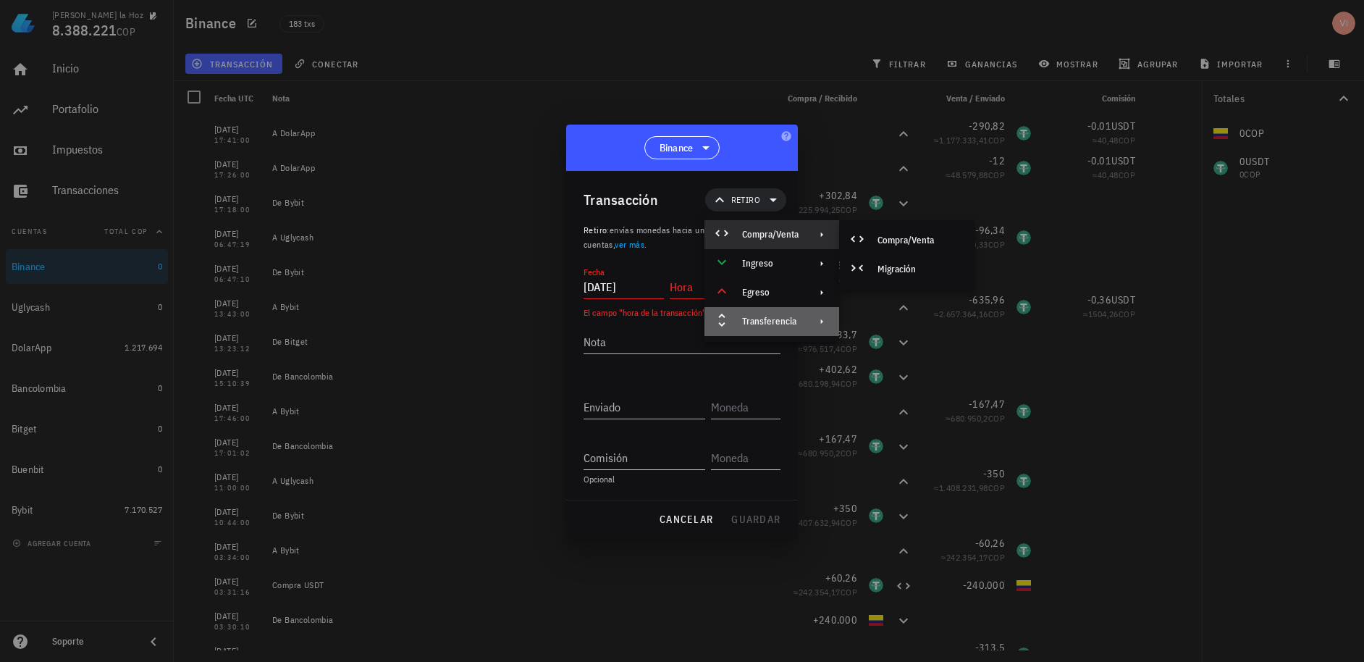
click at [776, 325] on div "Transferencia" at bounding box center [770, 322] width 56 height 12
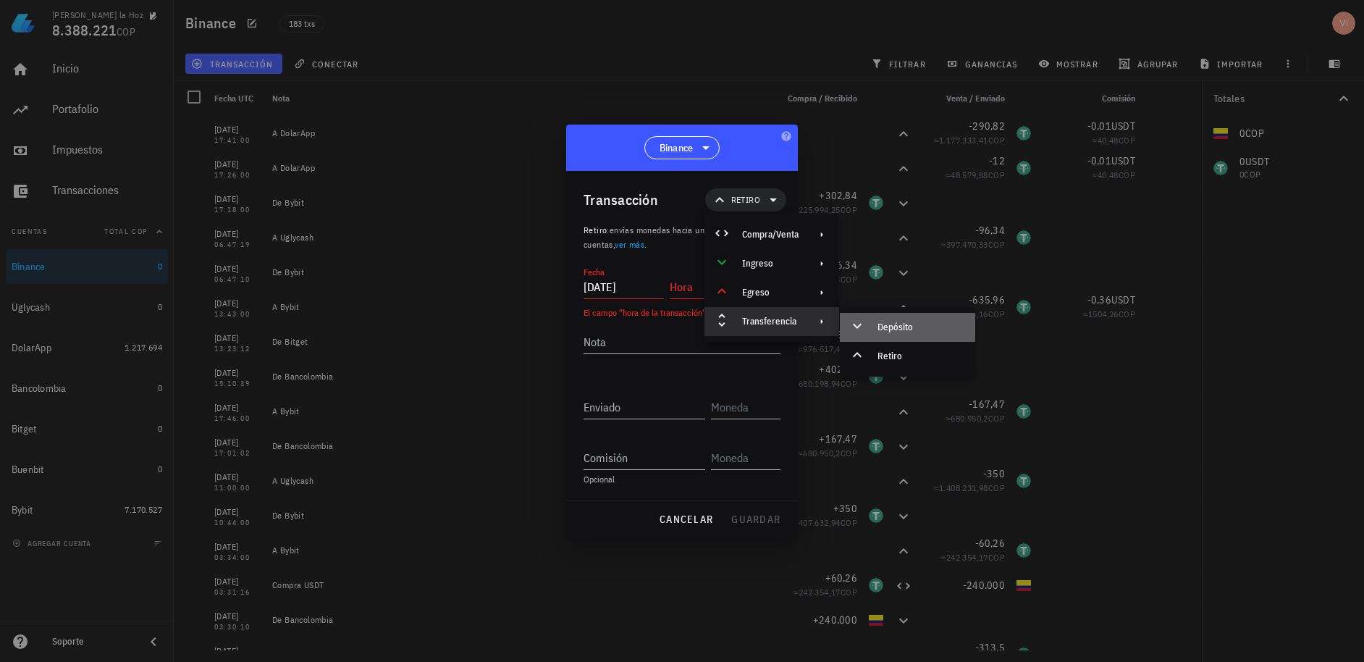
click at [858, 329] on icon at bounding box center [856, 325] width 17 height 17
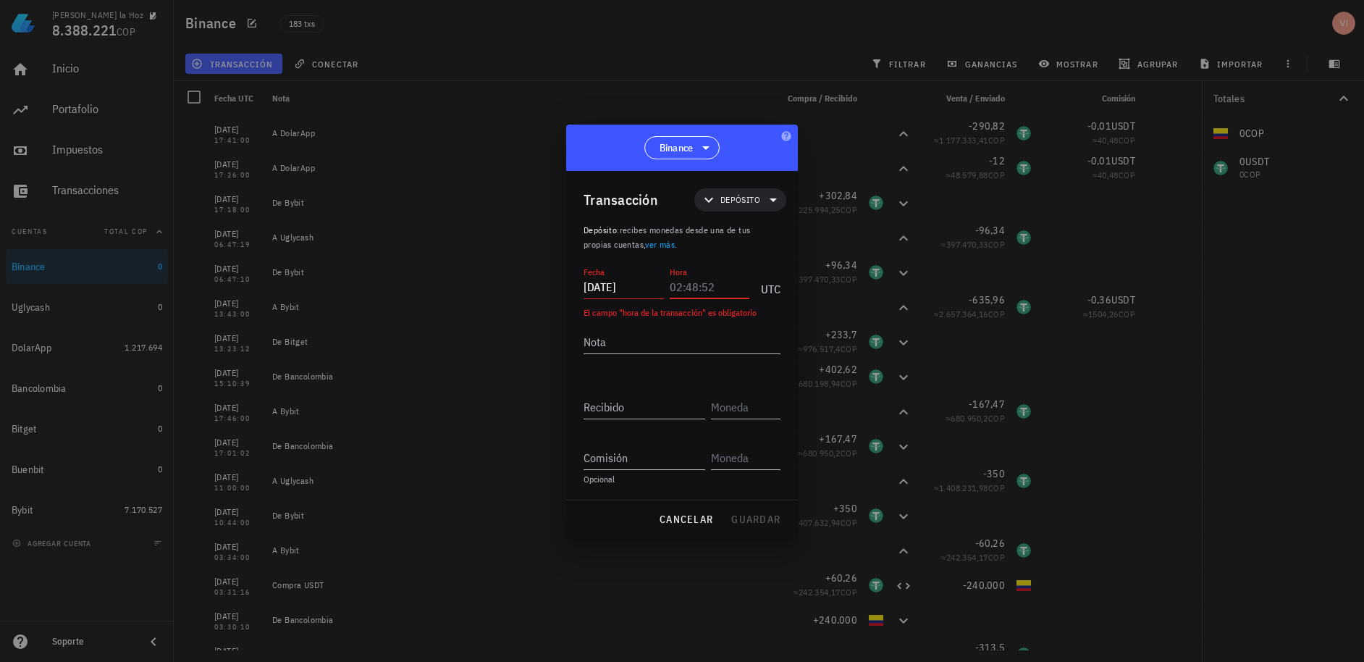
click at [684, 287] on input "Hora" at bounding box center [710, 286] width 80 height 23
click at [691, 286] on input "Hora" at bounding box center [710, 286] width 80 height 23
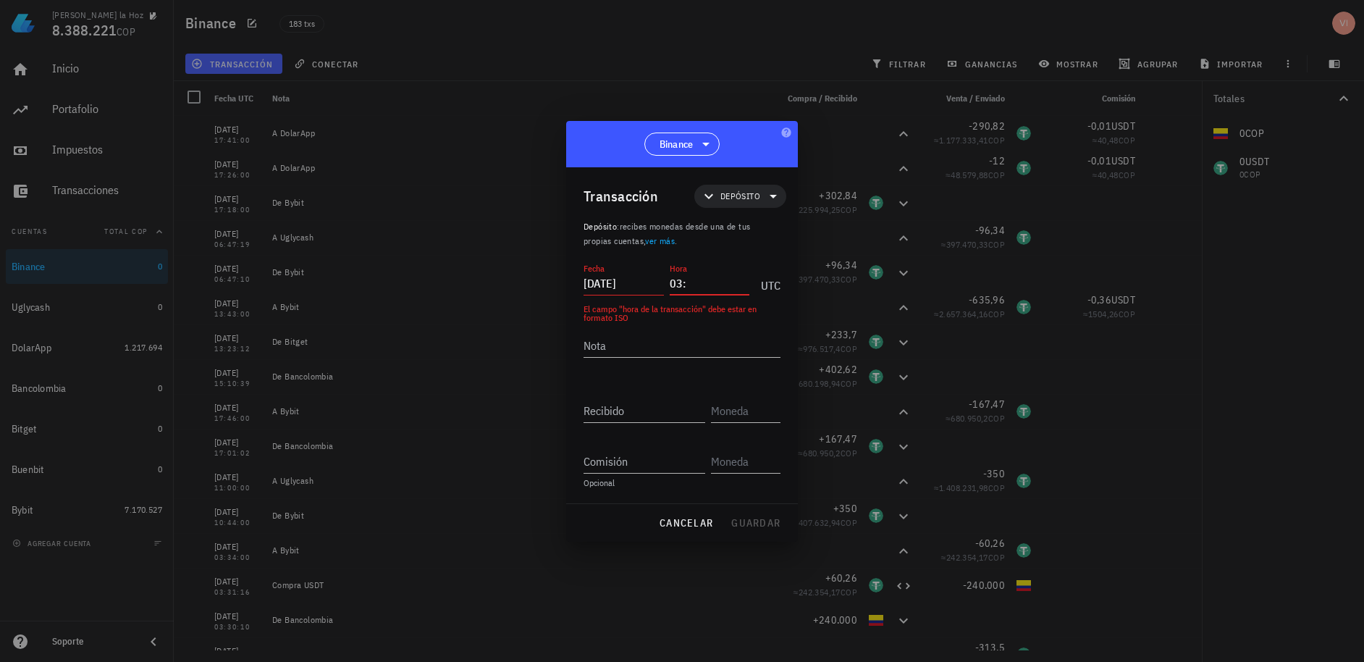
type input "0"
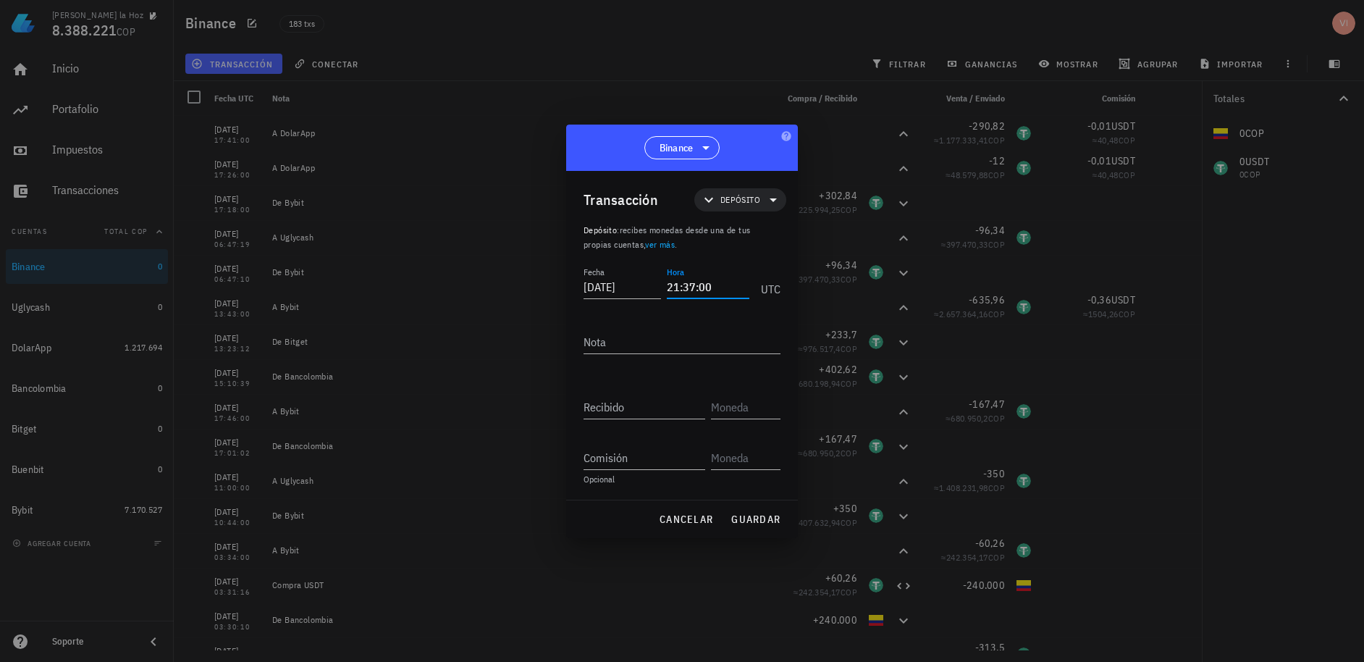
type input "21:37:00"
type textarea "De Bancolombia"
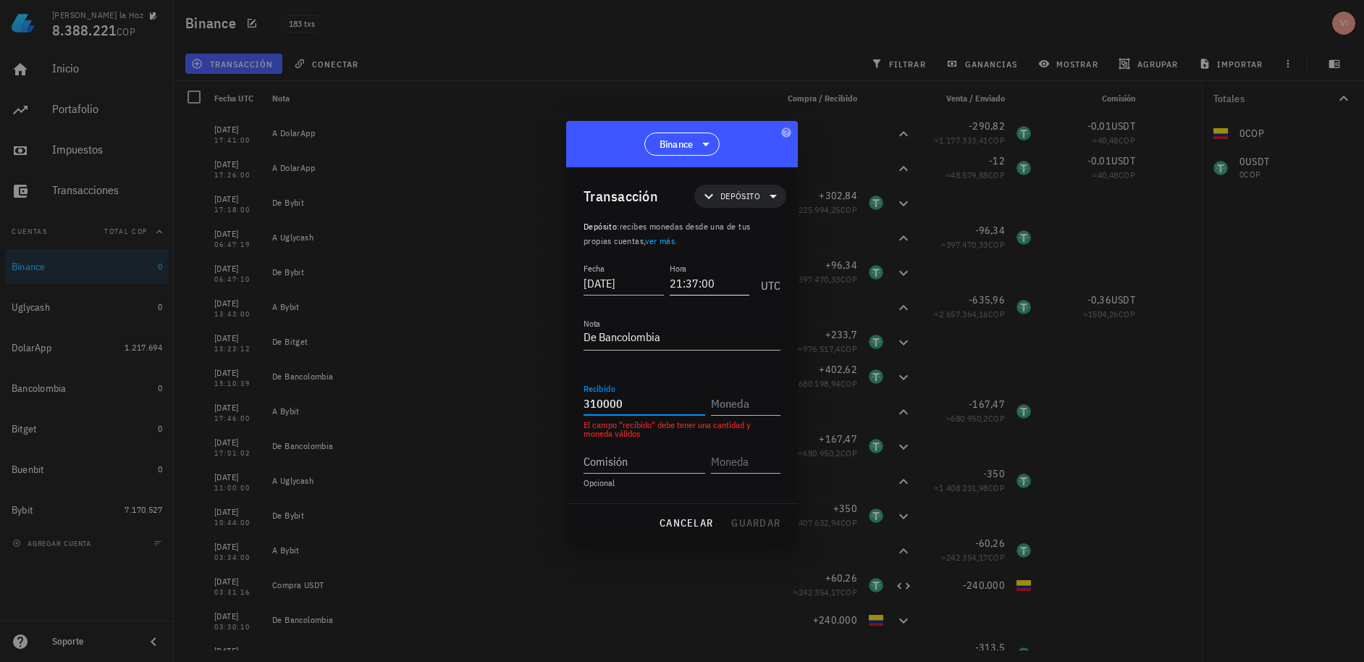
type input "310.000"
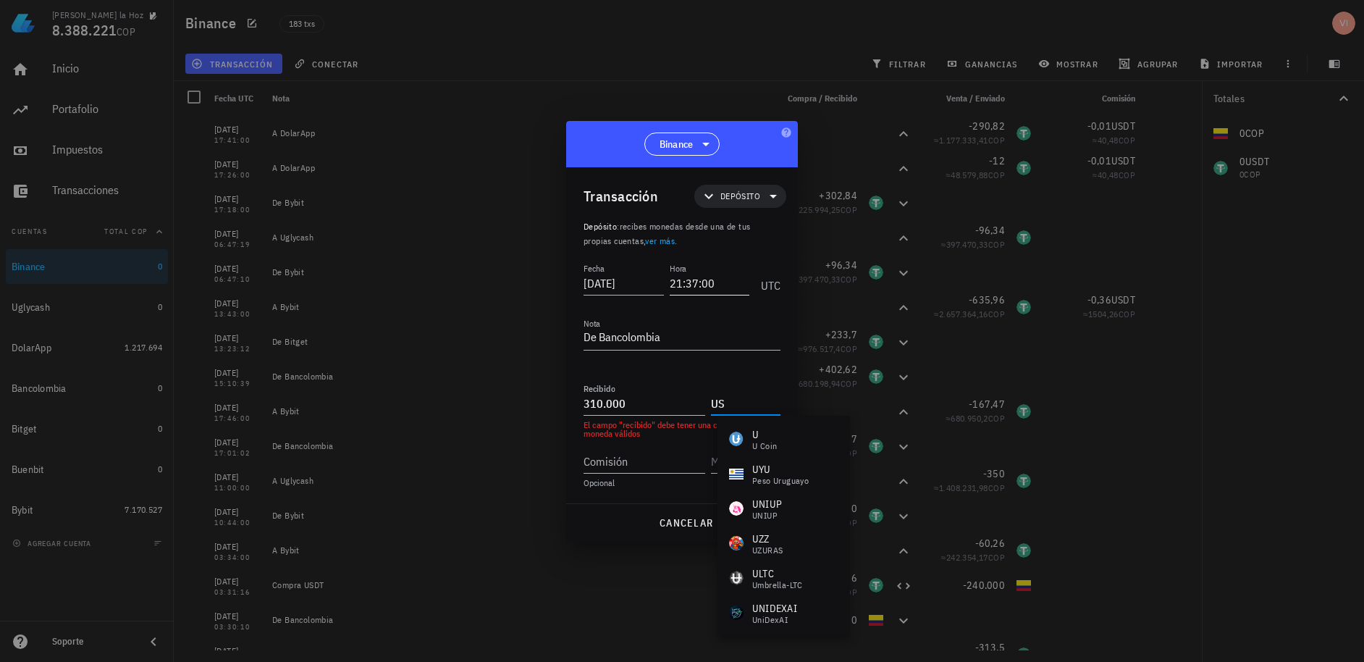
type input "U"
type input "L"
type input "E"
click at [780, 449] on div "peso colombiano" at bounding box center [785, 446] width 66 height 9
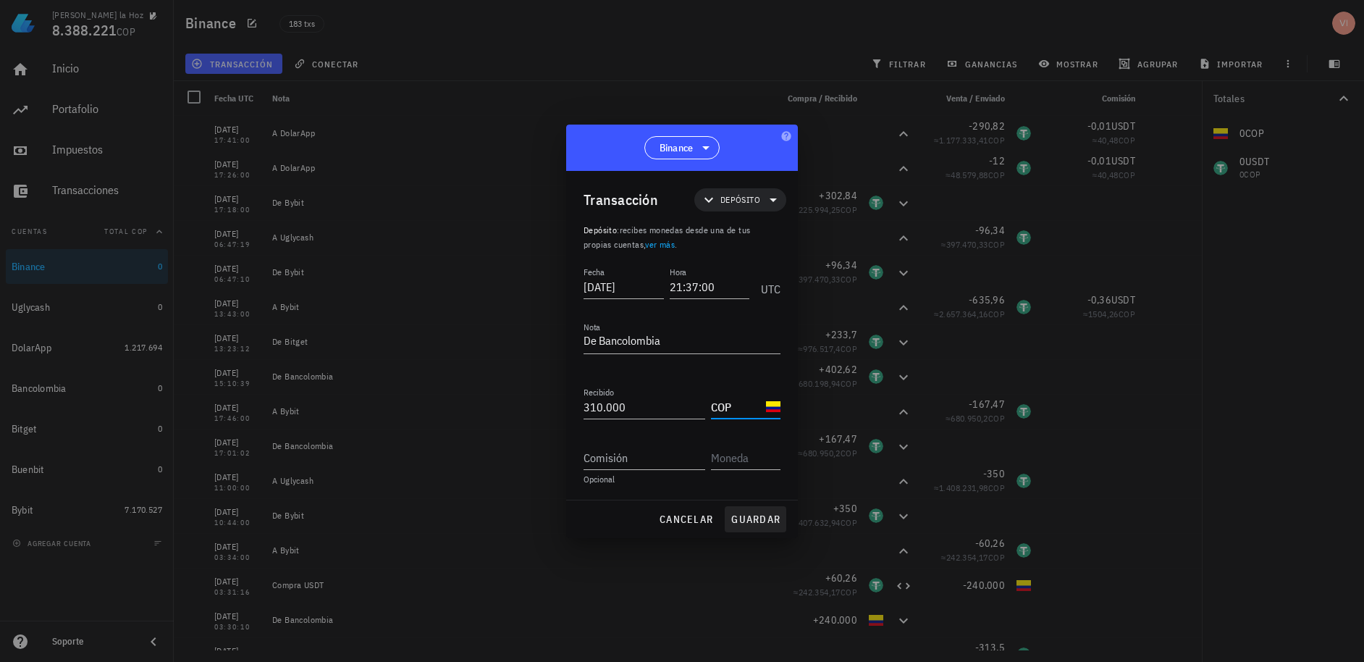
type input "COP"
click at [766, 522] on span "guardar" at bounding box center [755, 518] width 50 height 13
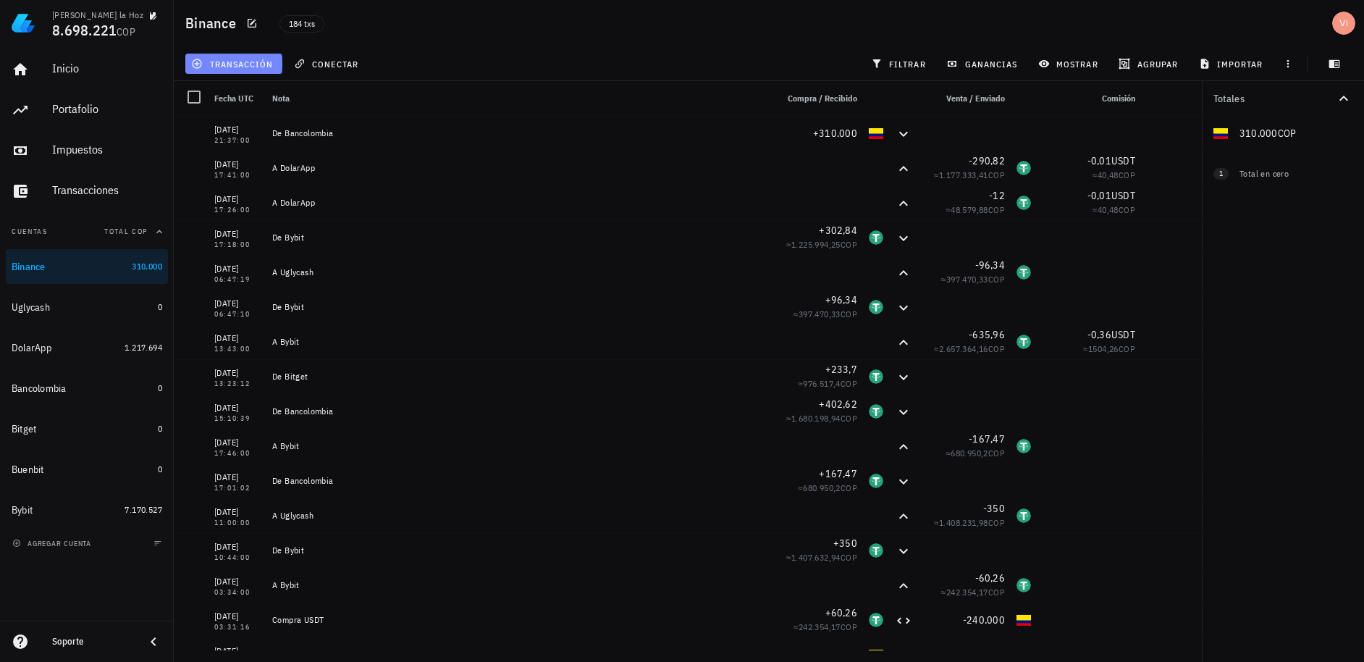
click at [253, 66] on span "transacción" at bounding box center [233, 64] width 79 height 12
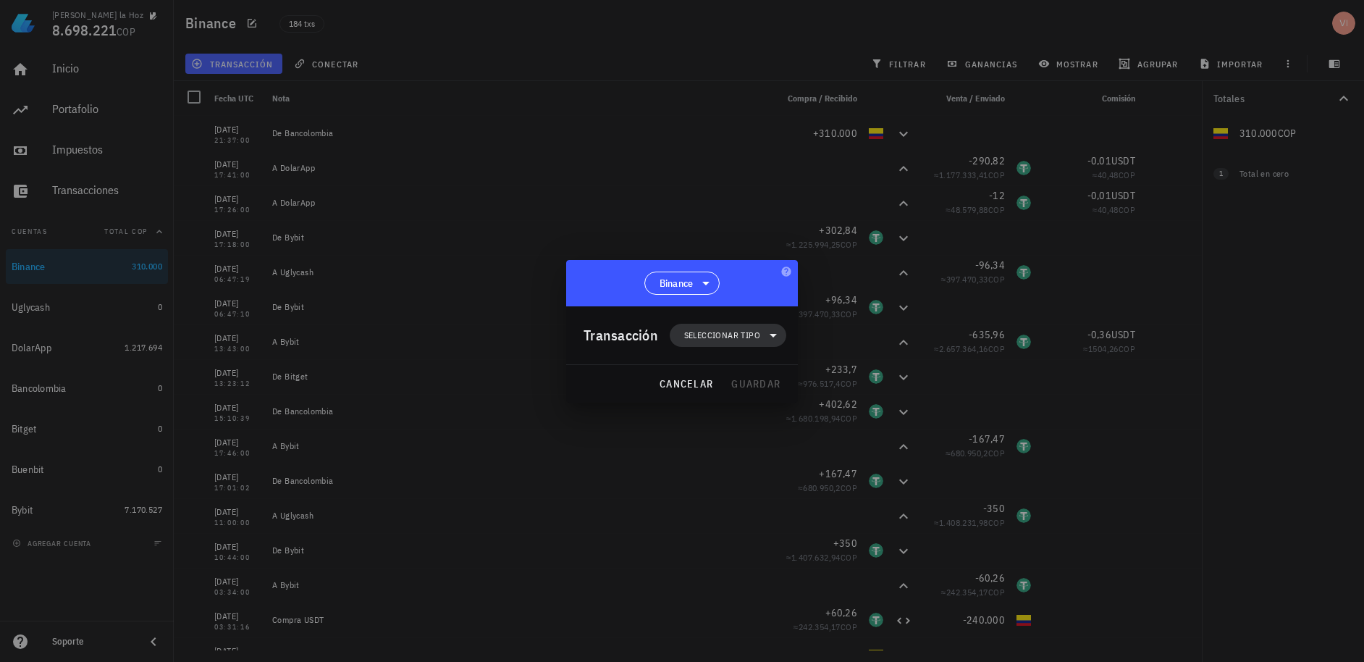
click at [746, 334] on span "Seleccionar tipo" at bounding box center [722, 335] width 76 height 14
click at [730, 445] on div "Transferencia" at bounding box center [737, 456] width 135 height 29
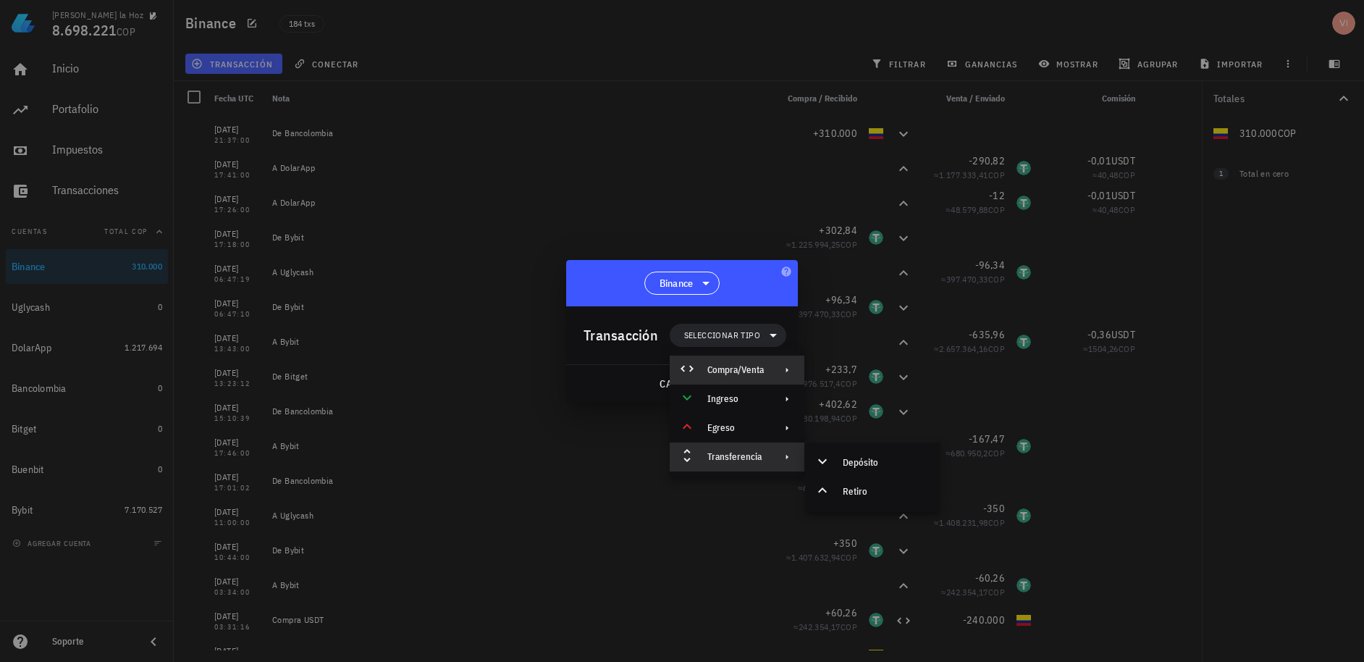
click at [760, 366] on div "Compra/Venta" at bounding box center [735, 370] width 56 height 12
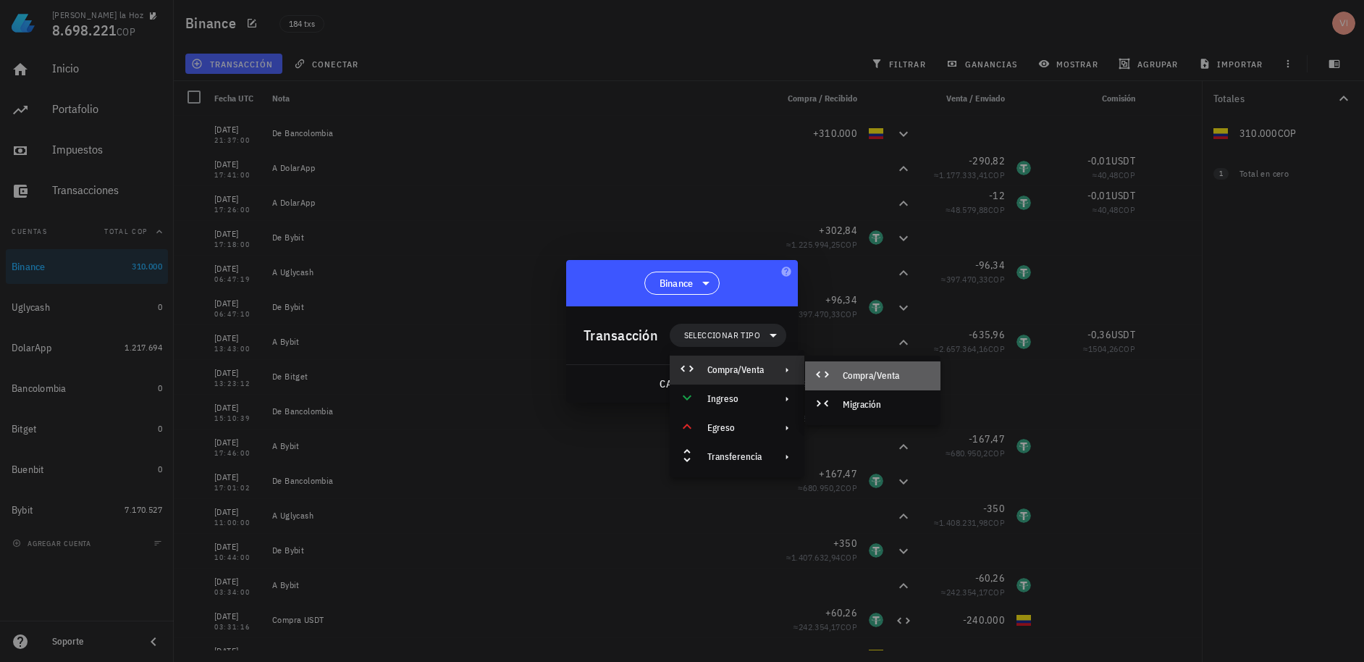
click at [847, 387] on div "Compra/Venta" at bounding box center [872, 375] width 135 height 29
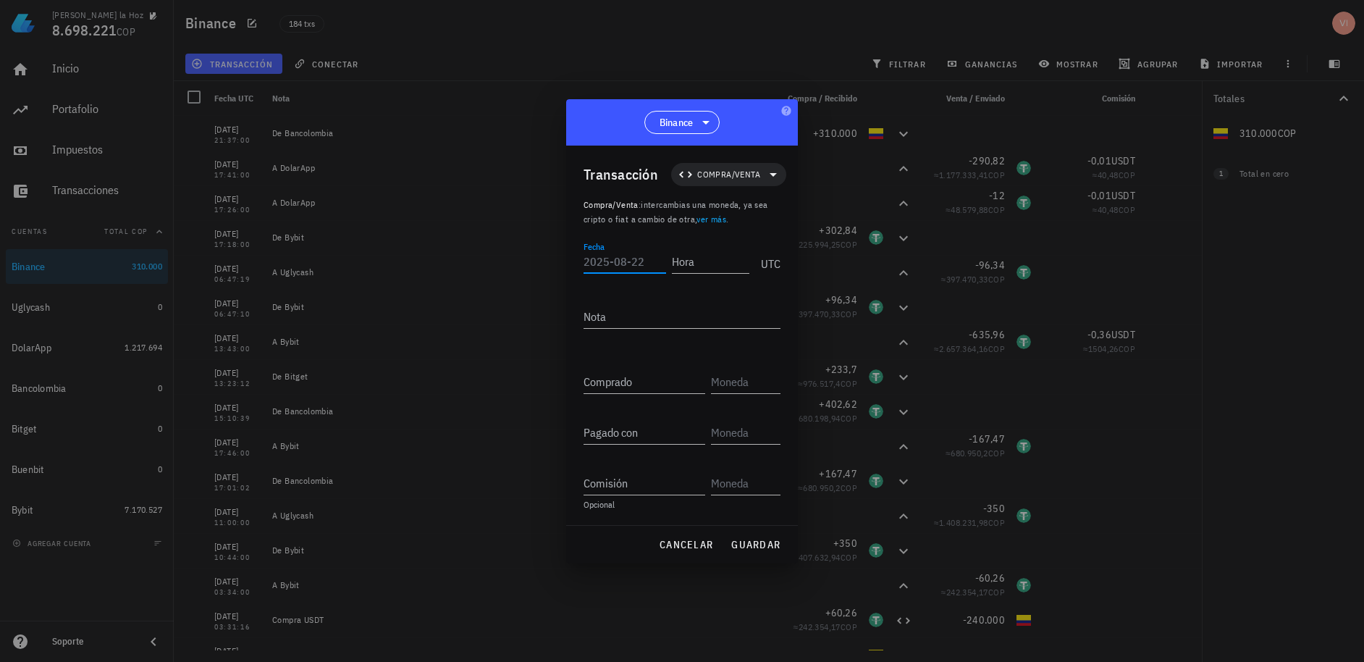
click at [612, 254] on input "Fecha" at bounding box center [624, 261] width 83 height 23
paste input "2"
click at [648, 264] on input "Fecha" at bounding box center [624, 261] width 83 height 23
type input "[DATE]"
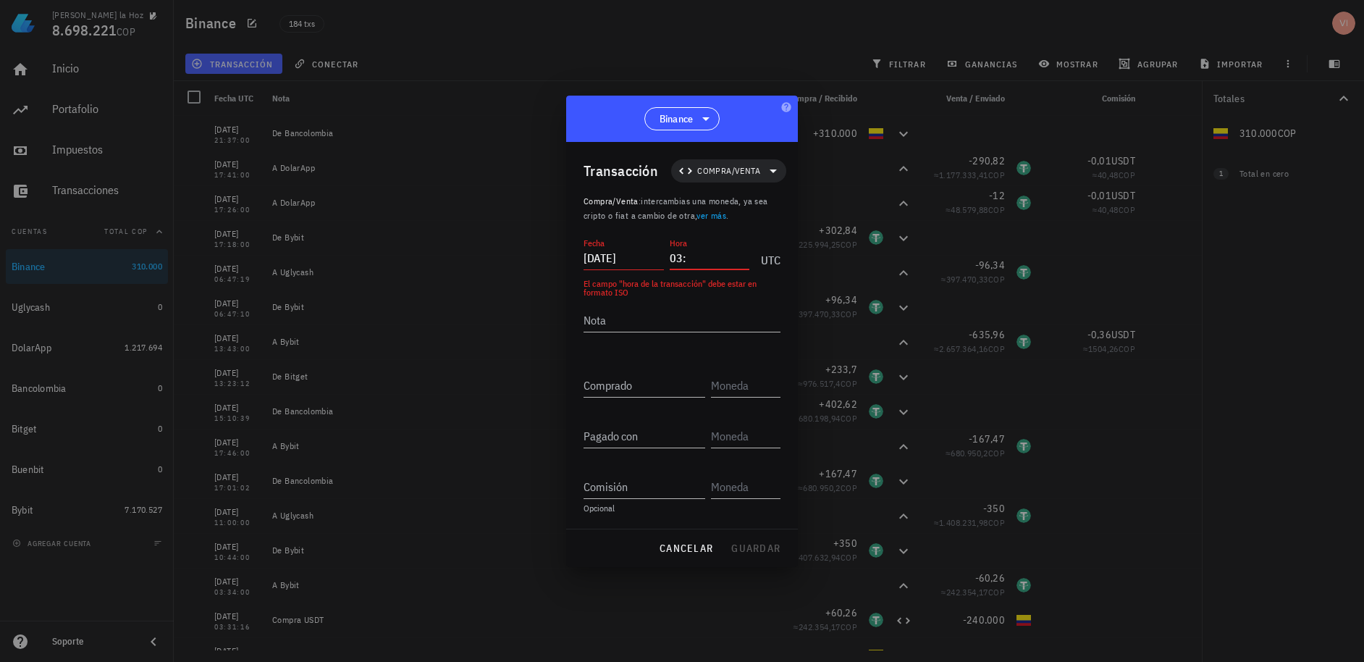
type input "0"
click at [714, 263] on input "21:" at bounding box center [710, 257] width 80 height 23
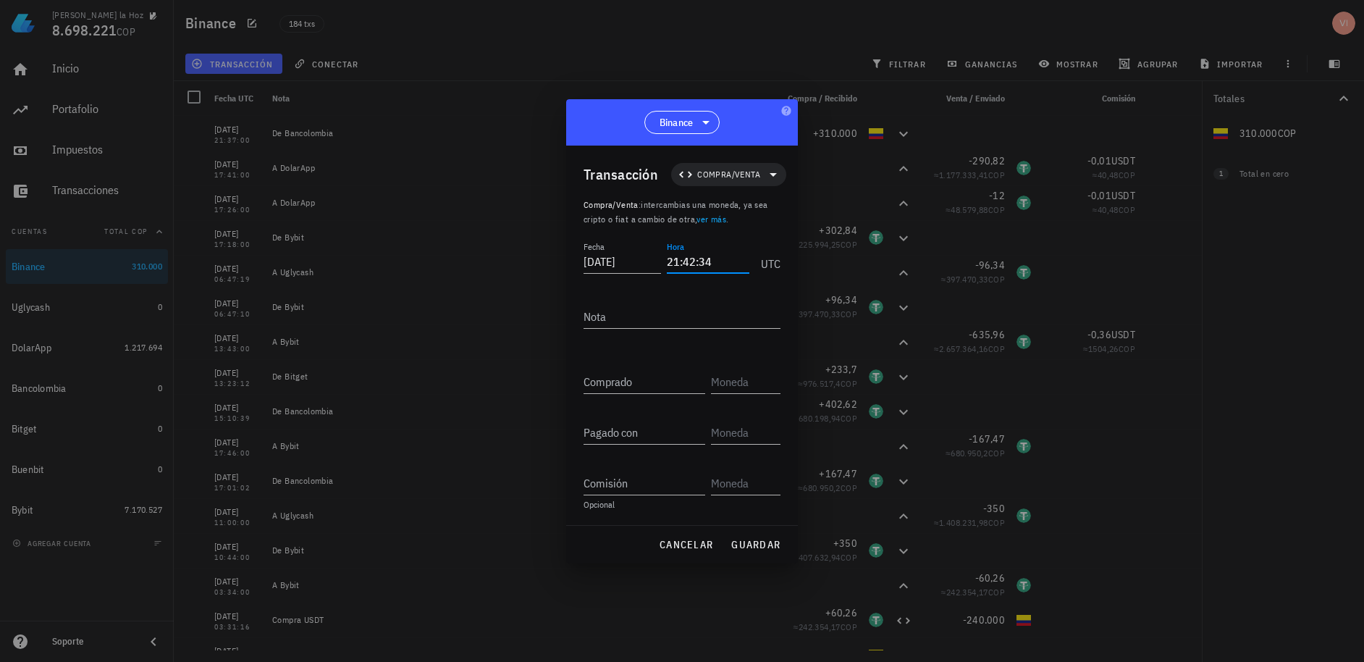
type input "21:42:34"
type textarea "Compra USDT"
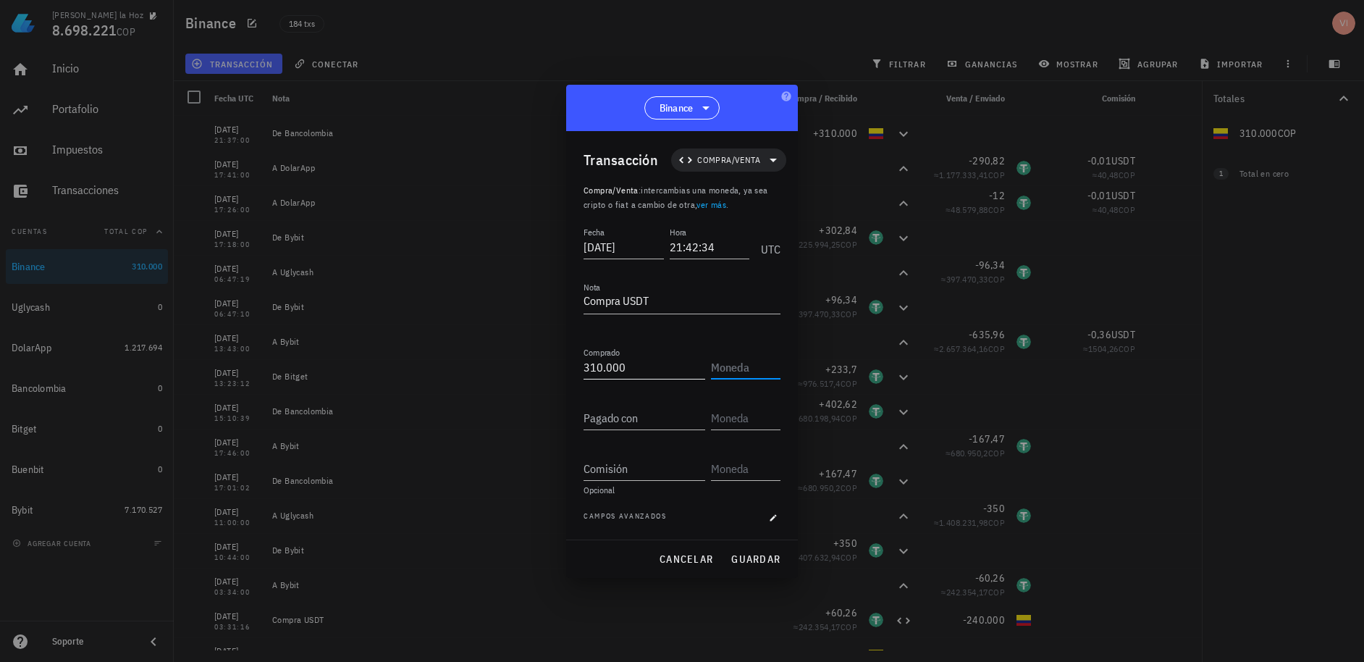
type input "310000"
drag, startPoint x: 621, startPoint y: 368, endPoint x: 562, endPoint y: 355, distance: 60.1
click at [562, 355] on div "[PERSON_NAME] la Hoz 8.698.221 COP Inicio [GEOGRAPHIC_DATA] Impuestos [GEOGRAPH…" at bounding box center [682, 331] width 1364 height 662
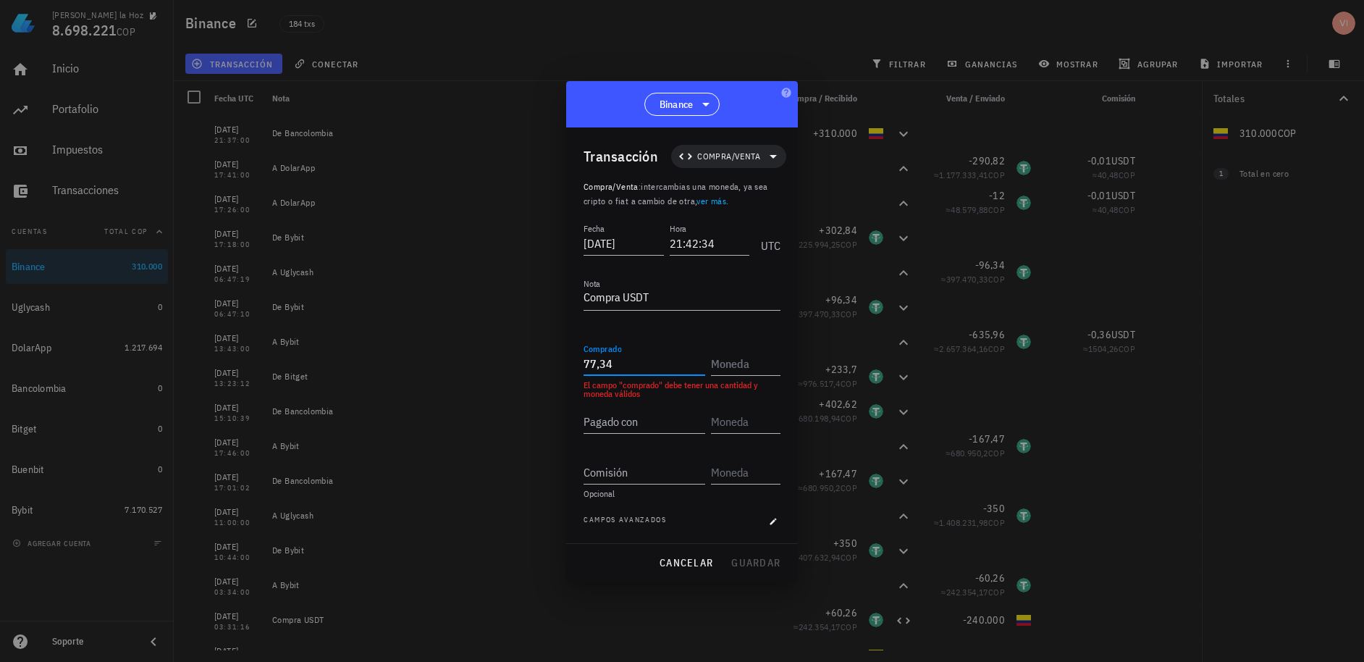
type input "77,34"
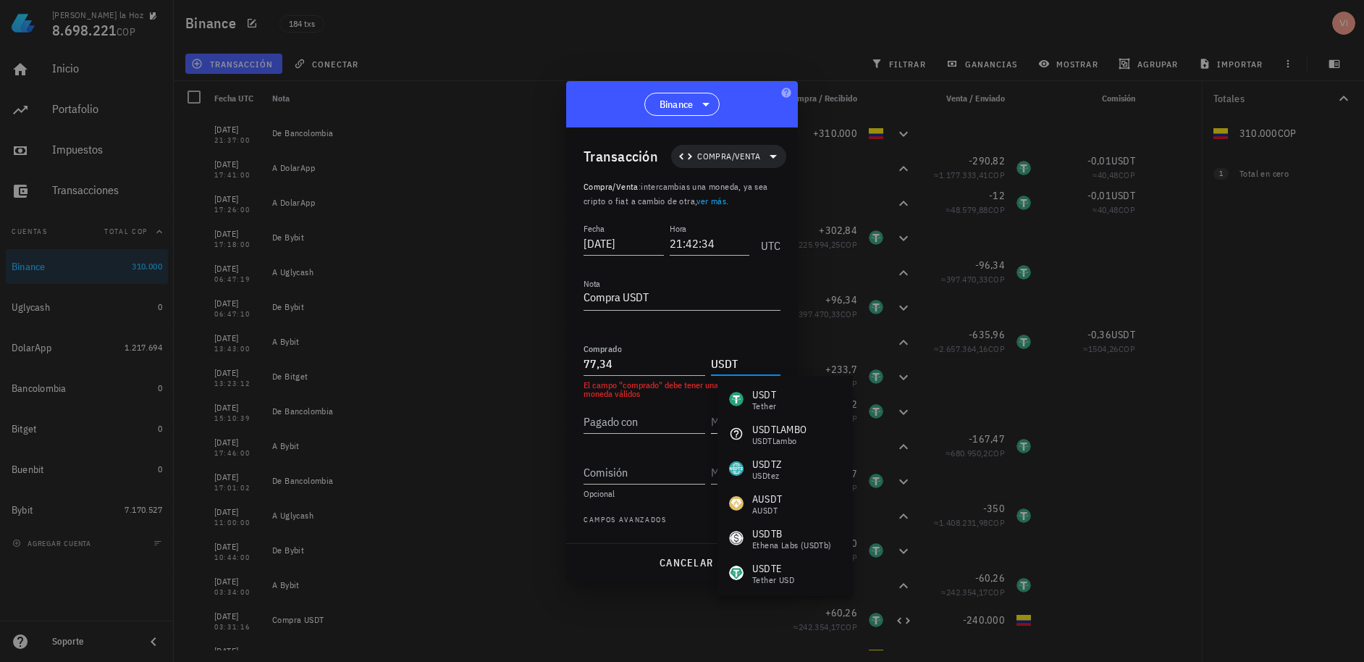
click at [777, 398] on div "USDT Tether" at bounding box center [784, 398] width 135 height 35
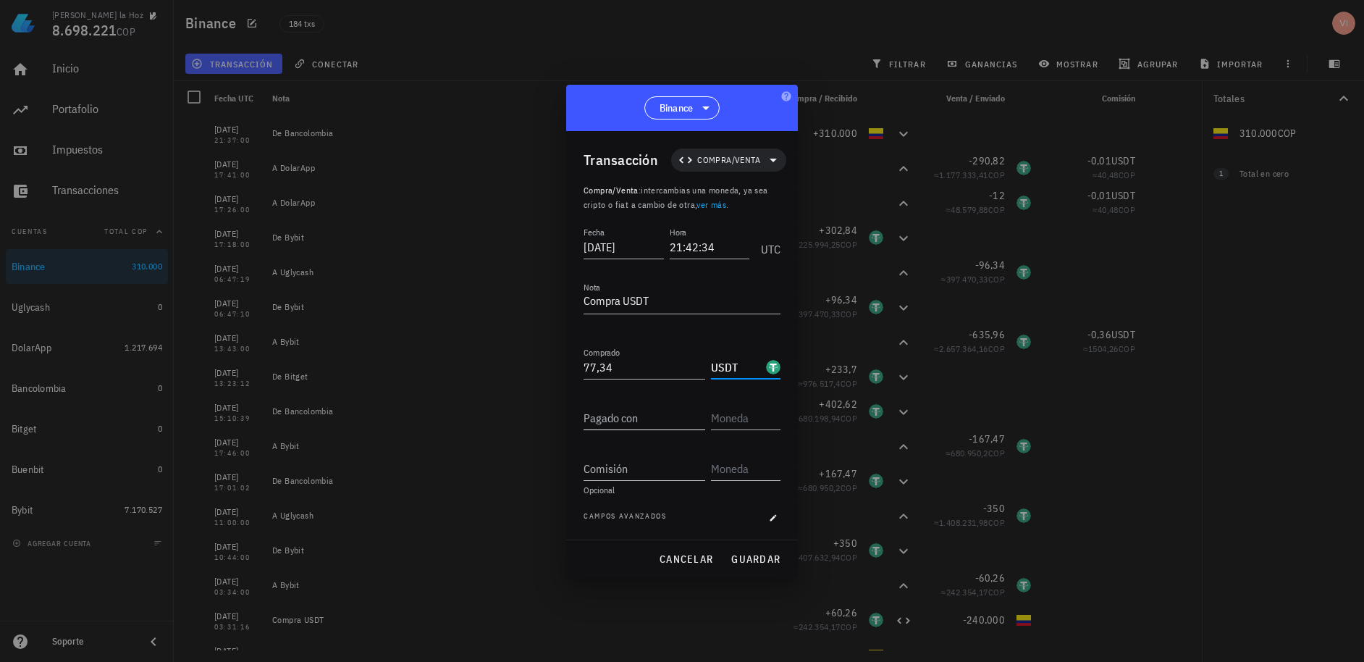
type input "USDT"
click at [662, 423] on input "Pagado con" at bounding box center [644, 417] width 122 height 23
type input "310.000"
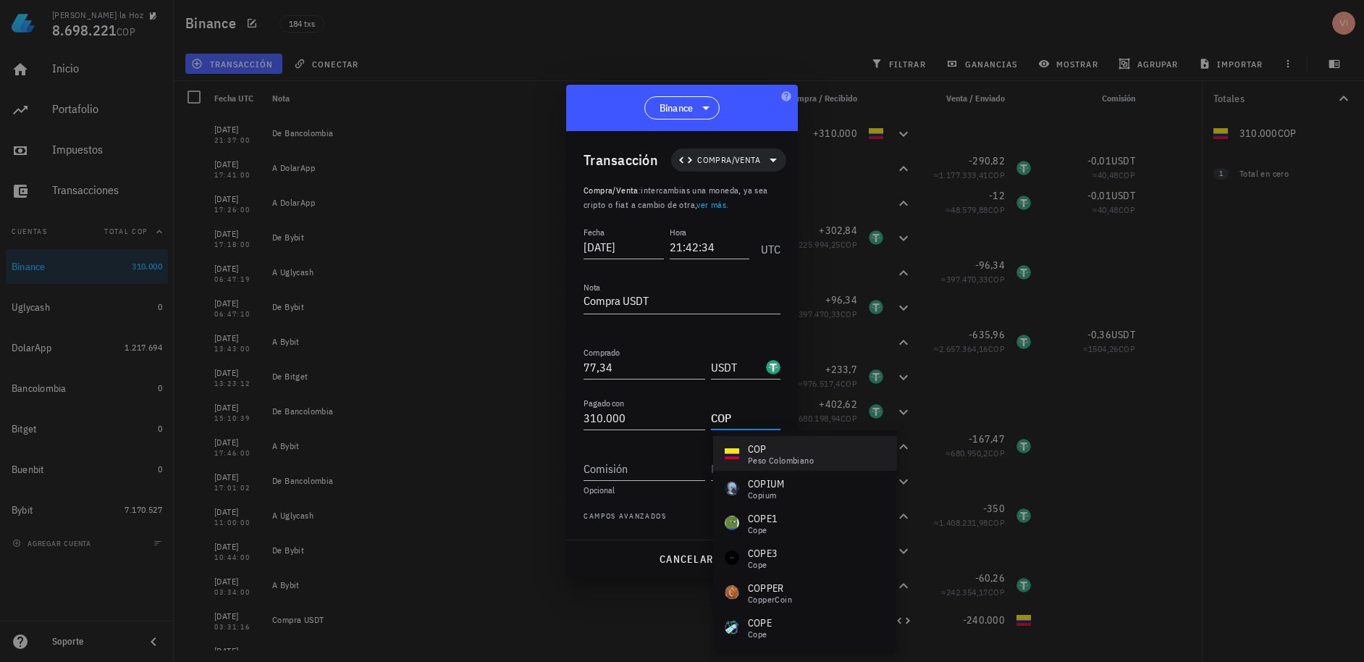
click at [760, 460] on div "peso colombiano" at bounding box center [781, 460] width 66 height 9
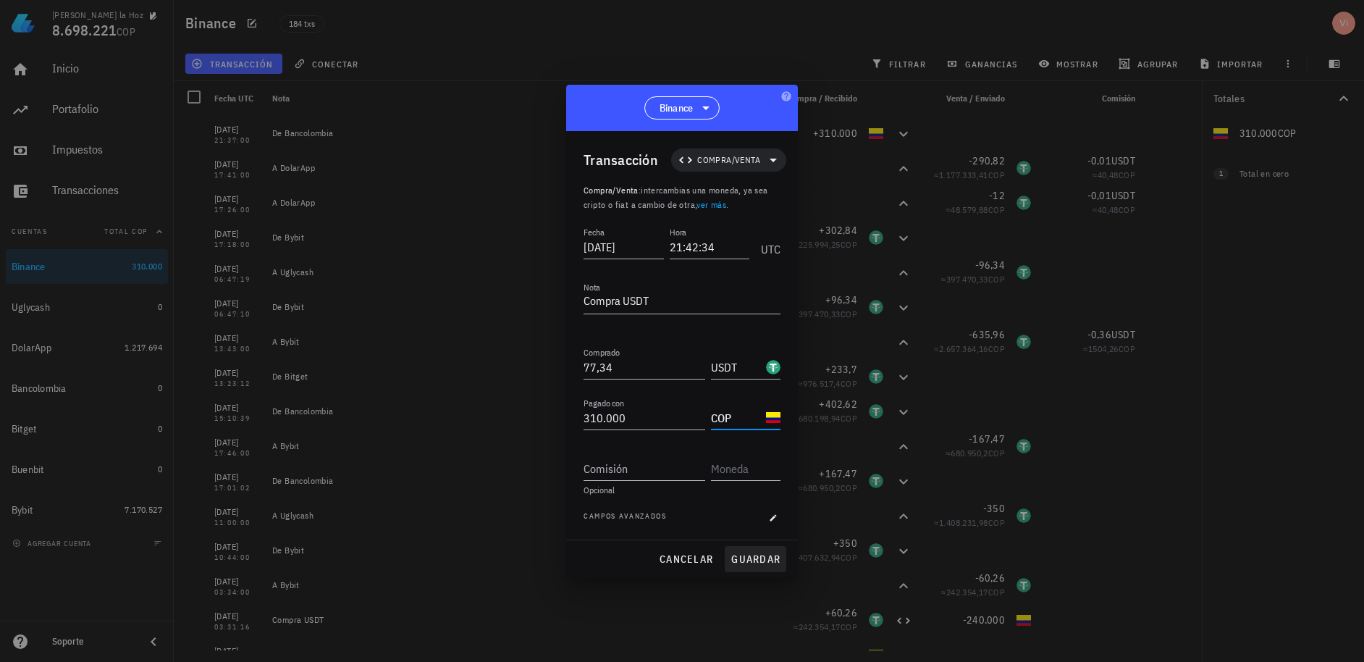
type input "COP"
click at [740, 554] on span "guardar" at bounding box center [755, 558] width 50 height 13
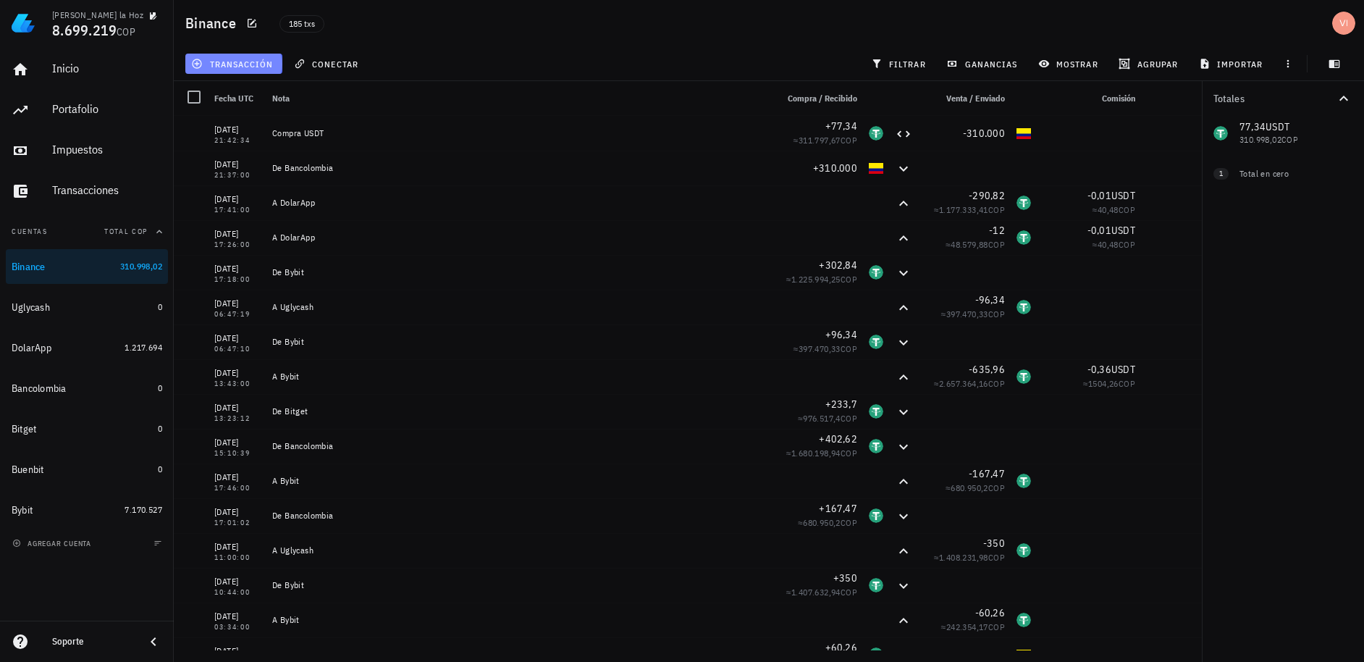
click at [209, 69] on button "transacción" at bounding box center [233, 64] width 97 height 20
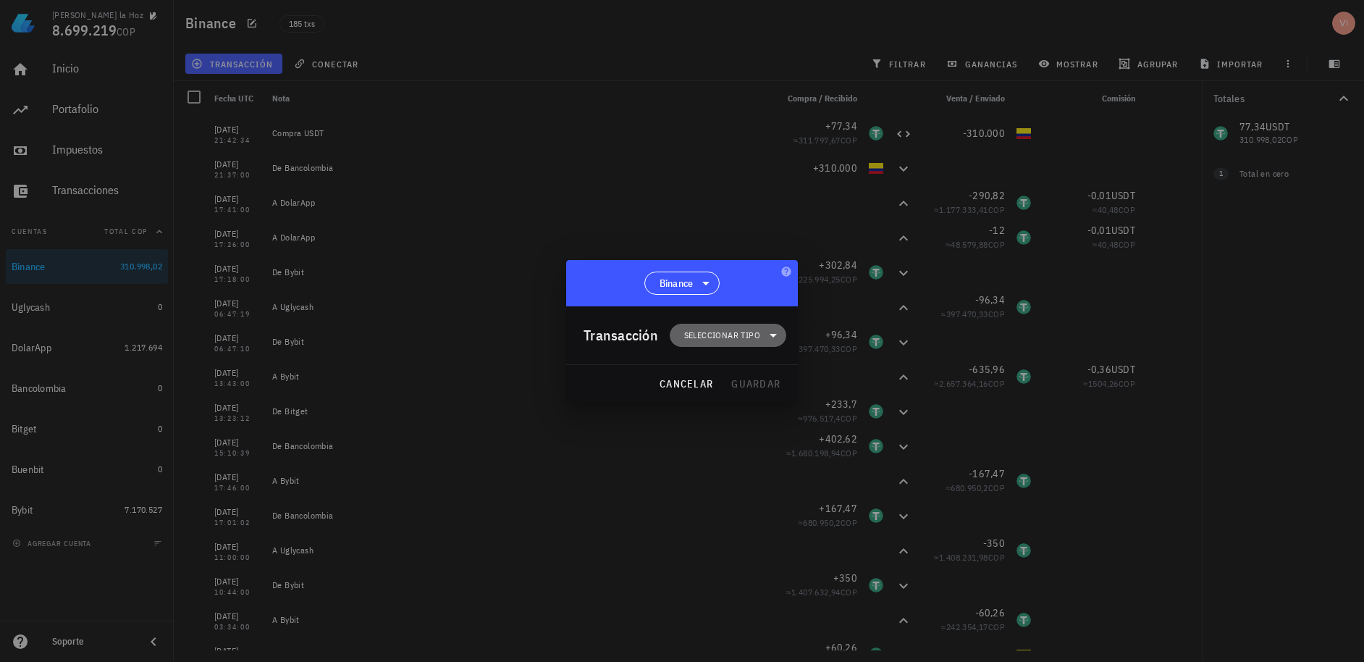
click at [712, 330] on span "Seleccionar tipo" at bounding box center [722, 335] width 76 height 14
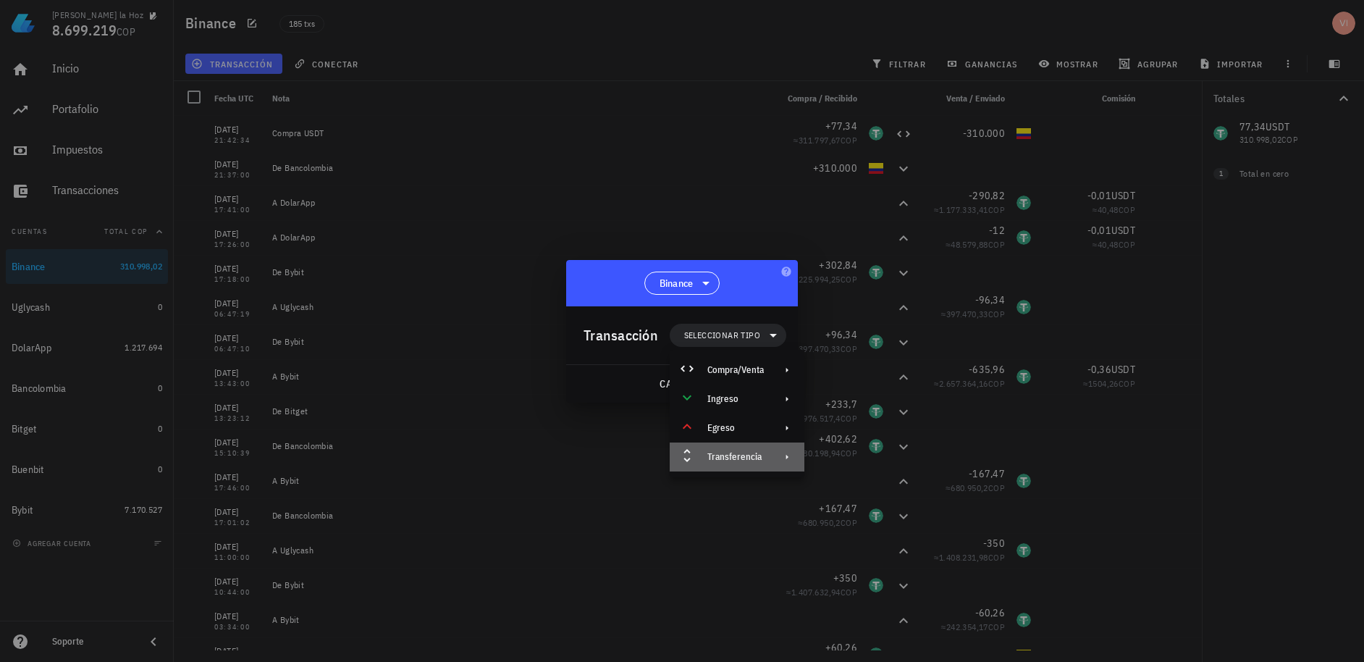
click at [759, 451] on div "Transferencia" at bounding box center [735, 457] width 56 height 12
click at [845, 478] on div "Retiro" at bounding box center [872, 491] width 135 height 29
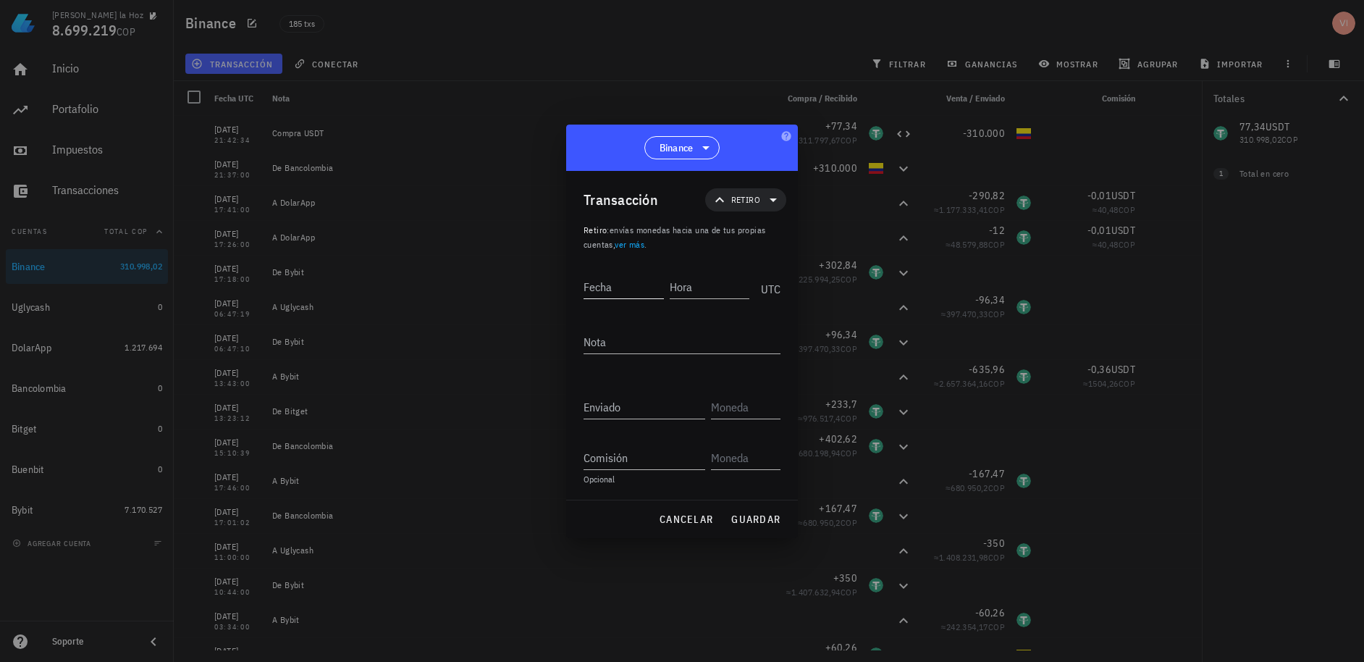
click at [608, 298] on div "Fecha" at bounding box center [623, 286] width 80 height 23
paste input "2"
type input "[DATE]"
click at [676, 288] on input "Hora" at bounding box center [710, 286] width 80 height 23
type input "21:45:00"
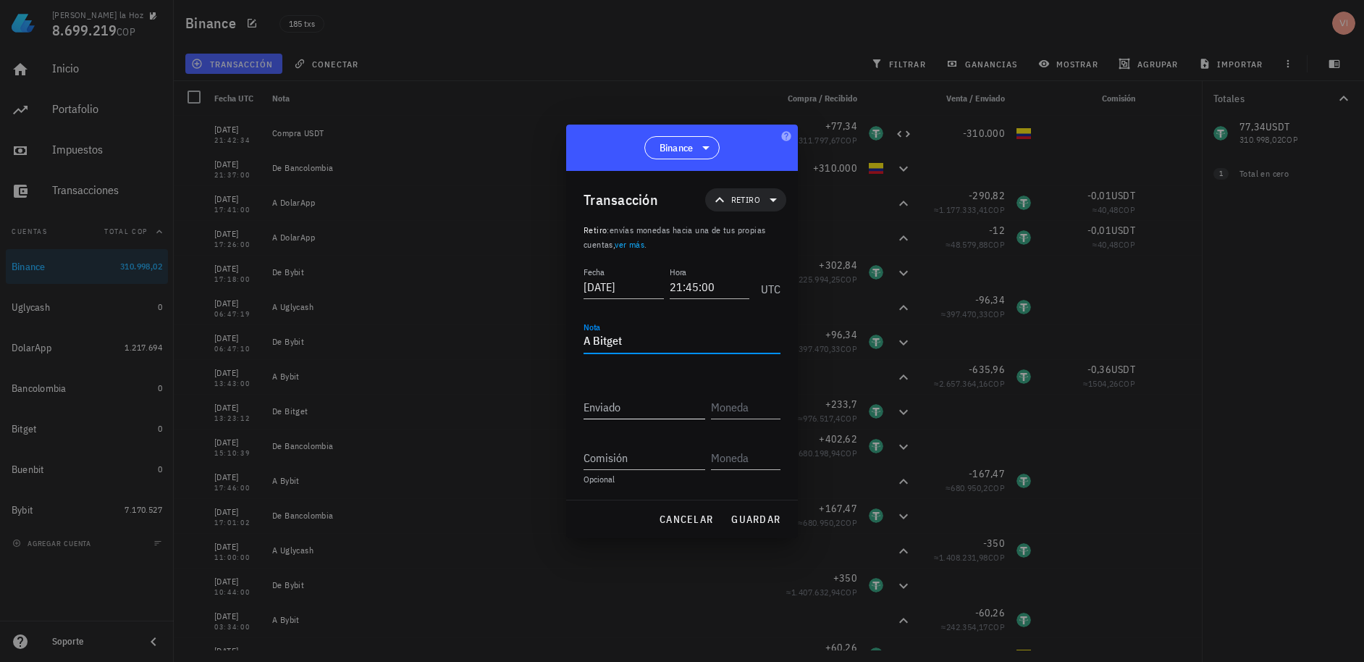
type textarea "A Bitget"
drag, startPoint x: 601, startPoint y: 409, endPoint x: 625, endPoint y: 401, distance: 25.9
click at [601, 409] on input "Enviado" at bounding box center [644, 406] width 122 height 23
type input "77,34"
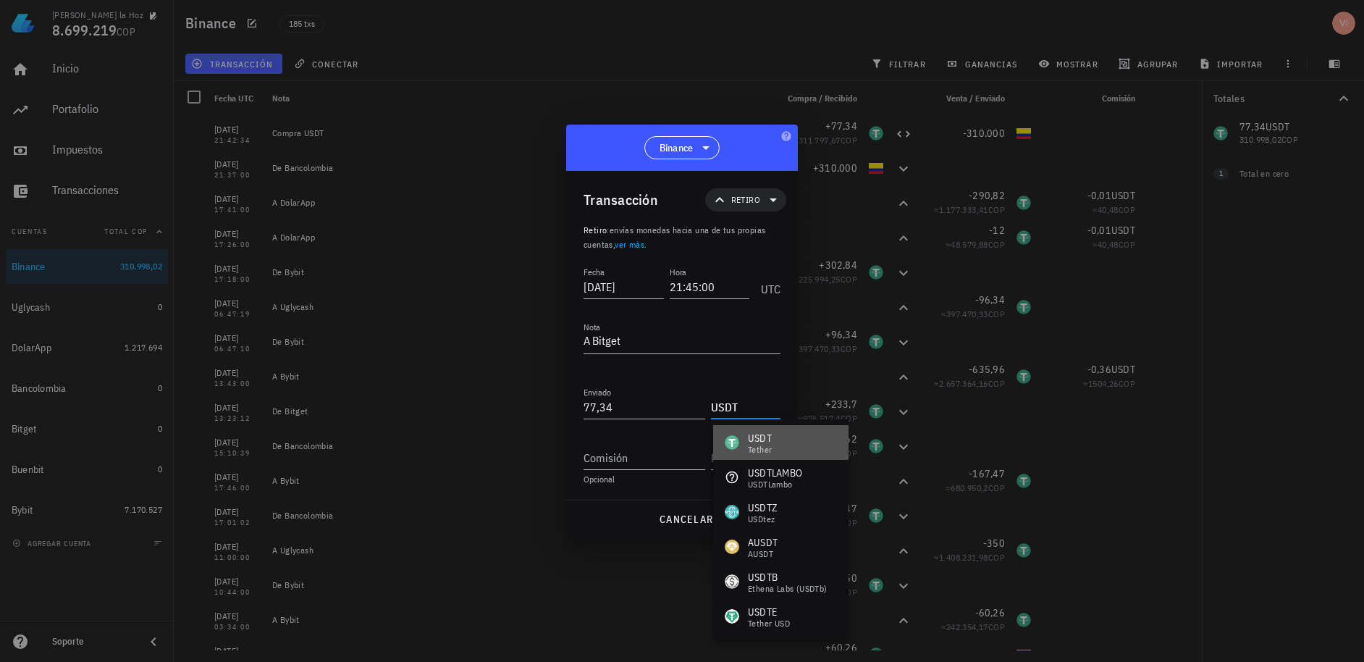
click at [810, 435] on div "USDT Tether" at bounding box center [780, 442] width 135 height 35
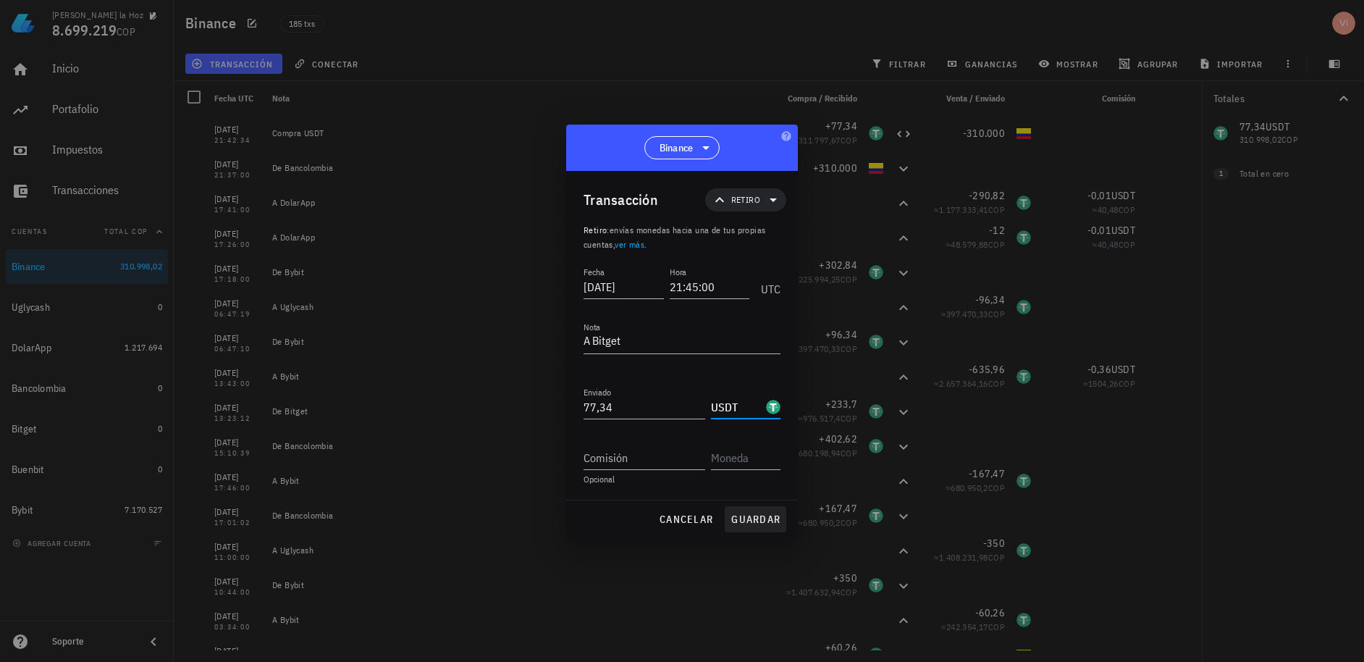
type input "USDT"
click at [738, 507] on button "guardar" at bounding box center [756, 519] width 62 height 26
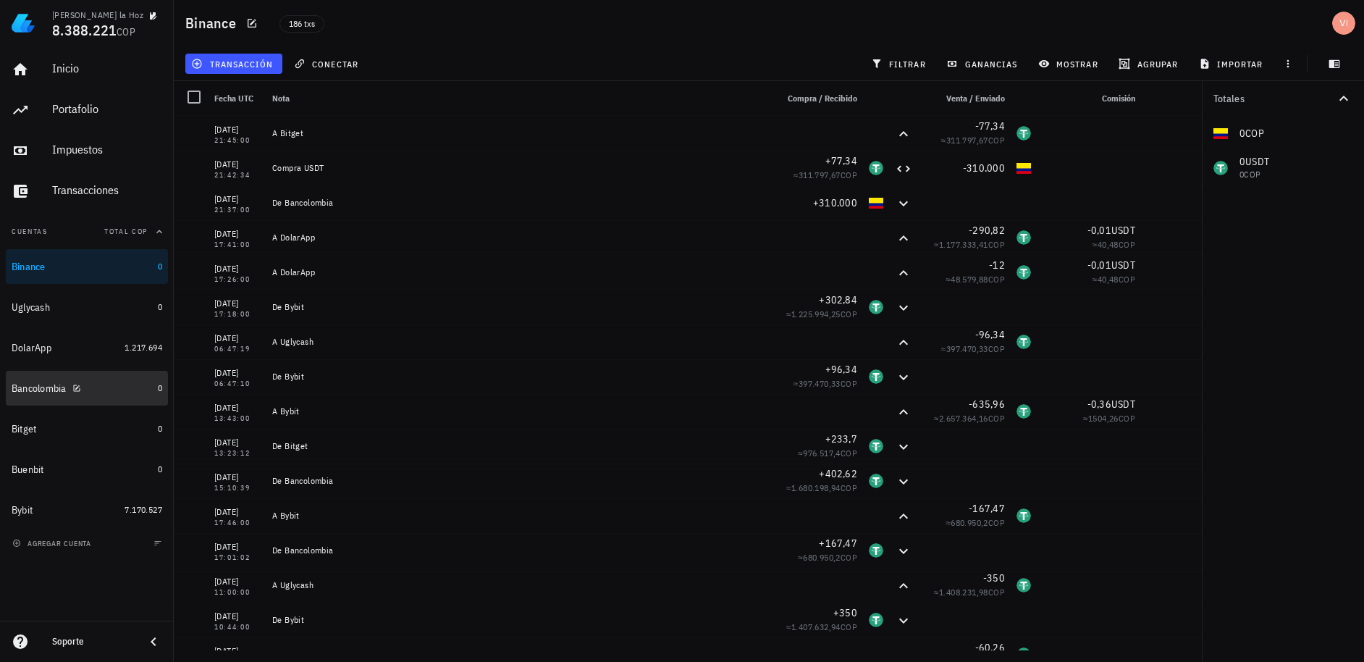
click at [126, 380] on div "Bancolombia" at bounding box center [82, 388] width 140 height 31
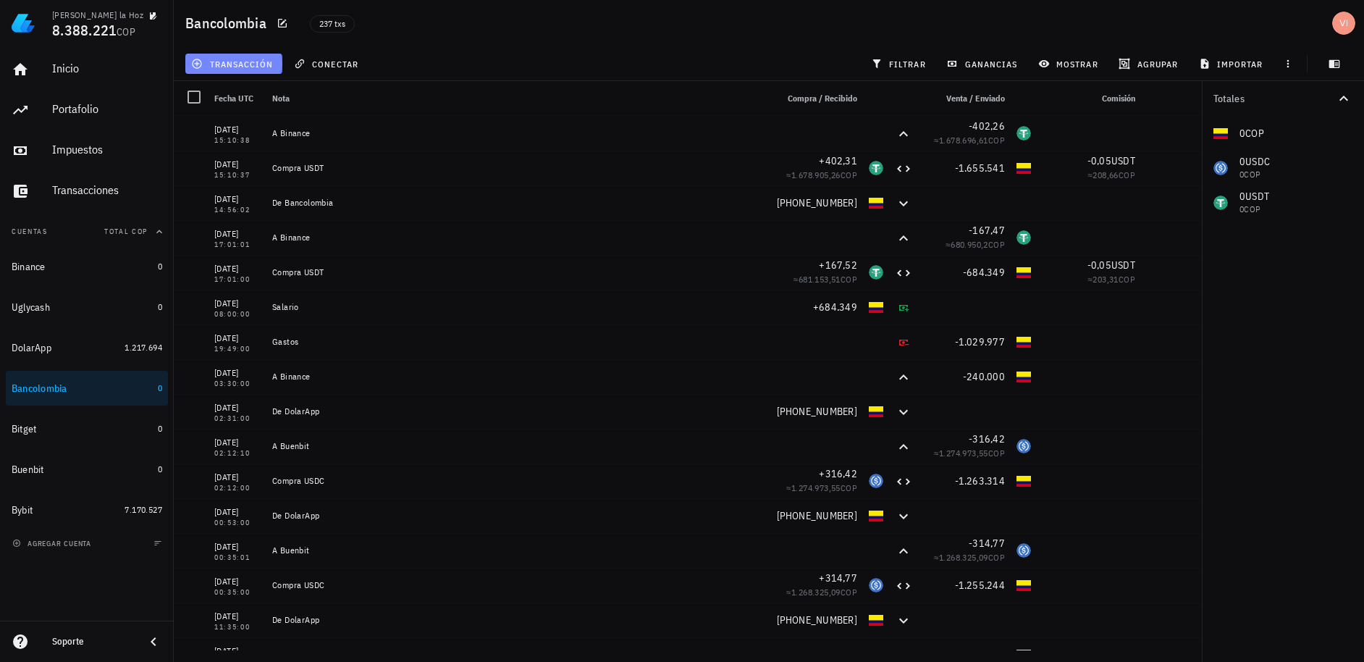
click at [263, 62] on span "transacción" at bounding box center [233, 64] width 79 height 12
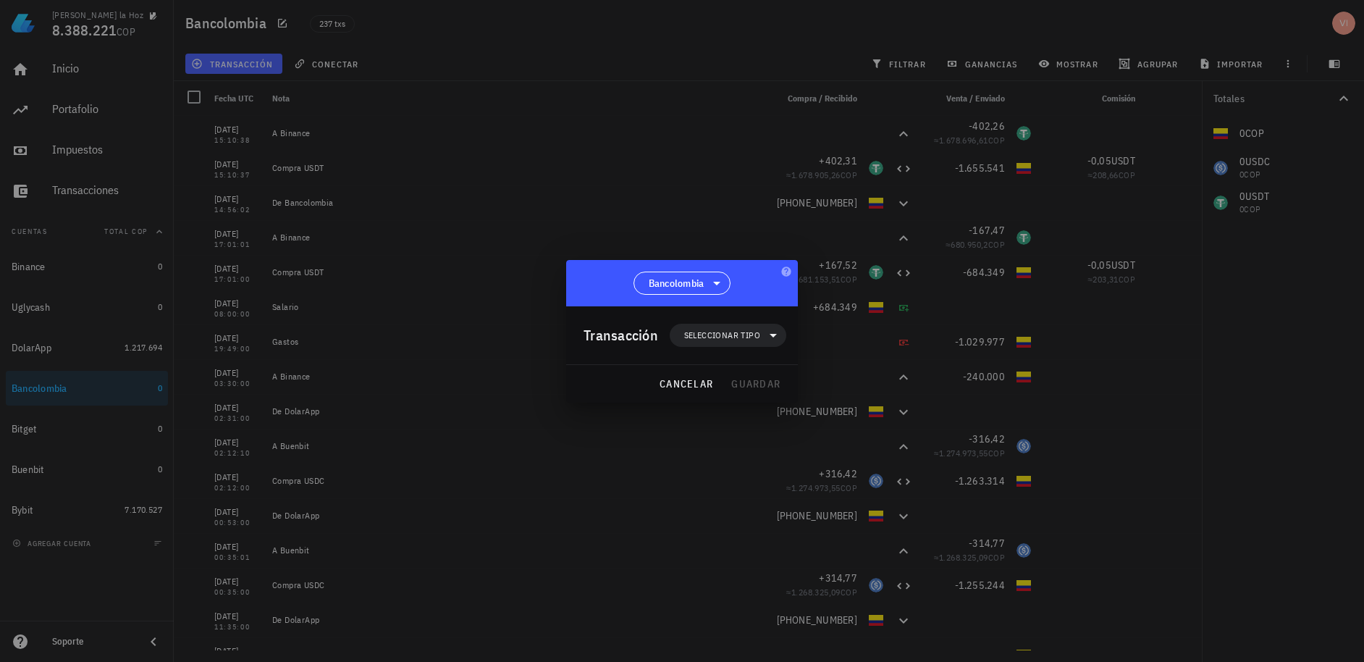
click at [729, 347] on div "Transacción Seleccionar tipo" at bounding box center [684, 335] width 203 height 58
click at [739, 336] on span "Seleccionar tipo" at bounding box center [722, 335] width 76 height 14
click at [743, 335] on span "Seleccionar tipo" at bounding box center [722, 335] width 76 height 14
click at [743, 466] on div "Transferencia" at bounding box center [737, 456] width 135 height 29
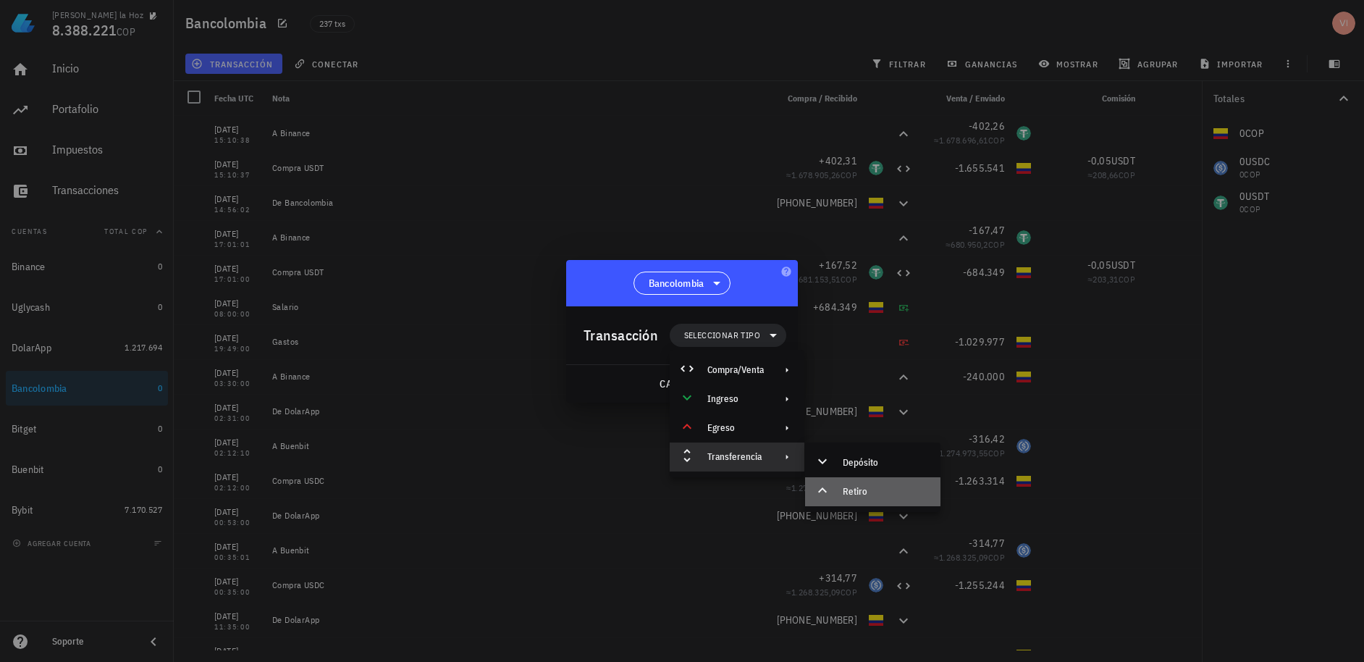
click at [864, 496] on div "Retiro" at bounding box center [886, 492] width 86 height 12
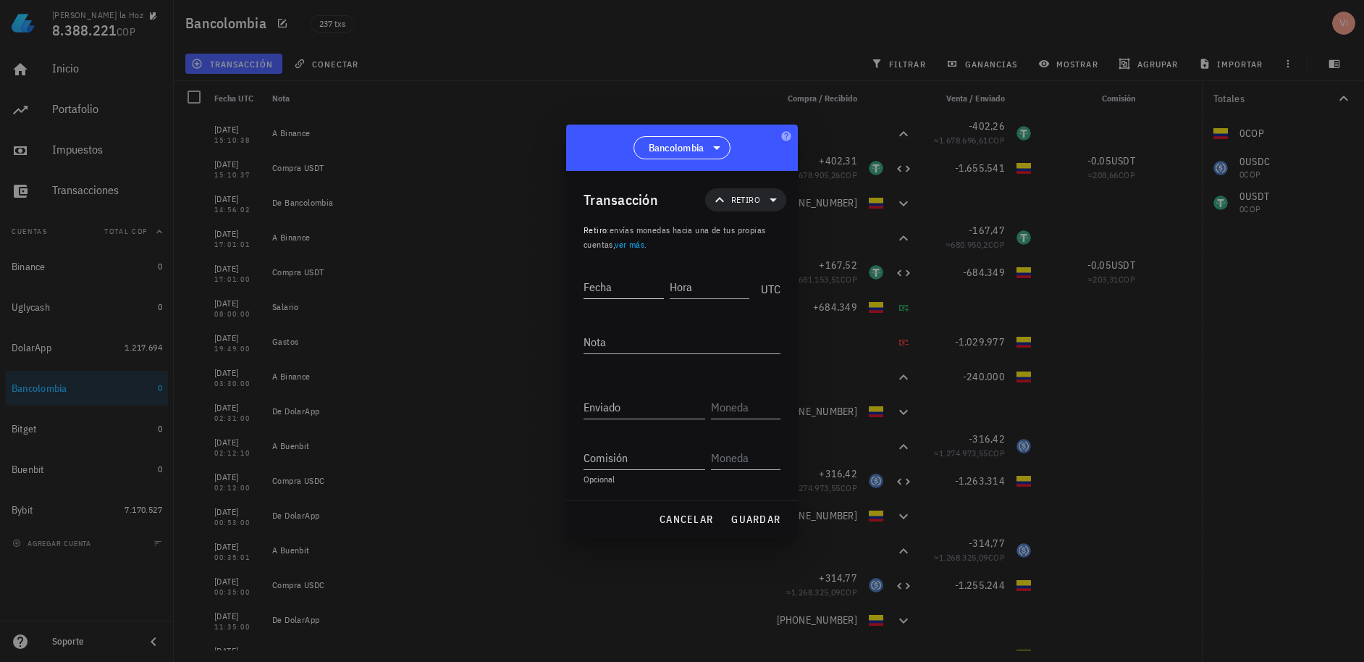
click at [622, 293] on input "Fecha" at bounding box center [623, 286] width 80 height 23
type input "[DATE]"
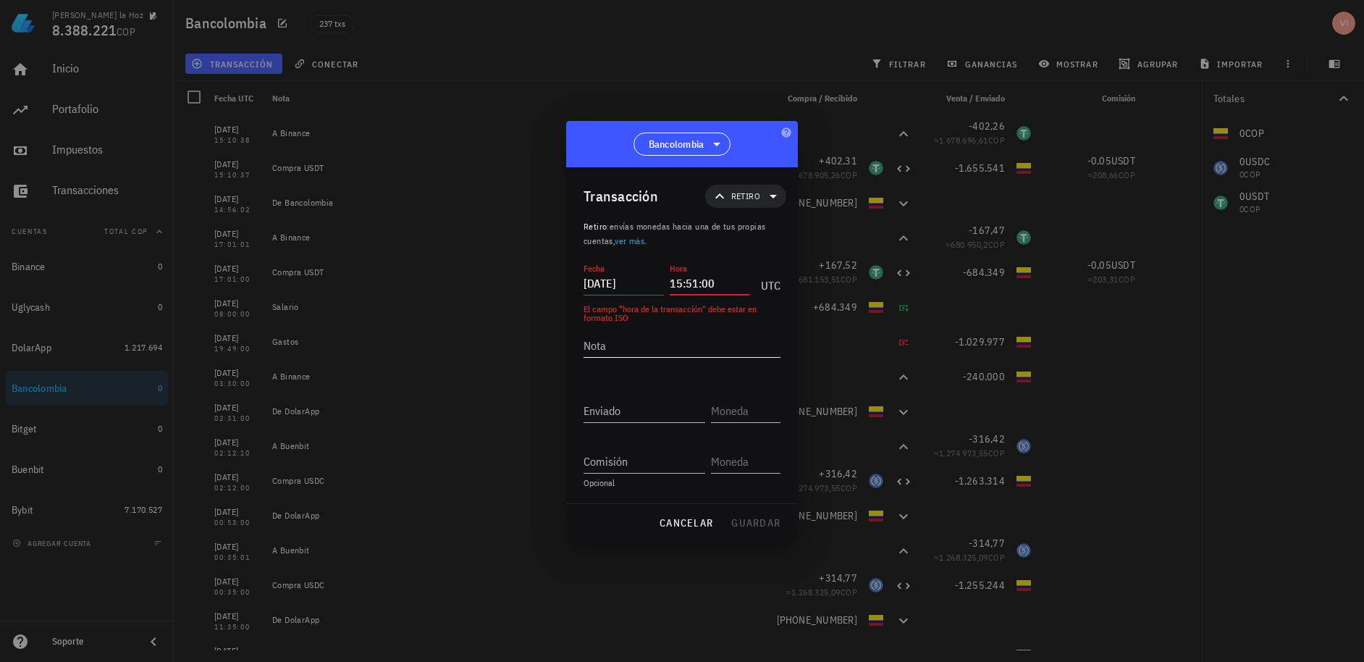
type input "15:51:00"
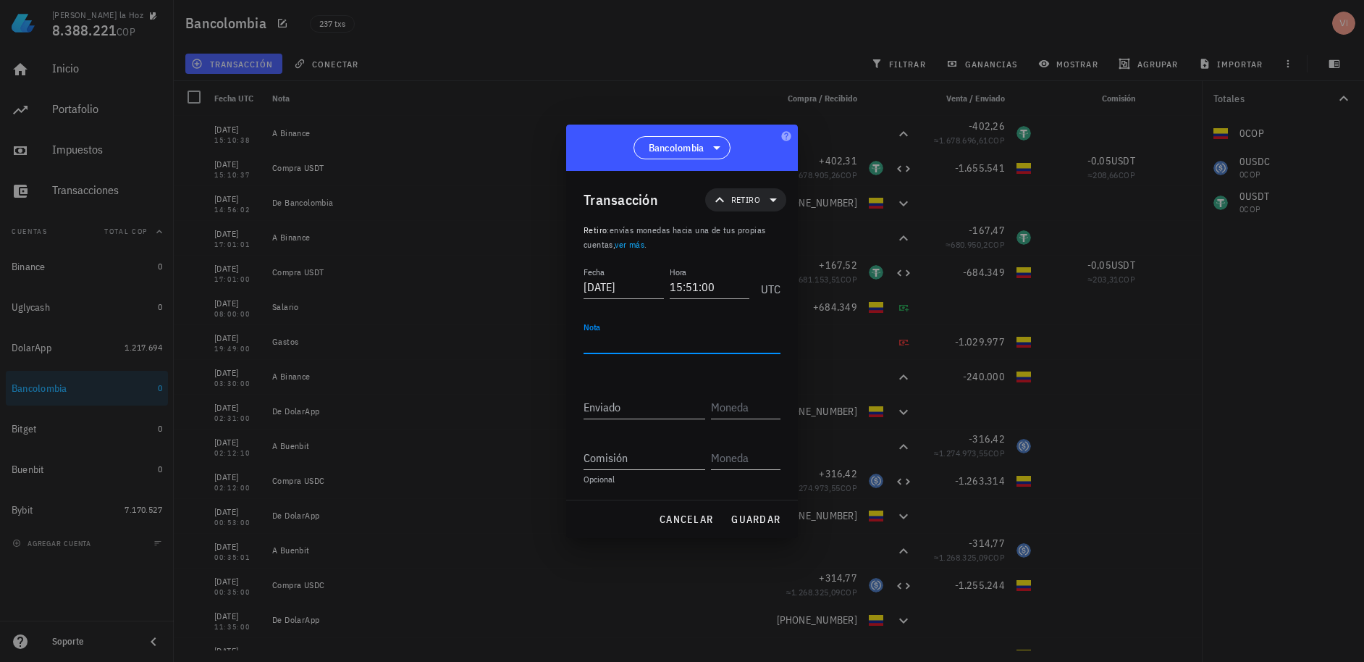
type textarea "D"
type textarea "Salario"
click at [740, 191] on span "Retiro" at bounding box center [746, 199] width 64 height 23
click at [758, 266] on div "Ingreso" at bounding box center [770, 264] width 56 height 12
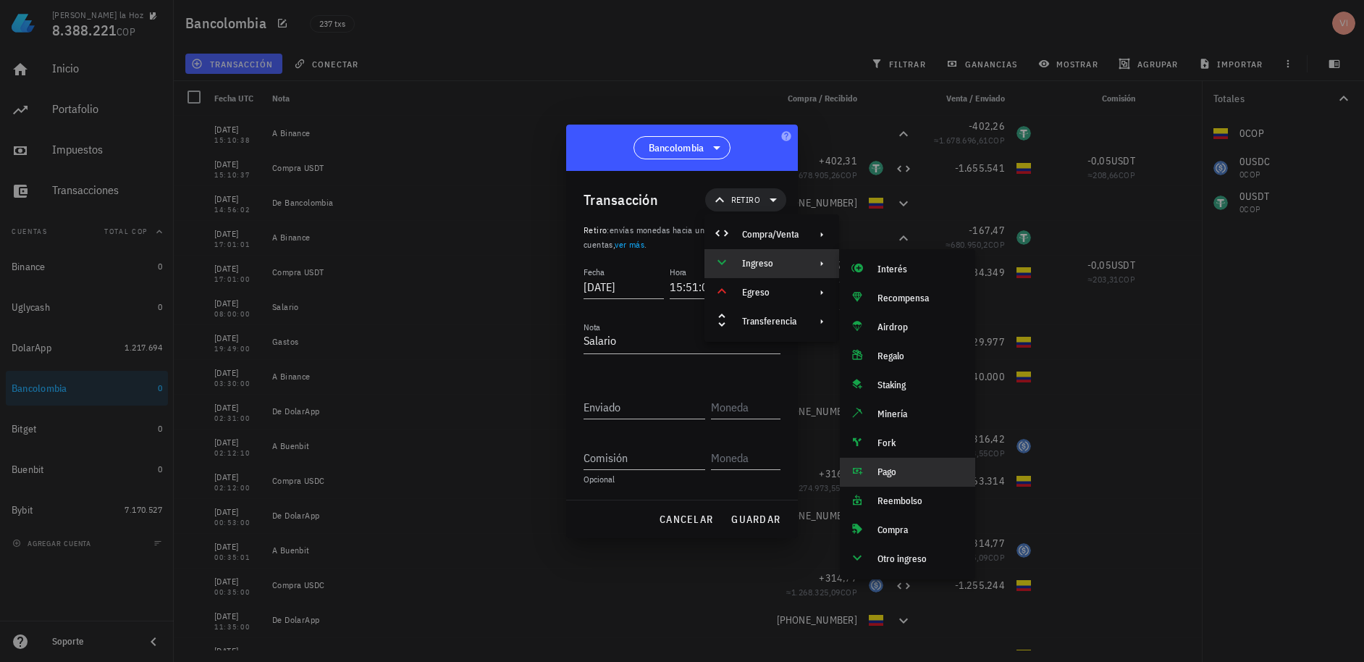
click at [903, 475] on div "Pago" at bounding box center [920, 472] width 86 height 12
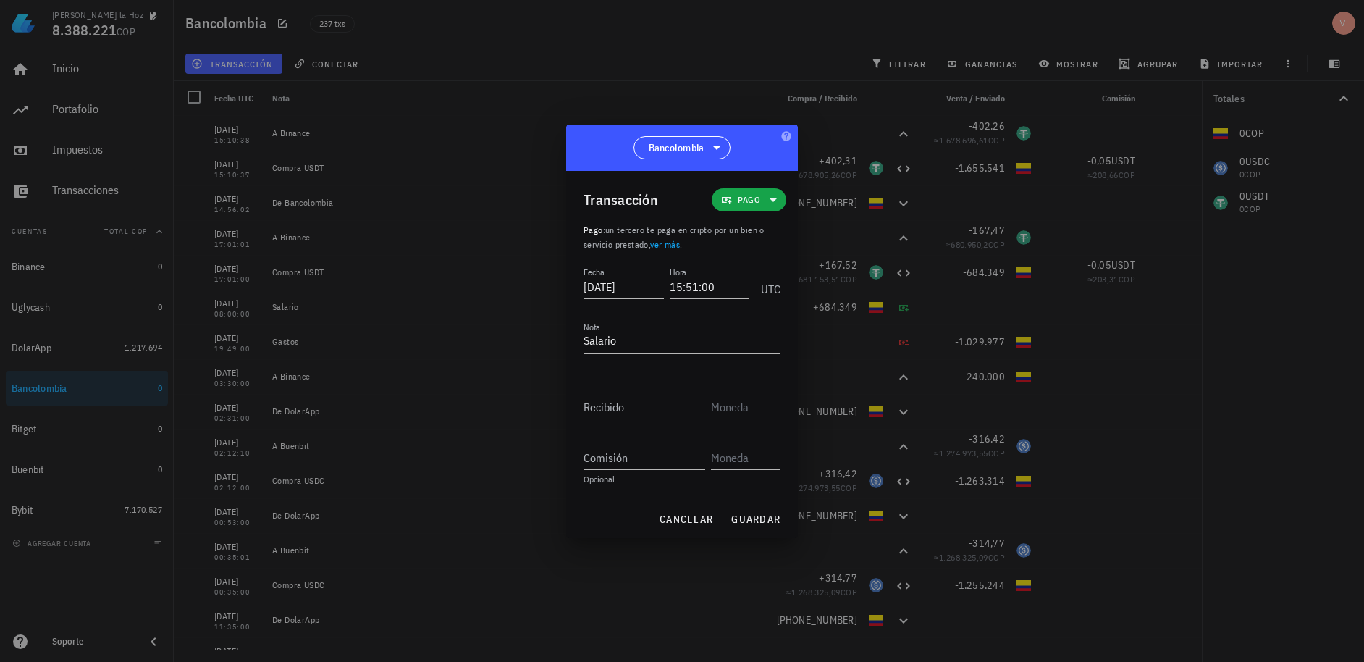
drag, startPoint x: 626, startPoint y: 416, endPoint x: 635, endPoint y: 410, distance: 11.4
click at [626, 416] on input "Recibido" at bounding box center [644, 406] width 122 height 23
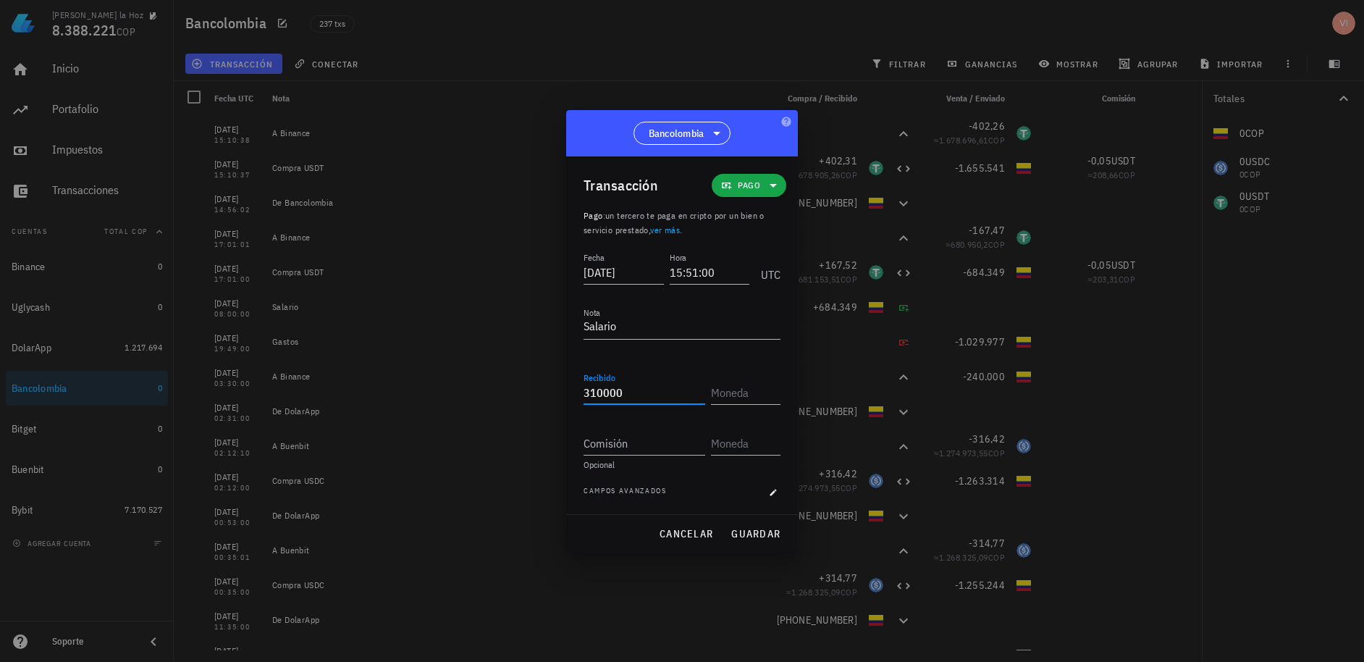
type input "310.000"
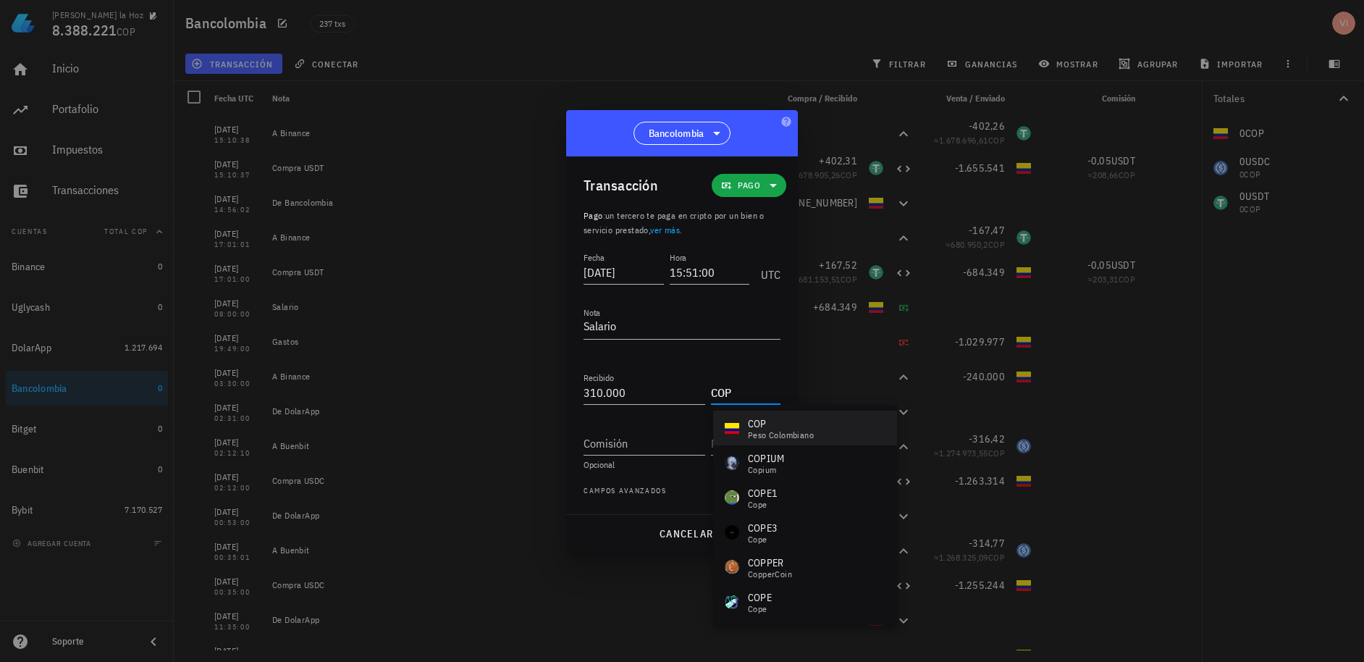
click at [756, 419] on div "COP" at bounding box center [781, 423] width 66 height 14
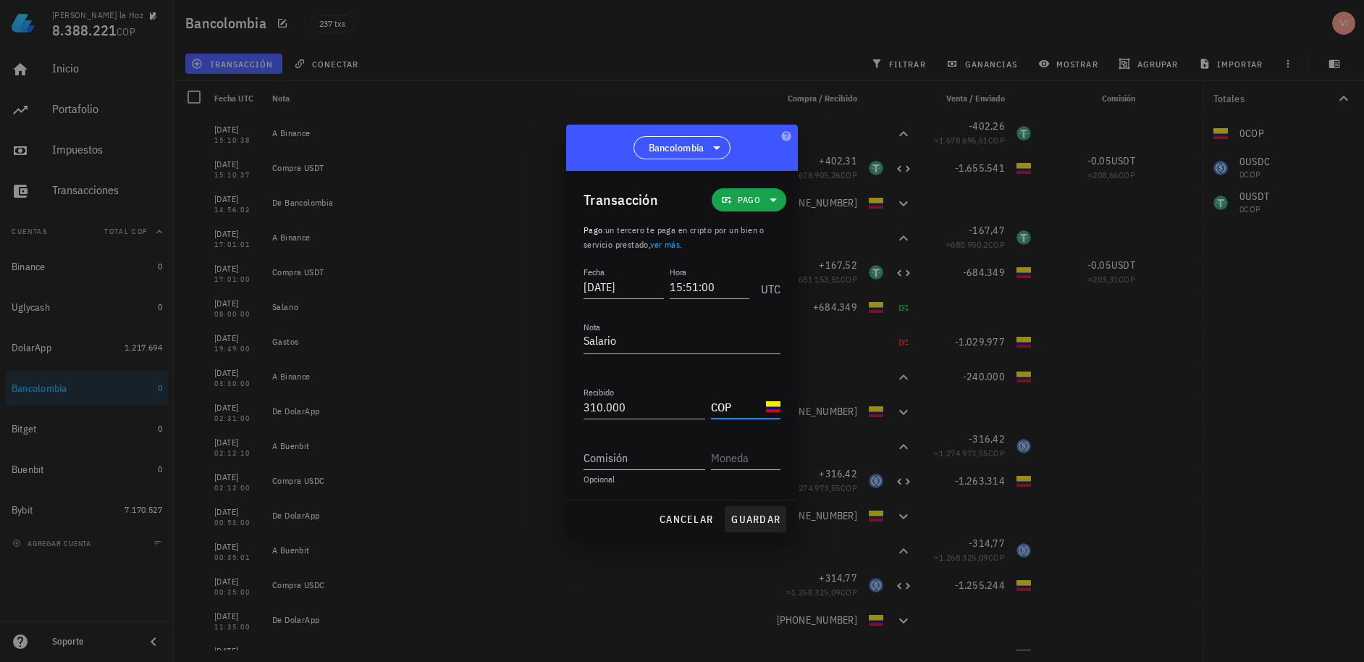
type input "COP"
click at [751, 522] on span "guardar" at bounding box center [755, 518] width 50 height 13
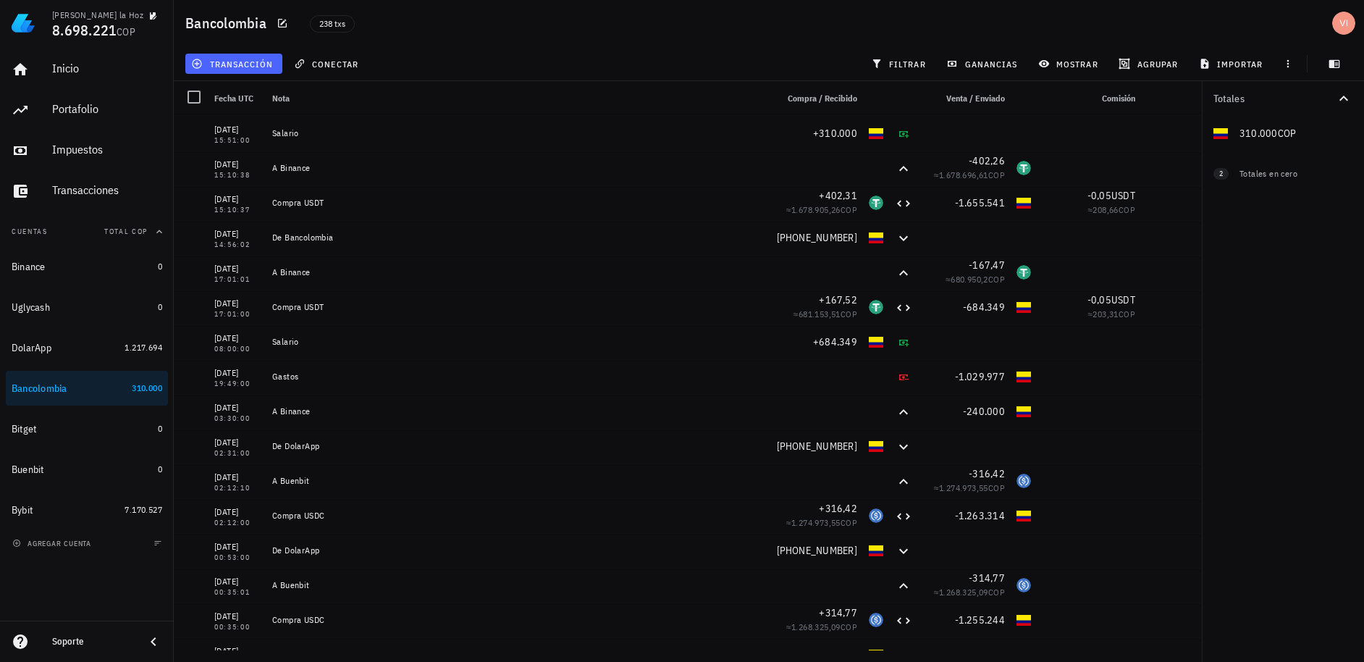
click at [228, 62] on span "transacción" at bounding box center [233, 64] width 79 height 12
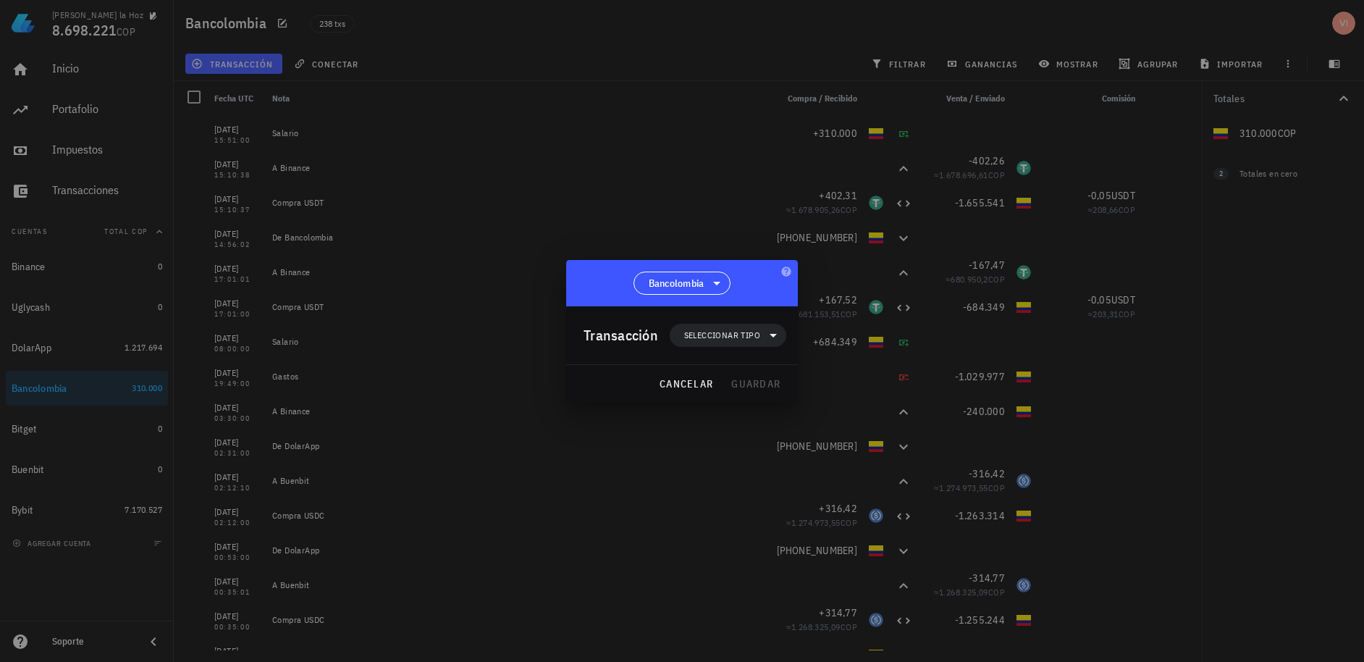
click at [712, 321] on div "Transacción Seleccionar tipo" at bounding box center [684, 335] width 203 height 58
click at [713, 325] on span "Seleccionar tipo" at bounding box center [727, 335] width 99 height 23
click at [734, 449] on div "Transferencia" at bounding box center [737, 456] width 135 height 29
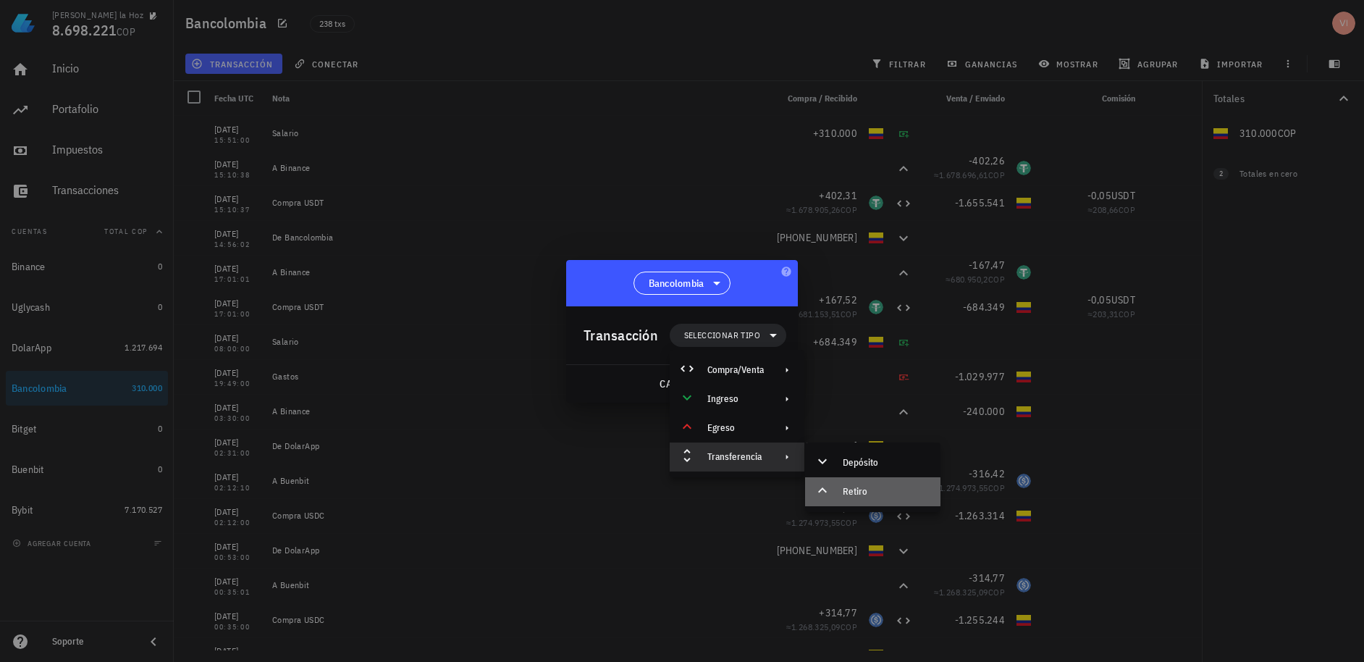
click at [819, 481] on div "Retiro" at bounding box center [872, 491] width 135 height 29
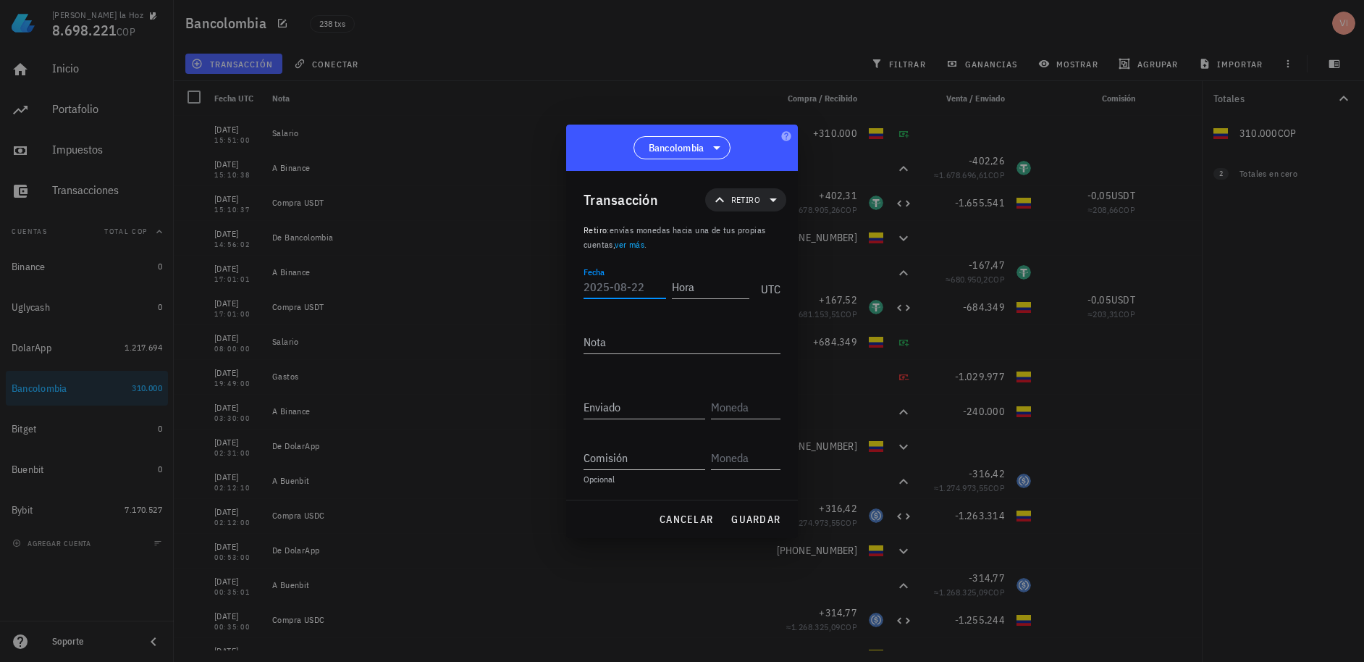
click at [612, 290] on input "Fecha" at bounding box center [624, 286] width 83 height 23
type input "[DATE]"
type input "21:36:00"
type textarea "A Binance"
type input "310.000"
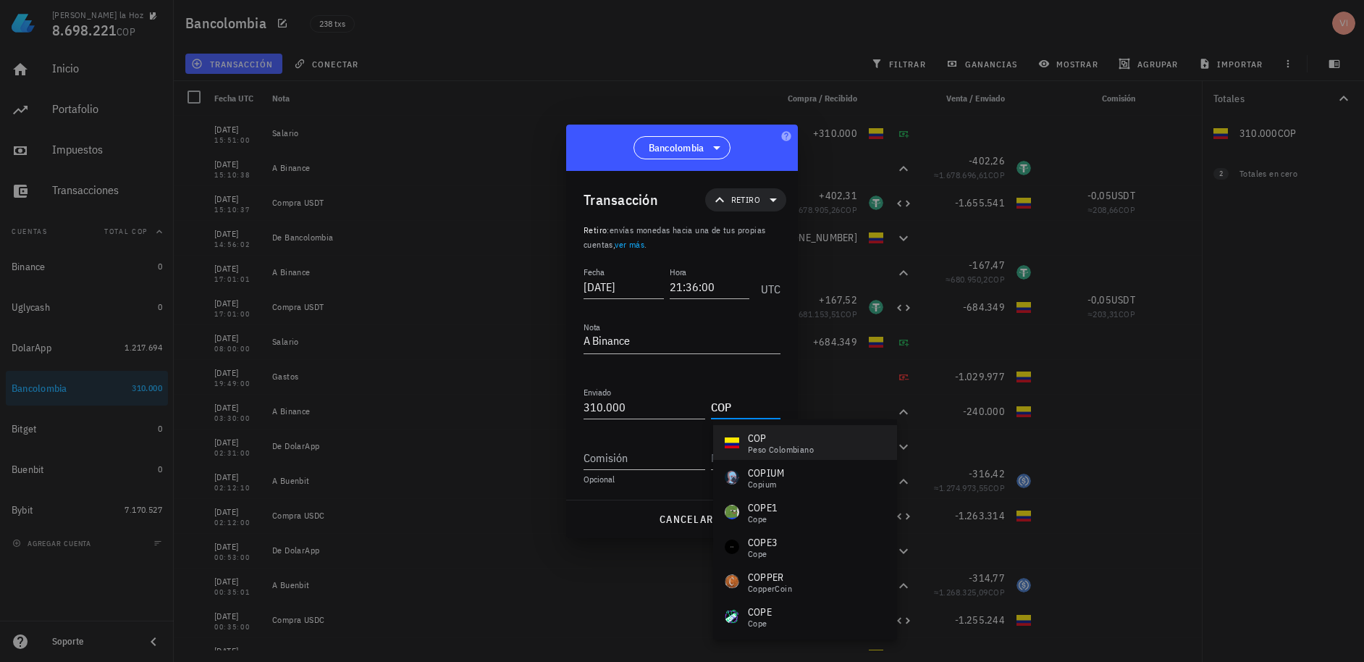
click at [746, 456] on div "COP peso colombiano" at bounding box center [805, 442] width 184 height 35
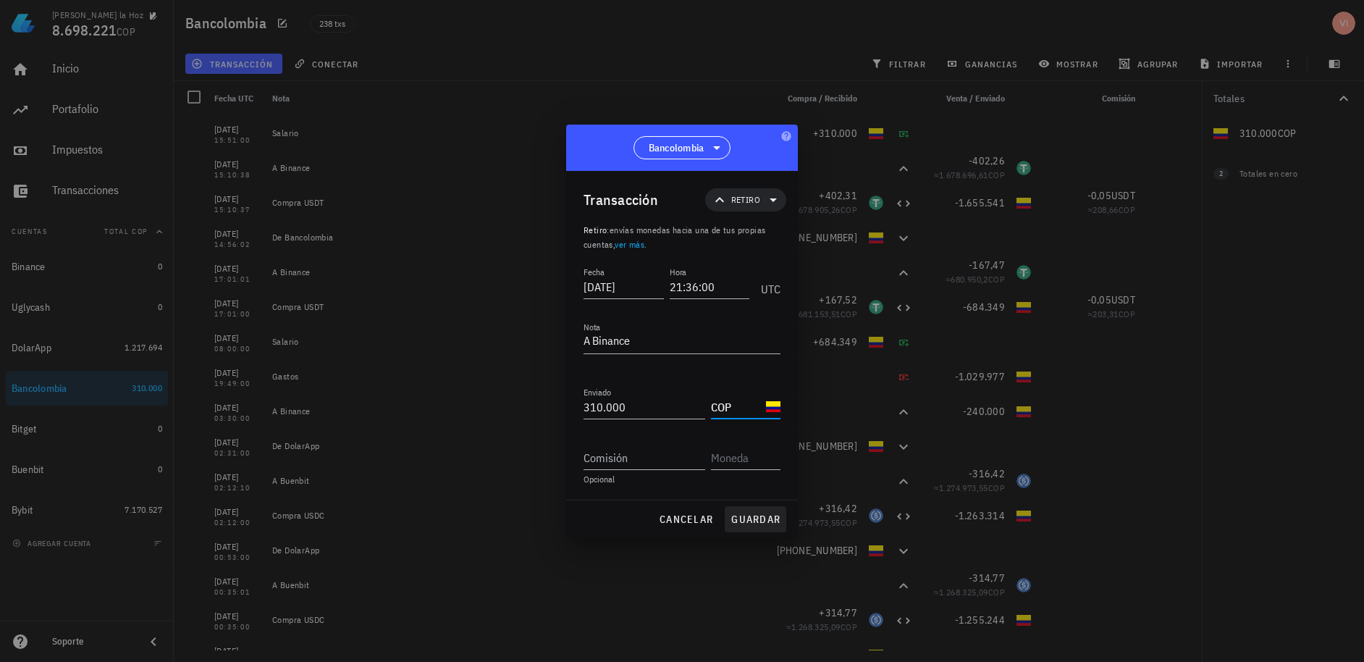
type input "COP"
click at [759, 523] on span "guardar" at bounding box center [755, 518] width 50 height 13
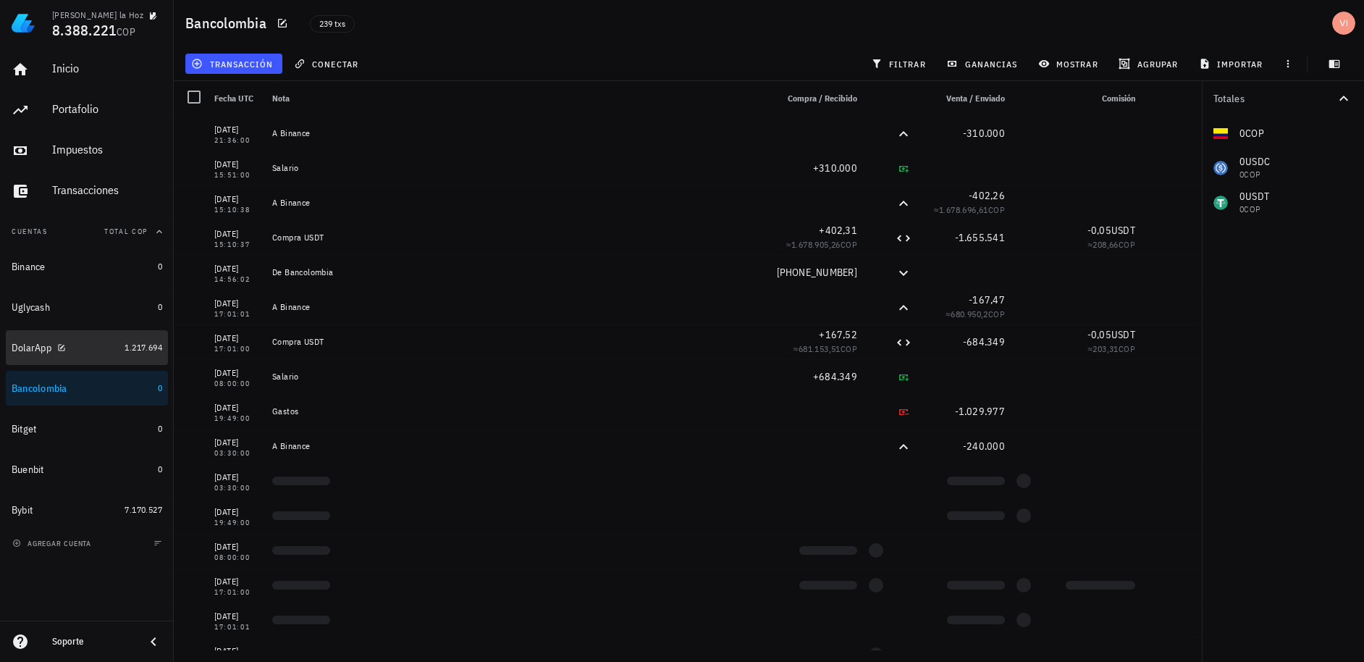
click at [138, 355] on link "DolarApp 1.217.694" at bounding box center [87, 347] width 162 height 35
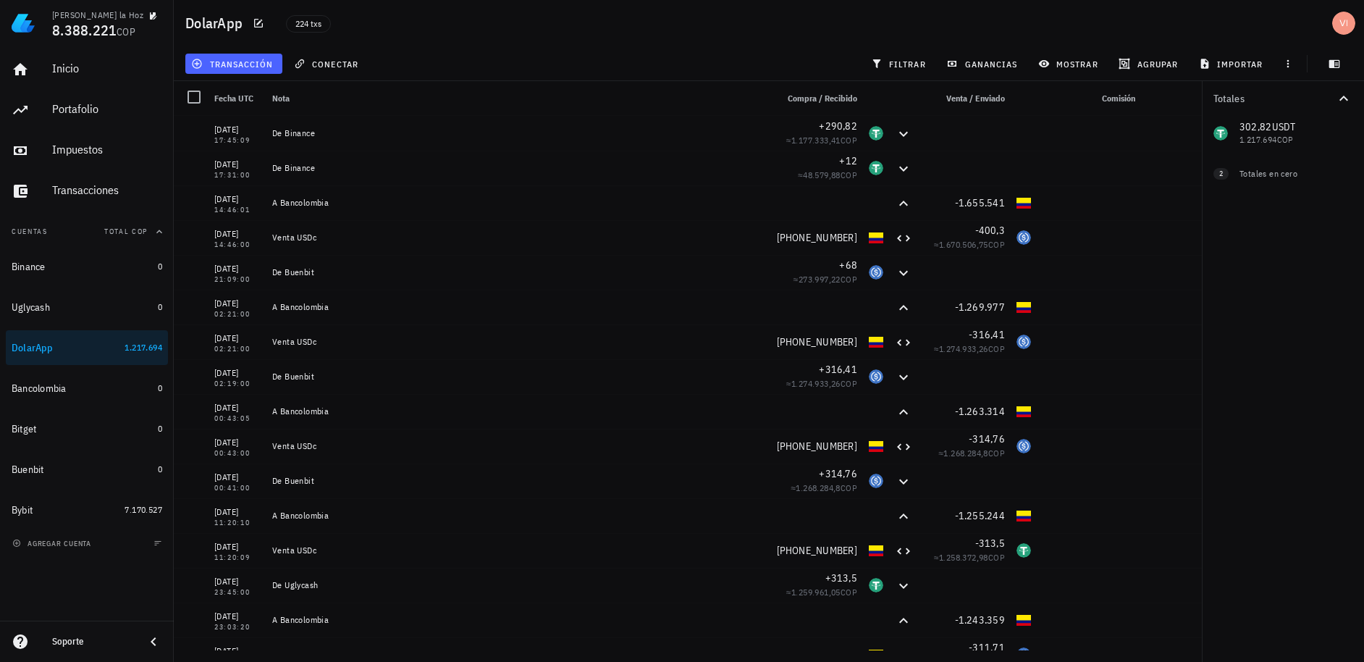
click at [239, 73] on button "transacción" at bounding box center [233, 64] width 97 height 20
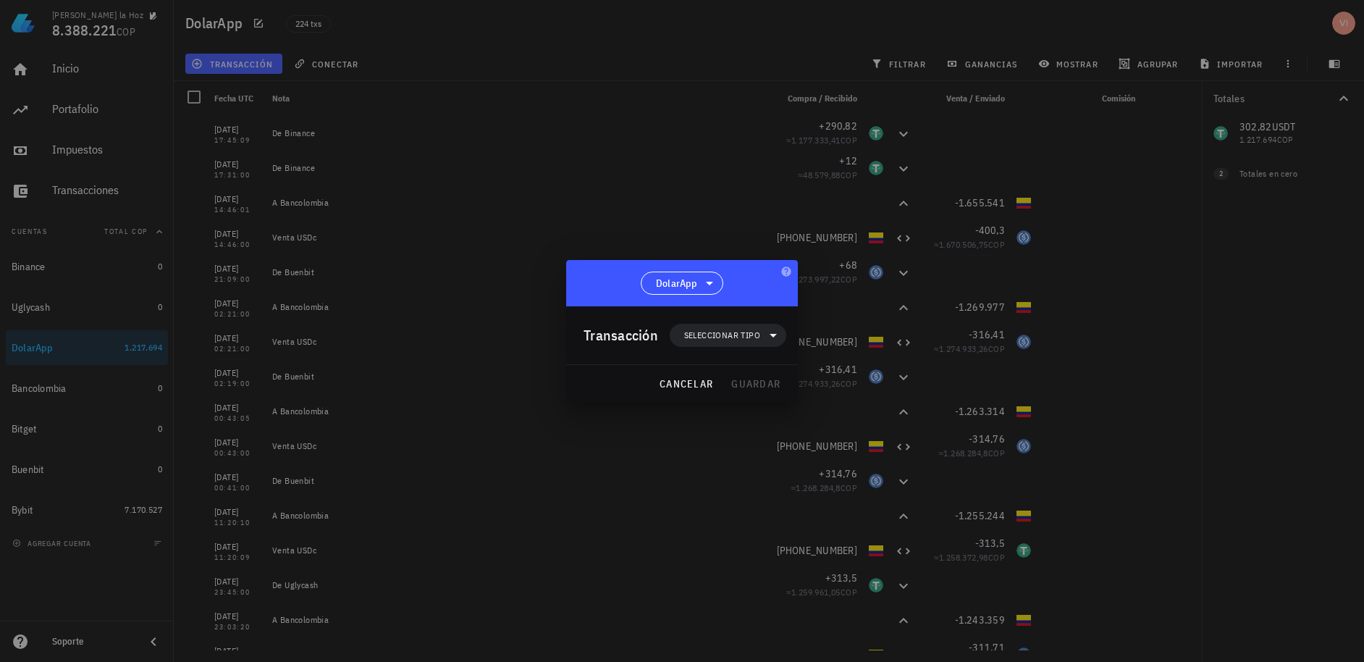
click at [740, 313] on div "Transacción Seleccionar tipo" at bounding box center [684, 335] width 203 height 58
click at [743, 326] on span "Seleccionar tipo" at bounding box center [727, 335] width 99 height 23
click at [743, 460] on div "Transferencia" at bounding box center [735, 457] width 56 height 12
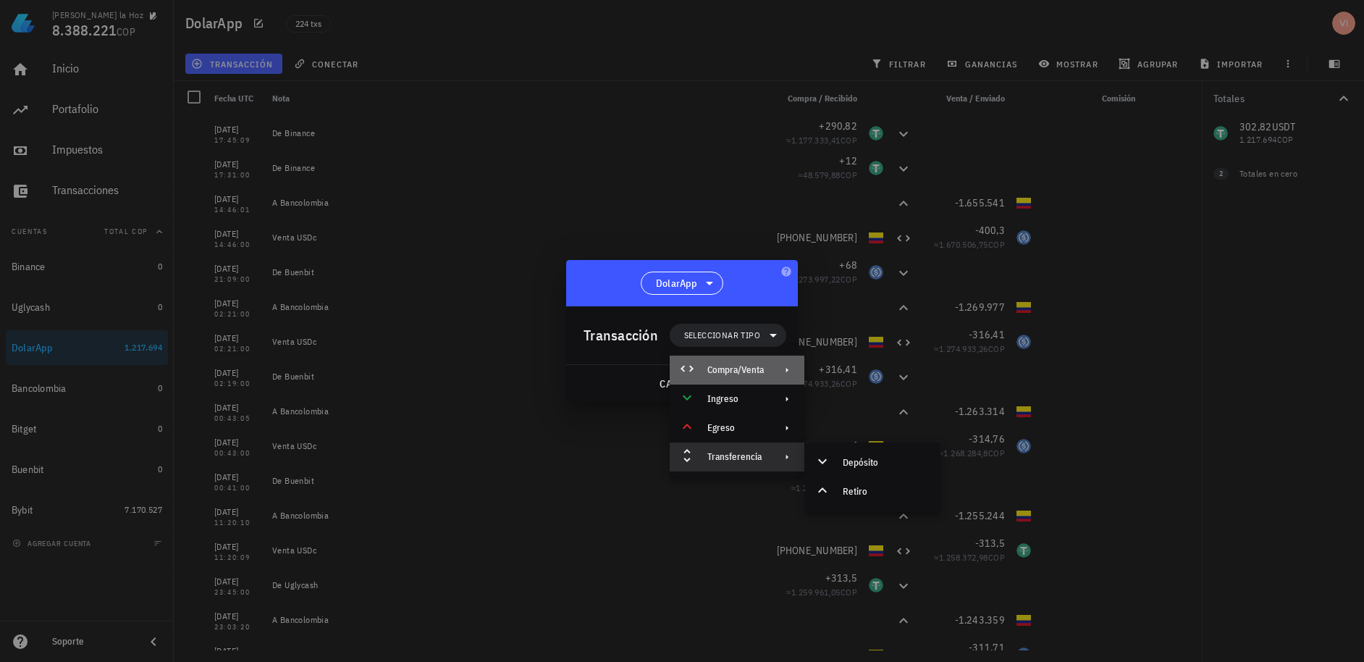
click at [738, 372] on div "Compra/Venta" at bounding box center [735, 370] width 56 height 12
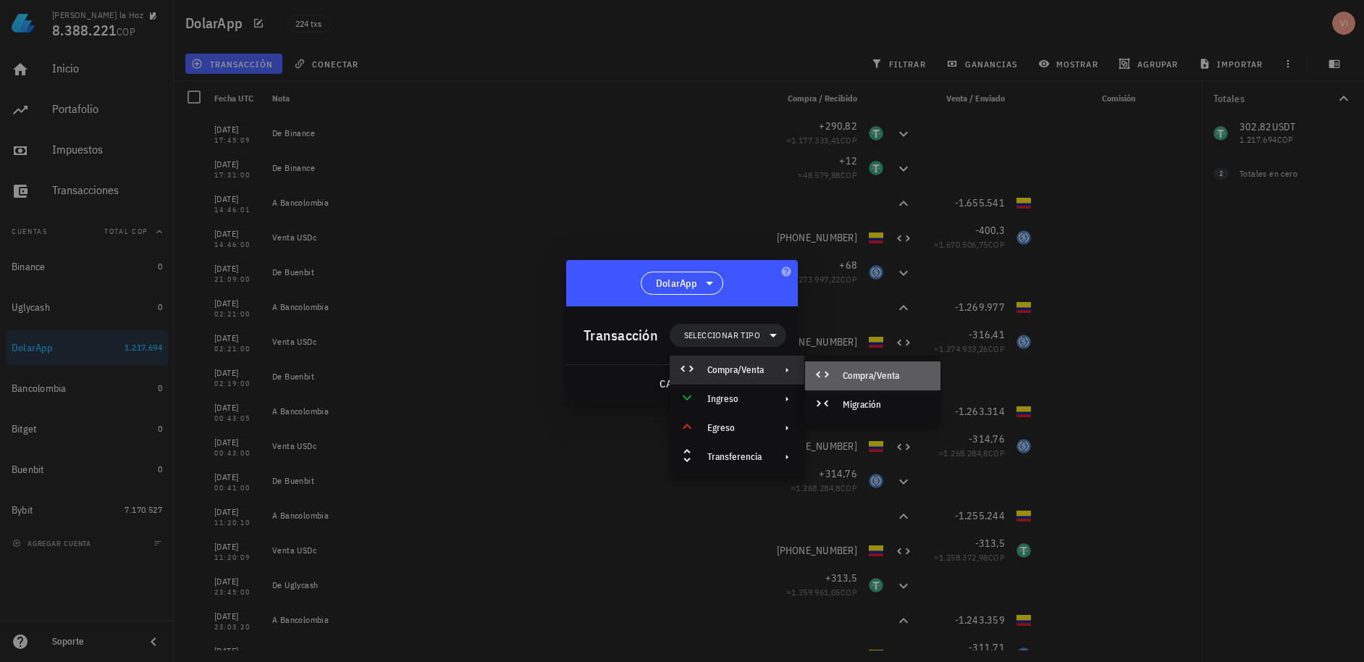
click at [826, 374] on icon at bounding box center [822, 374] width 17 height 17
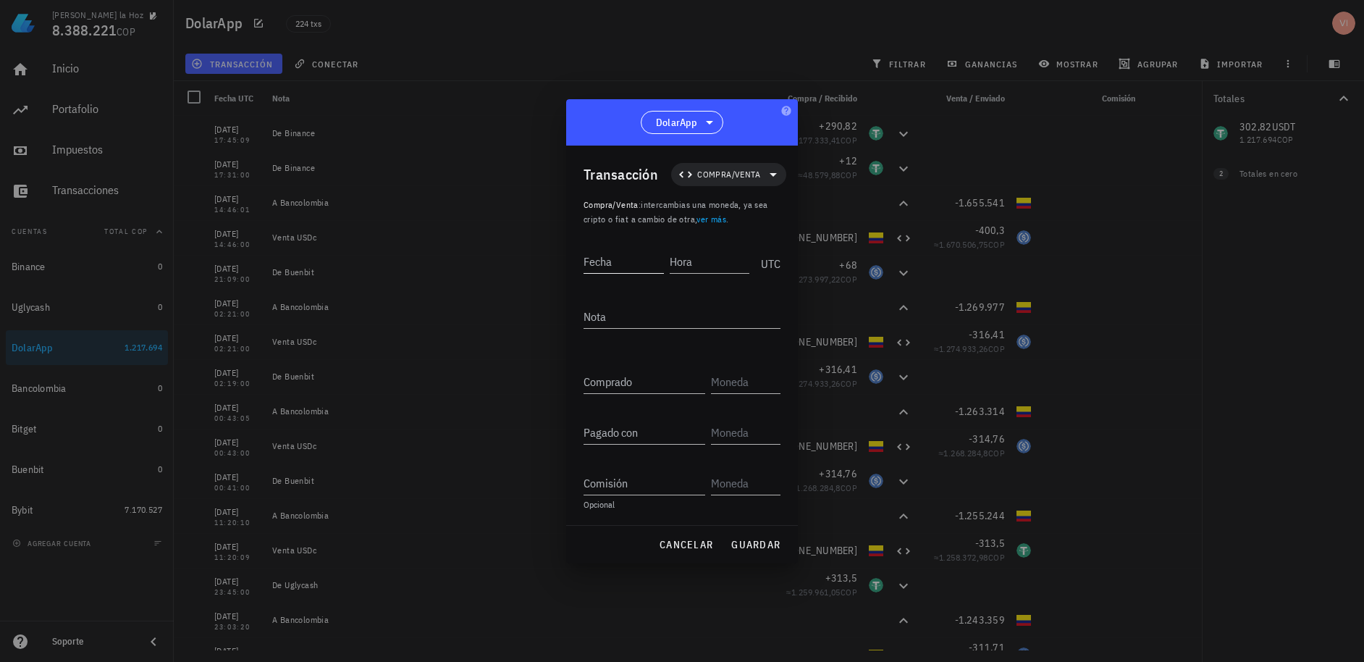
click at [640, 265] on input "Fecha" at bounding box center [623, 261] width 80 height 23
type input "[DATE]"
type input "17:48:00"
type textarea "A"
type textarea "Venta USDc"
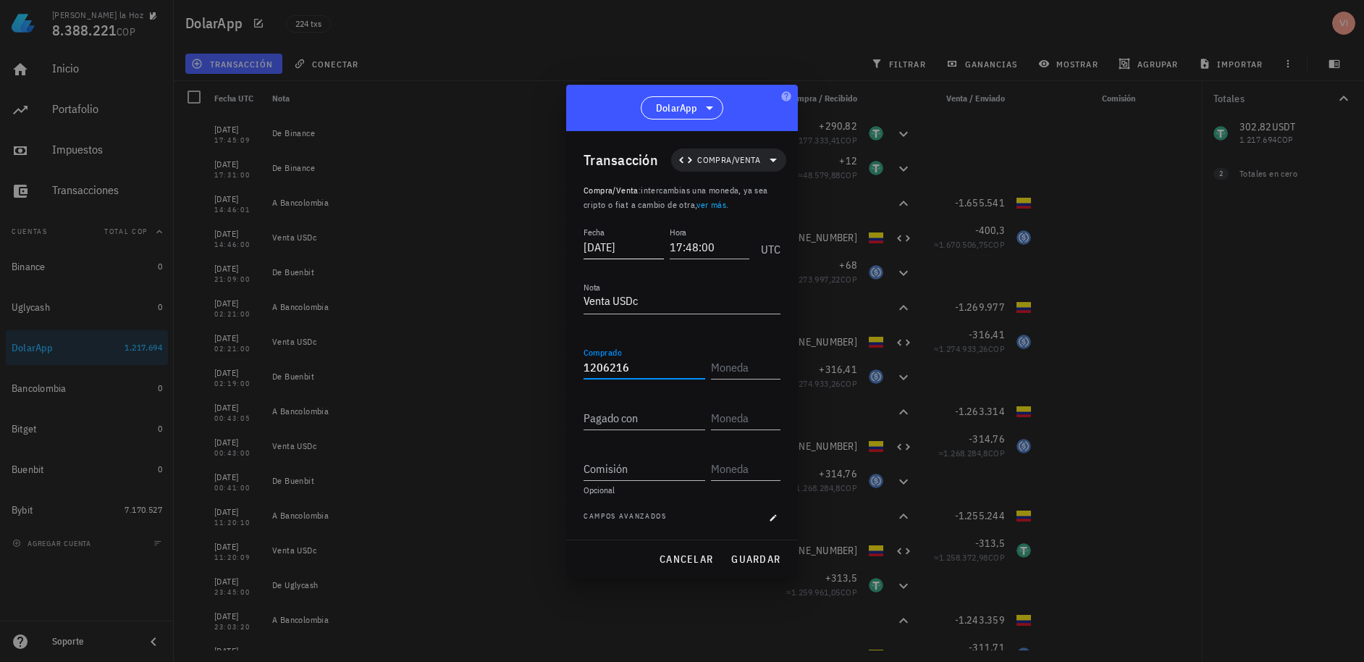
type input "1.206.216"
type input "C"
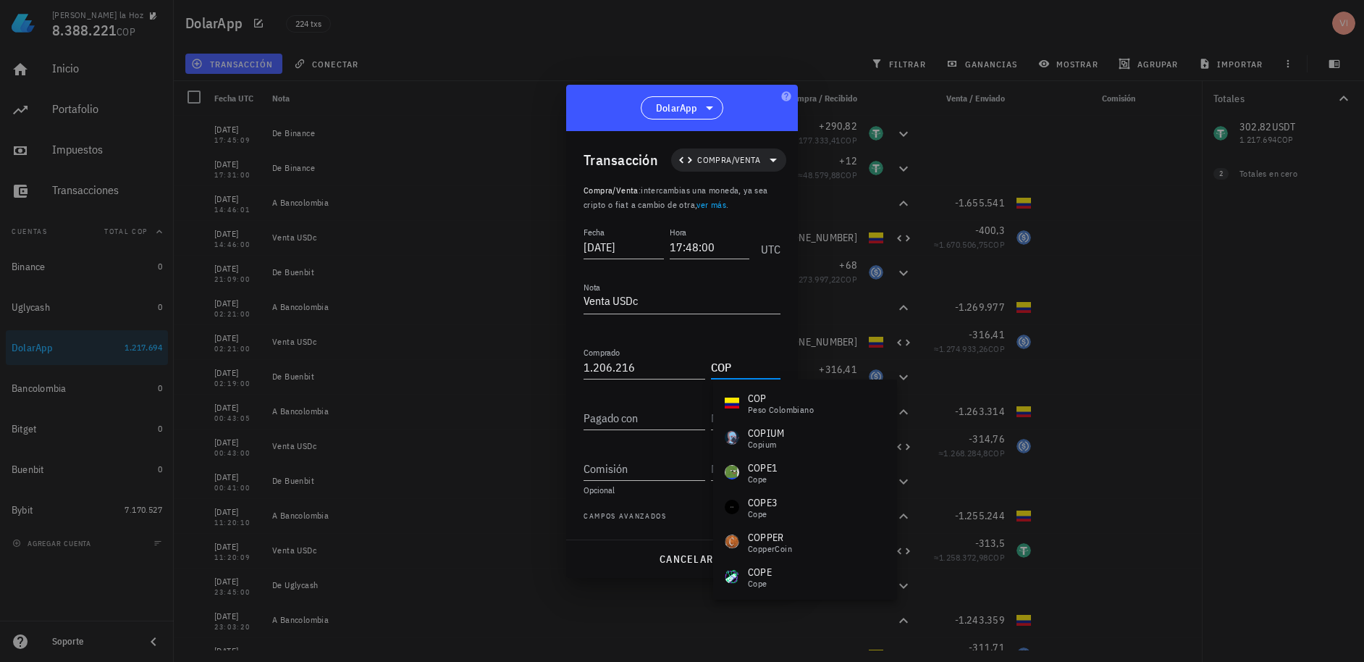
drag, startPoint x: 754, startPoint y: 408, endPoint x: 717, endPoint y: 388, distance: 42.1
click at [754, 408] on div "peso colombiano" at bounding box center [781, 409] width 66 height 9
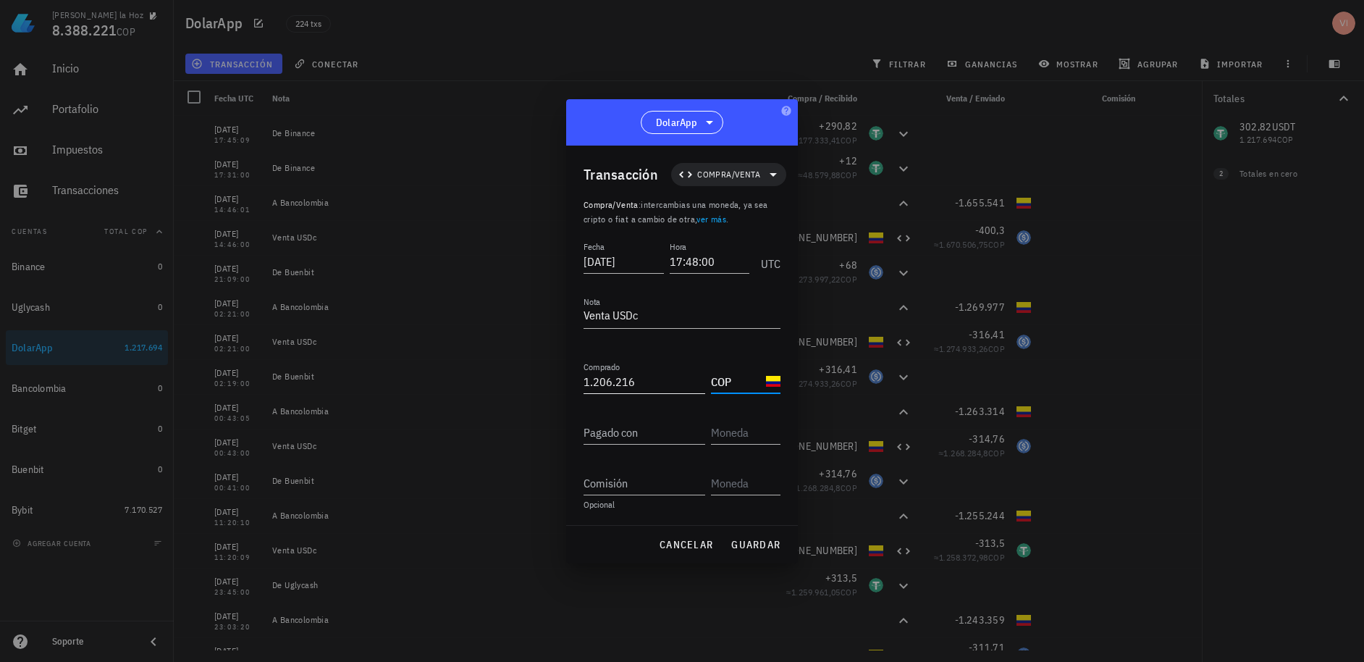
type input "COP"
click at [667, 380] on input "1206216" at bounding box center [644, 381] width 122 height 23
click at [642, 444] on div "Pagado con" at bounding box center [644, 432] width 122 height 23
type input "1.206.217"
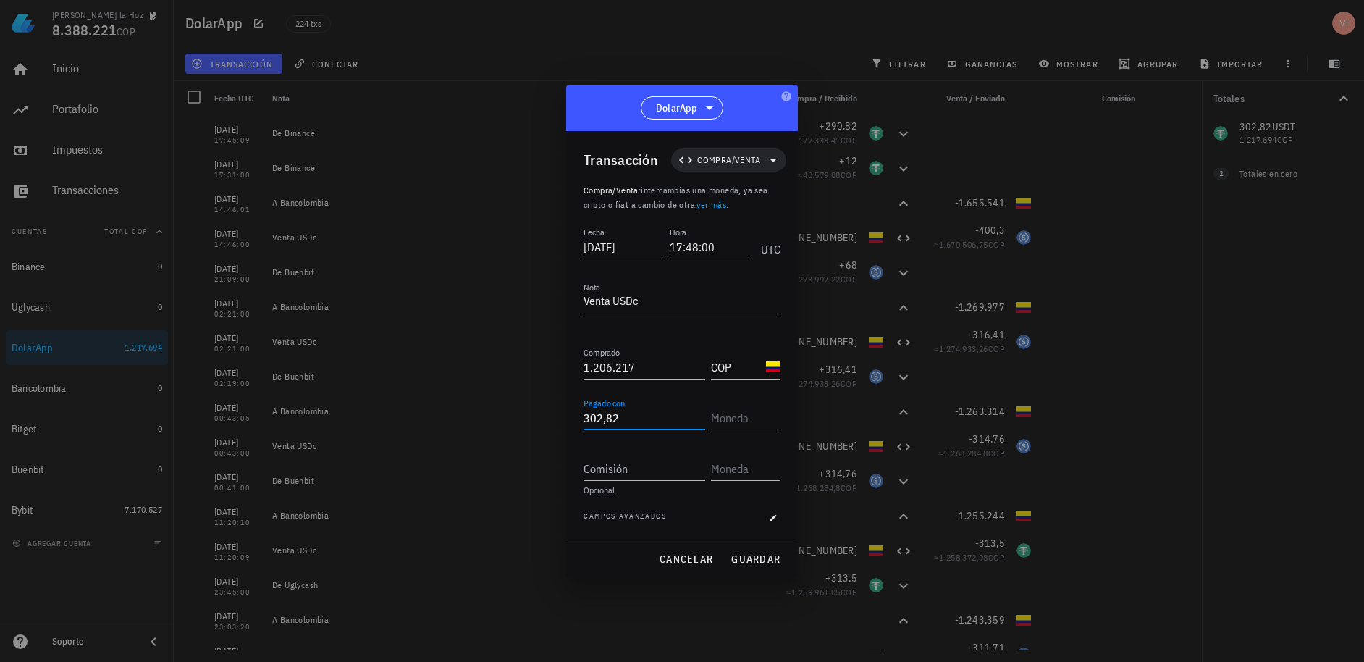
type input "302,82"
type input "Y"
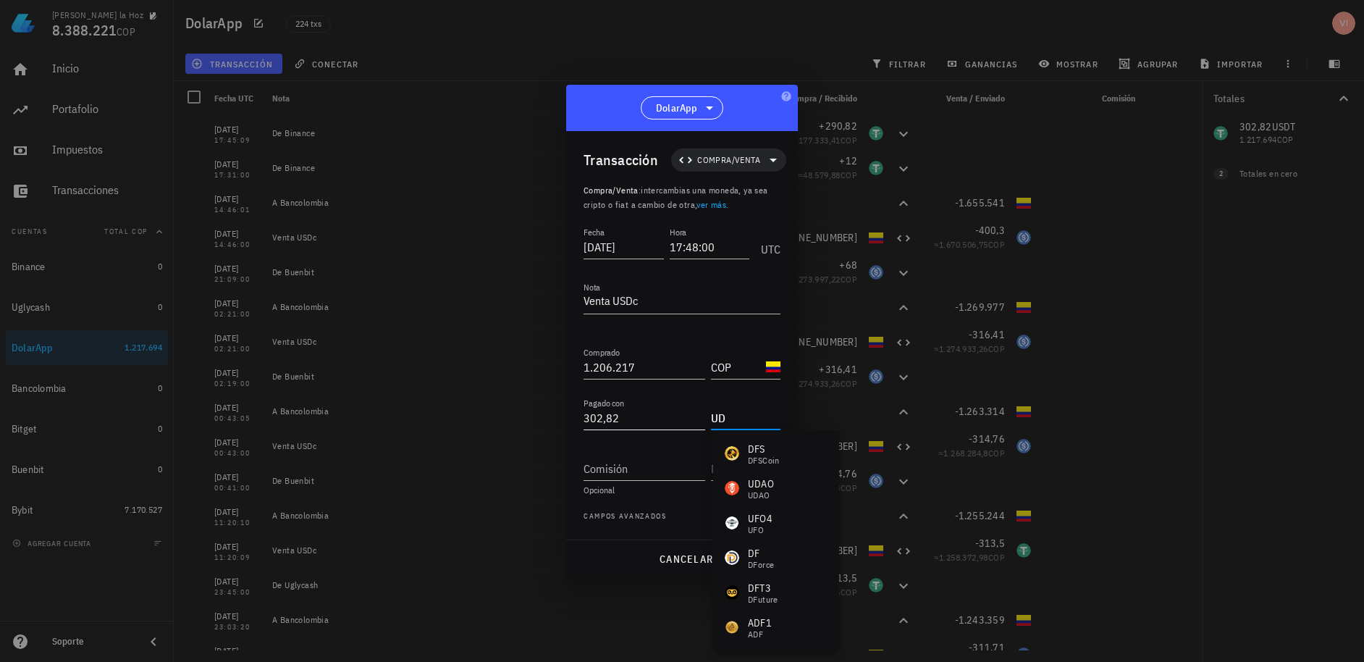
type input "U"
type input "S"
type input "Y"
click at [748, 456] on div "Tether" at bounding box center [760, 460] width 24 height 9
type input "USDT"
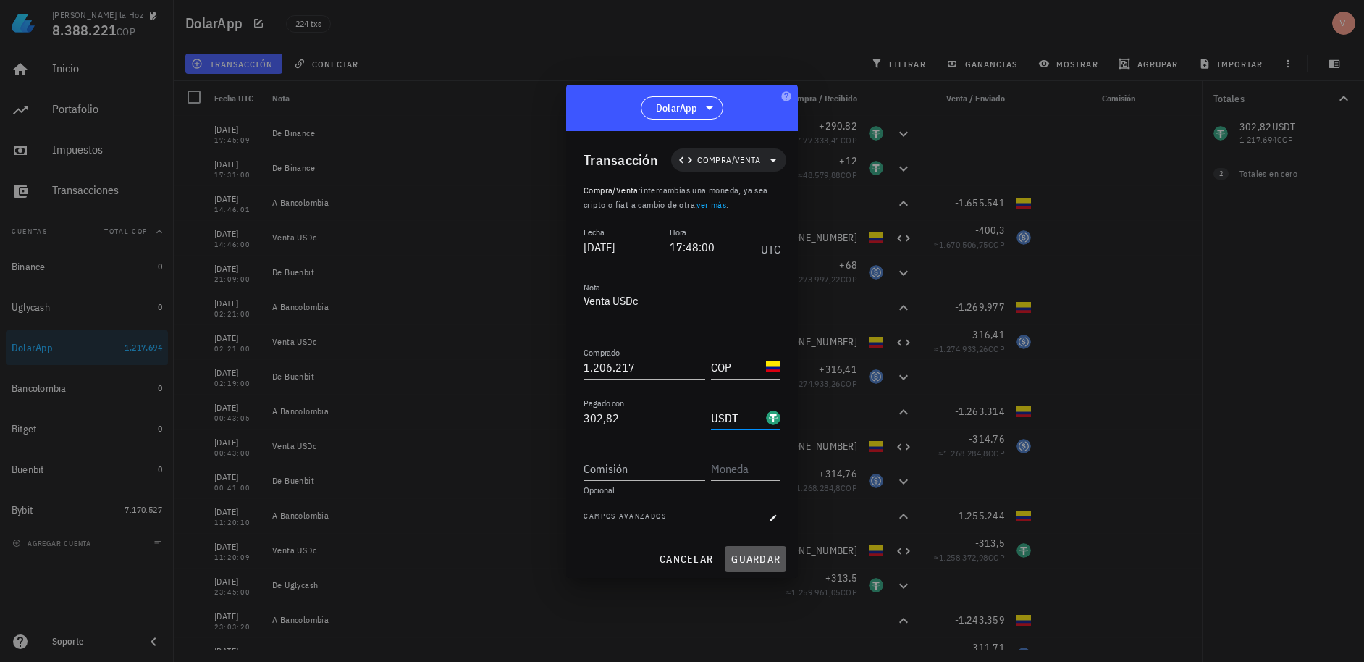
click at [758, 551] on button "guardar" at bounding box center [756, 559] width 62 height 26
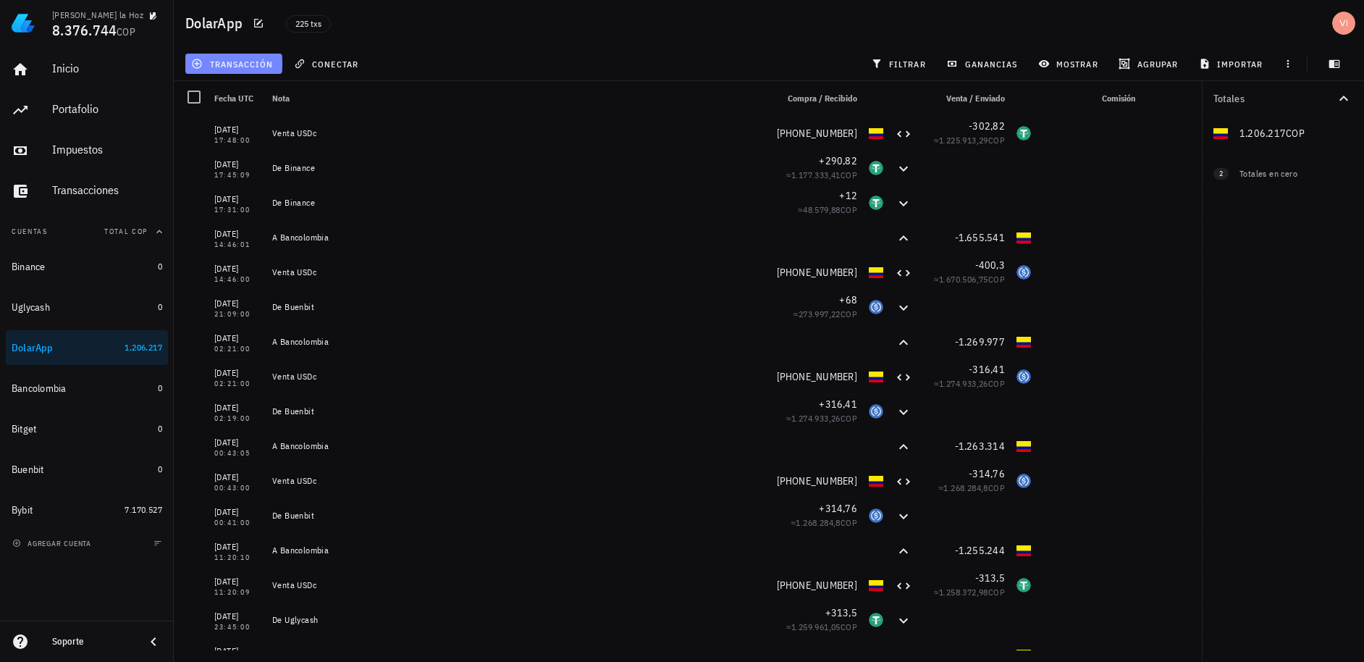
click at [237, 66] on span "transacción" at bounding box center [233, 64] width 79 height 12
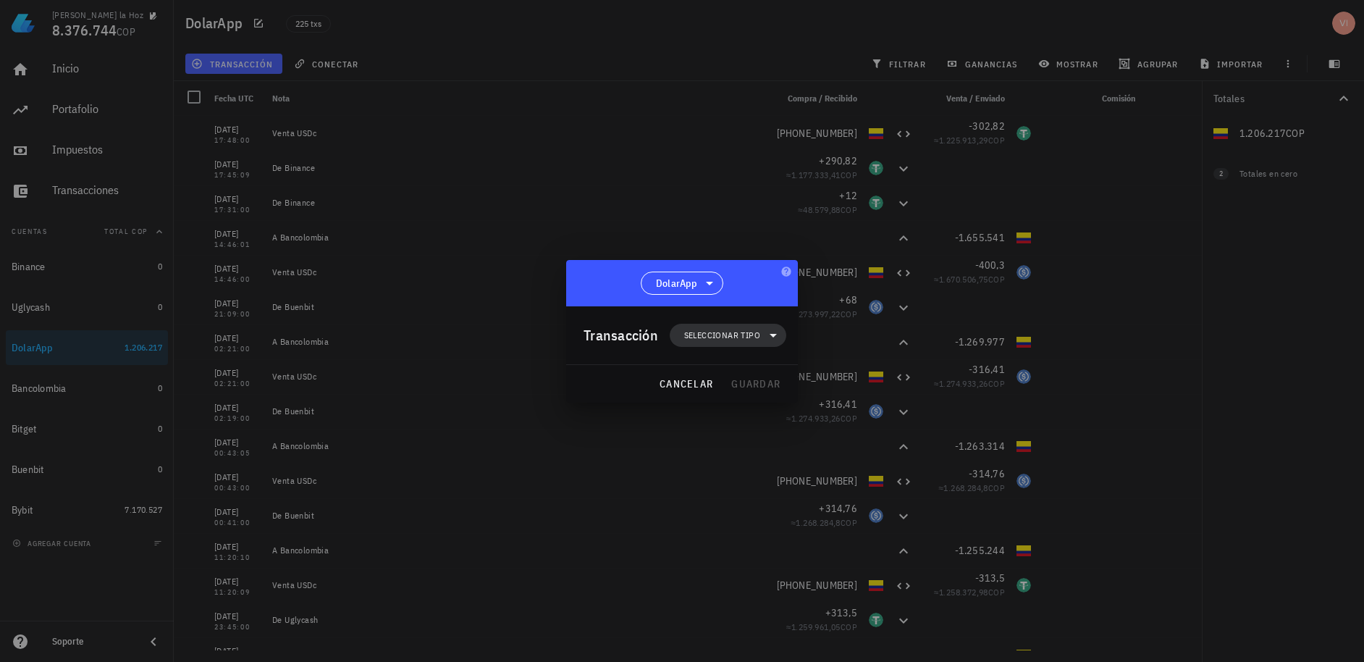
click at [714, 329] on span "Seleccionar tipo" at bounding box center [722, 335] width 76 height 14
click at [723, 456] on div "Transferencia" at bounding box center [735, 457] width 56 height 12
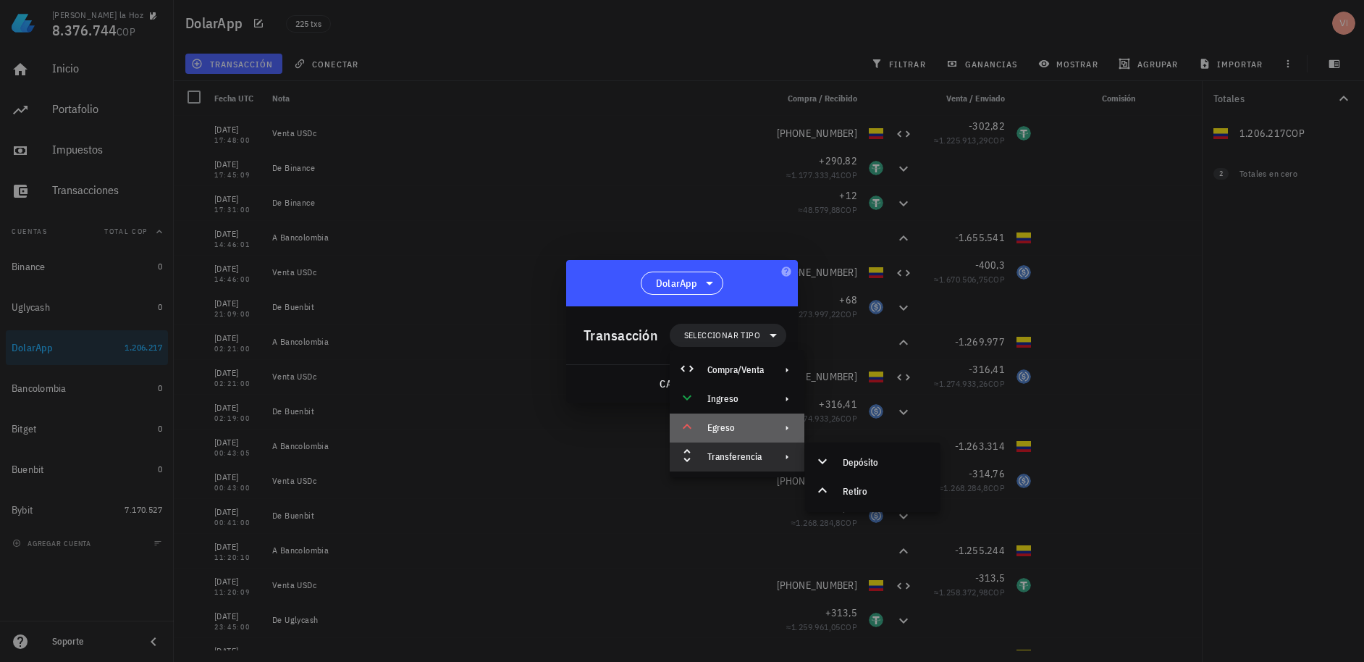
click at [748, 430] on div "Egreso" at bounding box center [735, 428] width 56 height 12
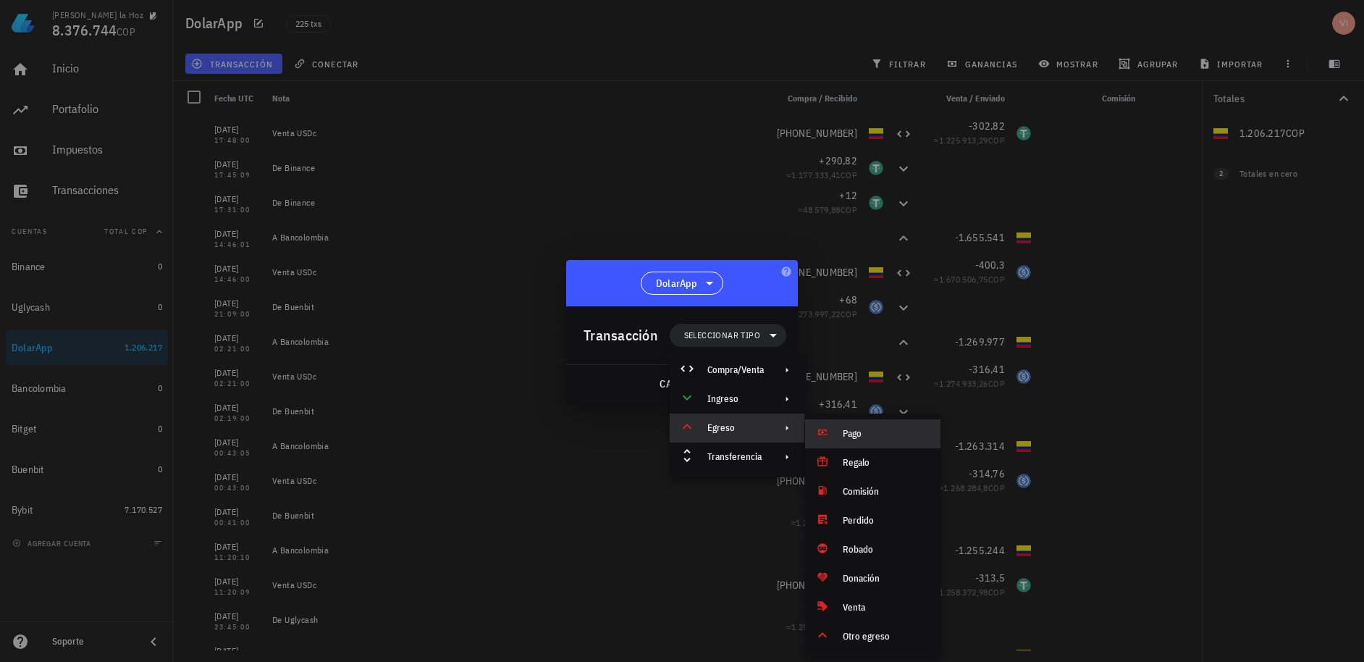
click at [835, 431] on div "Pago" at bounding box center [872, 433] width 135 height 29
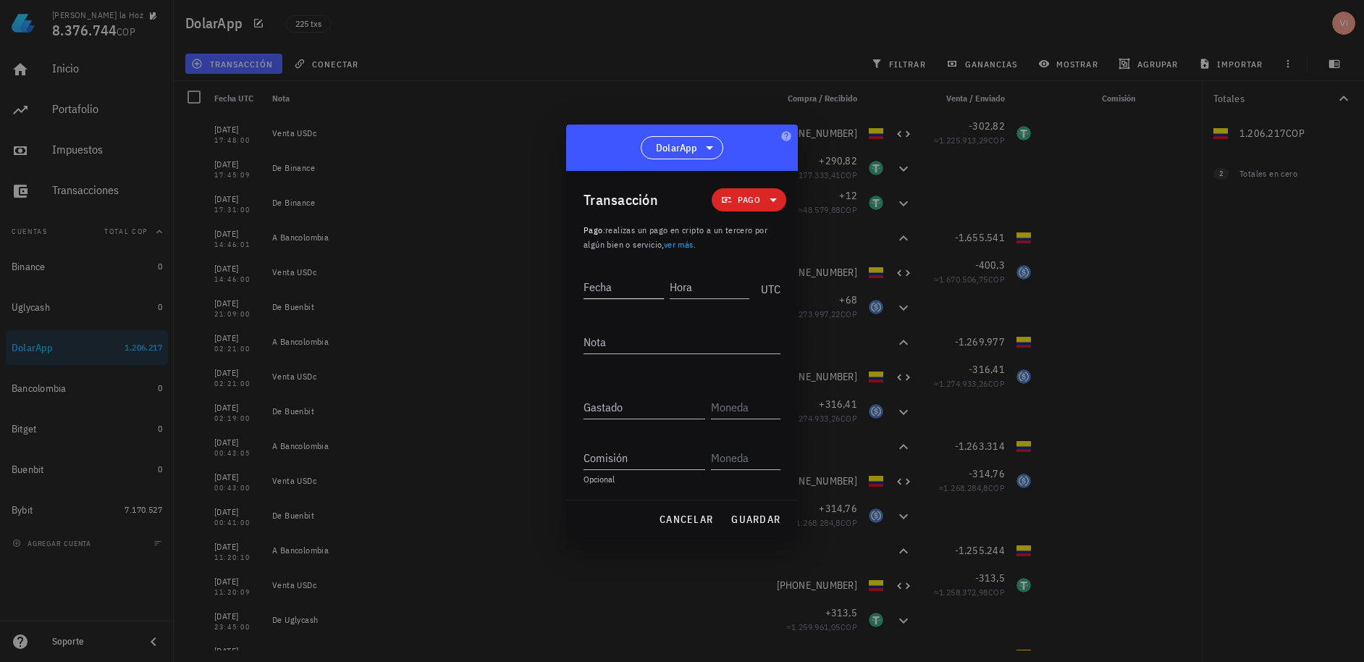
click at [628, 287] on input "Fecha" at bounding box center [623, 286] width 80 height 23
type input "[DATE]"
type input "17:48:30"
type textarea "Gastos"
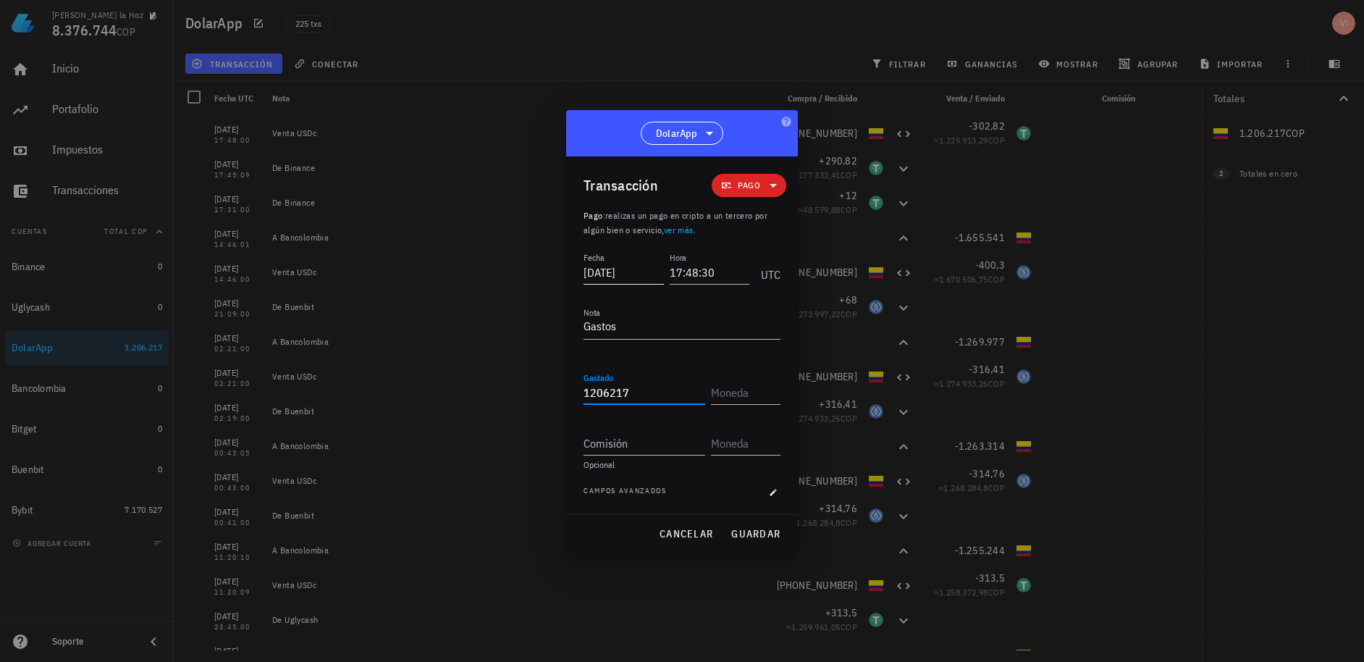
type input "1.206.217"
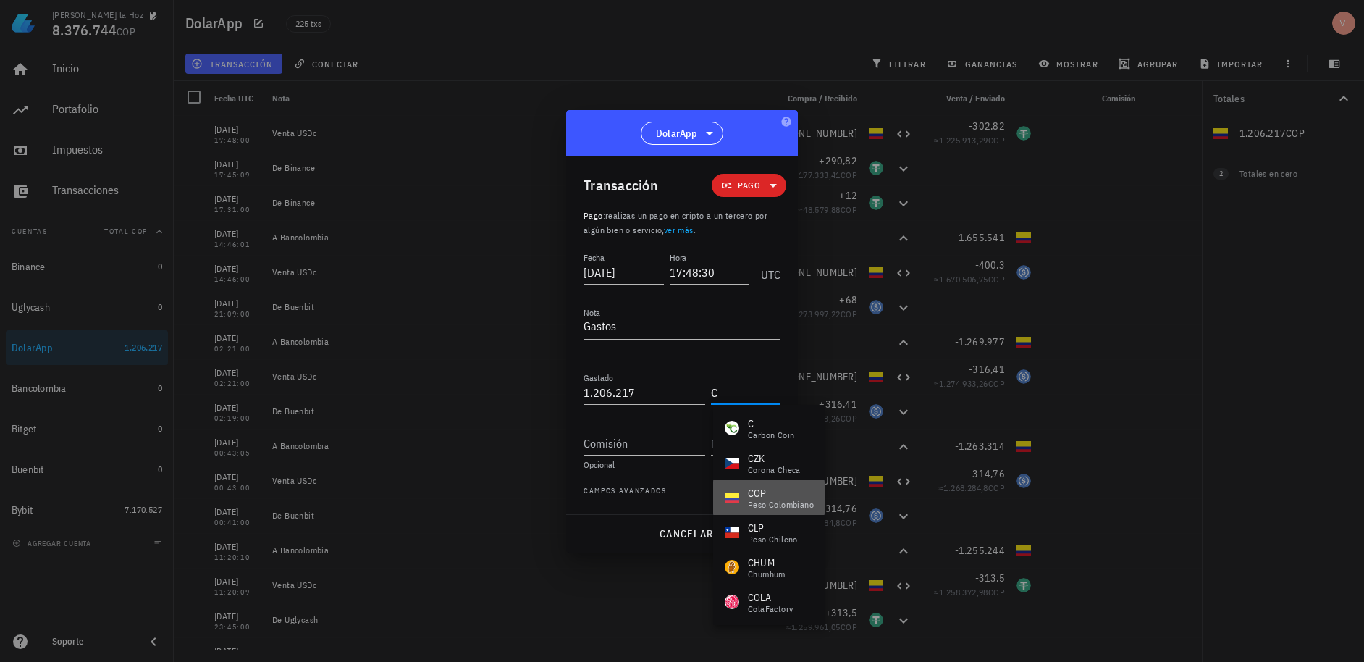
click at [753, 493] on div "COP" at bounding box center [781, 493] width 66 height 14
type input "COP"
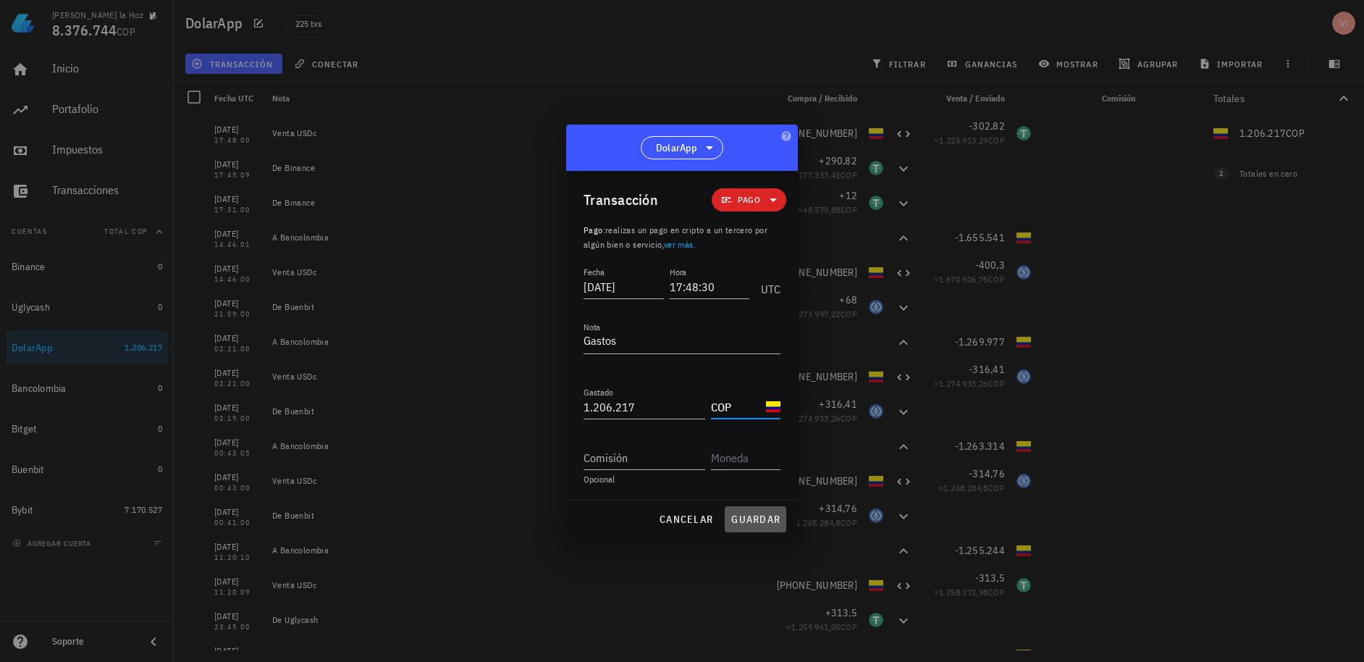
click at [753, 516] on span "guardar" at bounding box center [755, 518] width 50 height 13
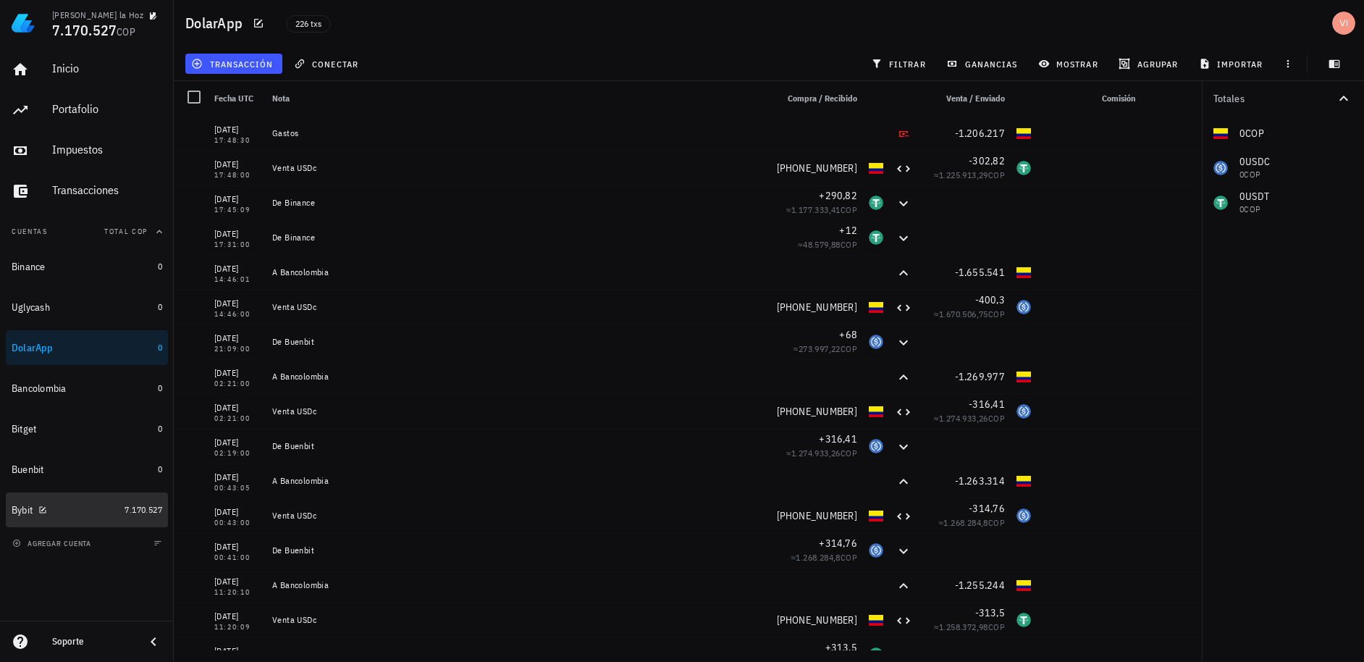
click at [127, 504] on span "7.170.527" at bounding box center [143, 509] width 38 height 11
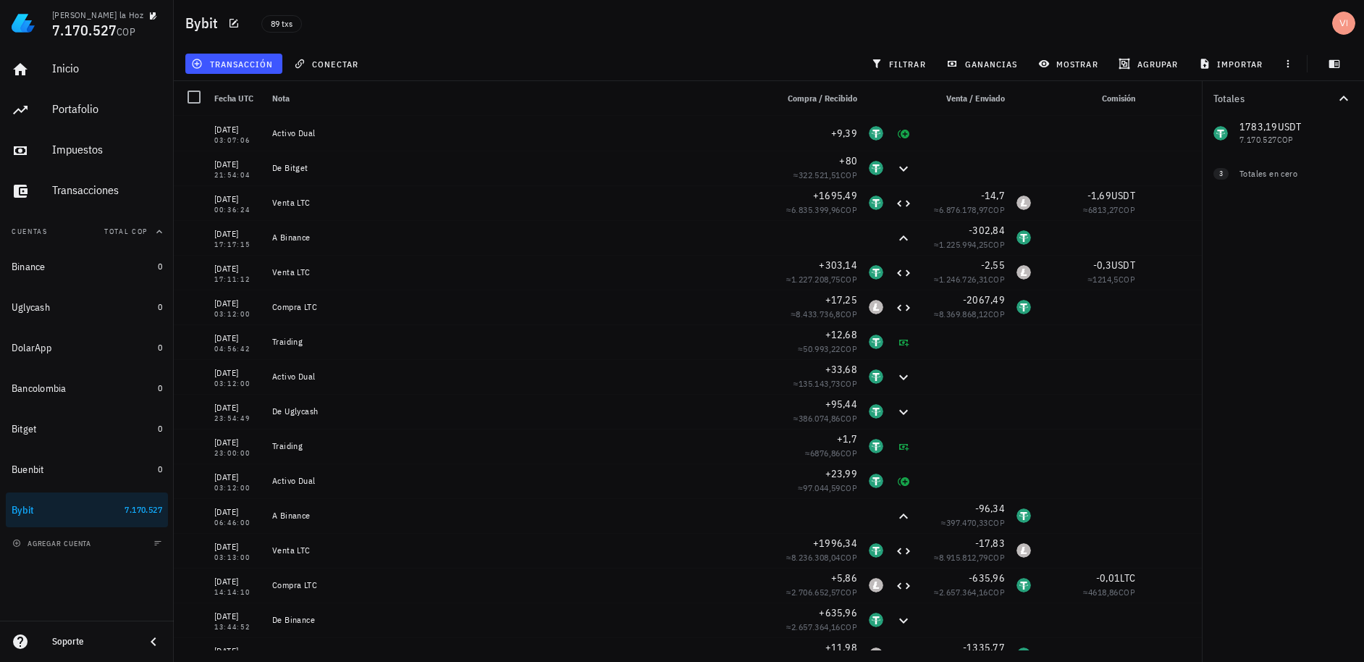
click at [461, 55] on div "transacción conectar filtrar ganancias mostrar [GEOGRAPHIC_DATA] importar" at bounding box center [768, 63] width 1173 height 35
